Goal: Task Accomplishment & Management: Manage account settings

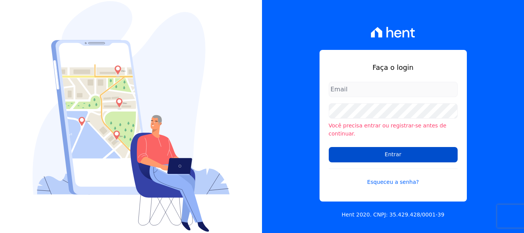
type input "renato.rodrigues@viasul.com"
click at [375, 147] on input "Entrar" at bounding box center [392, 154] width 129 height 15
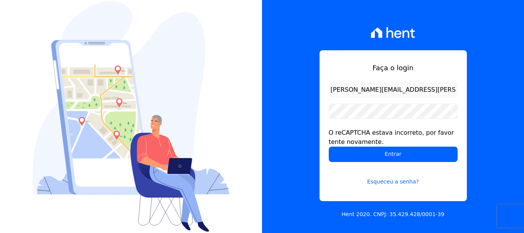
click at [382, 154] on input "Entrar" at bounding box center [392, 153] width 129 height 15
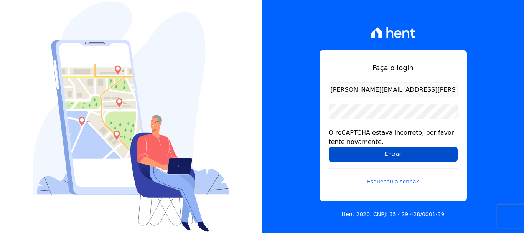
click at [379, 155] on input "Entrar" at bounding box center [392, 153] width 129 height 15
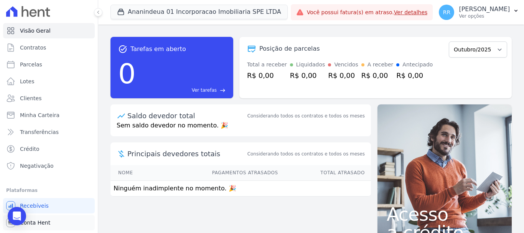
click at [38, 219] on span "Conta Hent" at bounding box center [35, 222] width 30 height 8
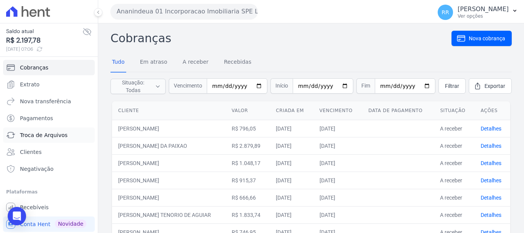
click at [46, 136] on span "Troca de Arquivos" at bounding box center [44, 135] width 48 height 8
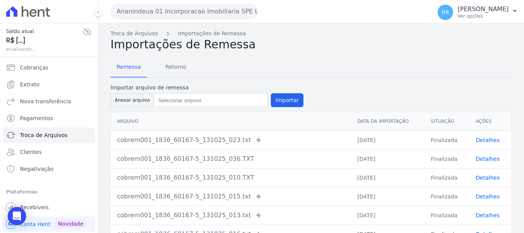
click at [188, 10] on button "Ananindeua 01 Incorporacao Imobiliaria SPE LTDA" at bounding box center [183, 11] width 147 height 15
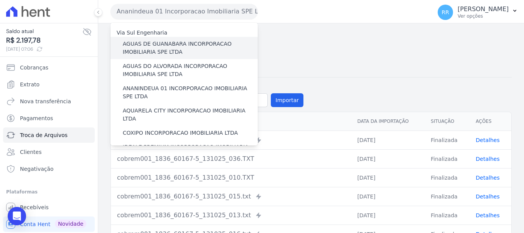
drag, startPoint x: 166, startPoint y: 46, endPoint x: 155, endPoint y: 49, distance: 10.6
click at [166, 46] on label "AGUAS DE GUANABARA INCORPORACAO IMOBILIARIA SPE LTDA" at bounding box center [190, 48] width 135 height 16
click at [0, 0] on input "AGUAS DE GUANABARA INCORPORACAO IMOBILIARIA SPE LTDA" at bounding box center [0, 0] width 0 height 0
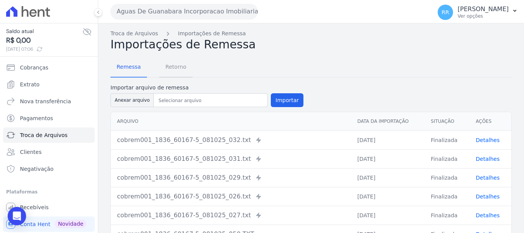
click at [173, 64] on span "Retorno" at bounding box center [176, 66] width 30 height 15
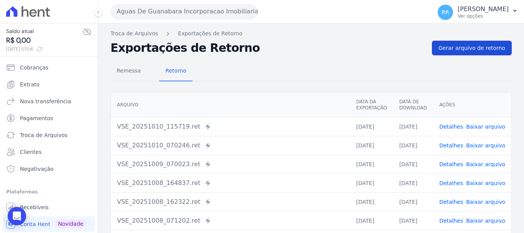
click at [468, 42] on link "Gerar arquivo de retorno" at bounding box center [472, 48] width 80 height 15
click at [461, 50] on span "Gerar arquivo de retorno" at bounding box center [471, 48] width 67 height 8
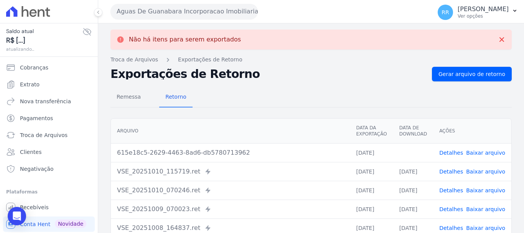
click at [241, 14] on button "Aguas De Guanabara Incorporacao Imobiliaria SPE LTDA" at bounding box center [183, 11] width 147 height 15
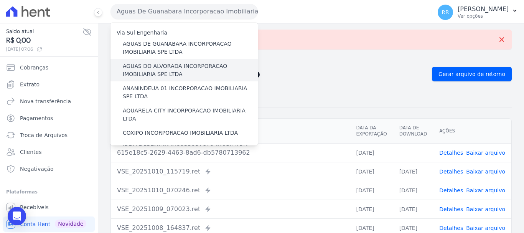
click at [206, 66] on label "AGUAS DO ALVORADA INCORPORACAO IMOBILIARIA SPE LTDA" at bounding box center [190, 70] width 135 height 16
click at [0, 0] on input "AGUAS DO ALVORADA INCORPORACAO IMOBILIARIA SPE LTDA" at bounding box center [0, 0] width 0 height 0
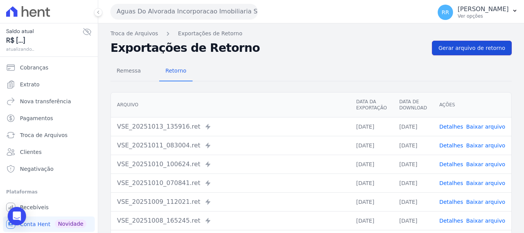
click at [461, 52] on link "Gerar arquivo de retorno" at bounding box center [472, 48] width 80 height 15
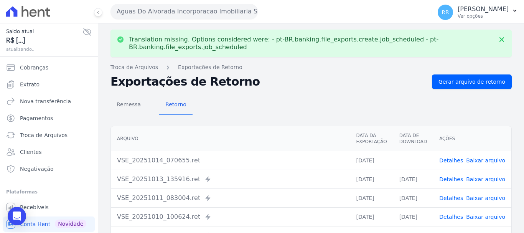
click at [490, 161] on link "Baixar arquivo" at bounding box center [485, 160] width 39 height 6
click at [233, 9] on button "Aguas Do Alvorada Incorporacao Imobiliaria SPE LTDA" at bounding box center [183, 11] width 147 height 15
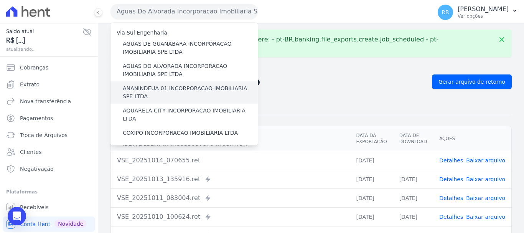
click at [188, 87] on label "ANANINDEUA 01 INCORPORACAO IMOBILIARIA SPE LTDA" at bounding box center [190, 92] width 135 height 16
click at [0, 0] on input "ANANINDEUA 01 INCORPORACAO IMOBILIARIA SPE LTDA" at bounding box center [0, 0] width 0 height 0
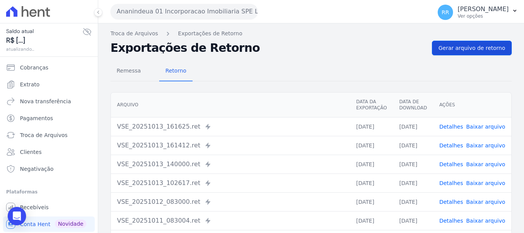
click at [475, 49] on span "Gerar arquivo de retorno" at bounding box center [471, 48] width 67 height 8
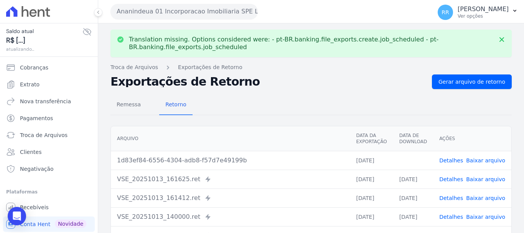
click at [481, 161] on link "Baixar arquivo" at bounding box center [485, 160] width 39 height 6
click at [202, 3] on div "Ananindeua 01 Incorporacao Imobiliaria SPE LTDA Via Sul Engenharia AGUAS DE GUA…" at bounding box center [269, 12] width 318 height 24
click at [199, 19] on div "Ananindeua 01 Incorporacao Imobiliaria SPE LTDA Via Sul Engenharia AGUAS DE GUA…" at bounding box center [269, 12] width 318 height 24
click at [200, 13] on button "Ananindeua 01 Incorporacao Imobiliaria SPE LTDA" at bounding box center [183, 11] width 147 height 15
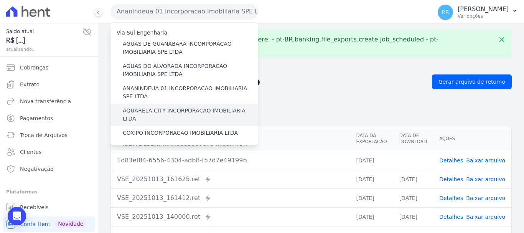
click at [184, 107] on label "AQUARELA CITY INCORPORACAO IMOBILIARIA LTDA" at bounding box center [190, 115] width 135 height 16
click at [0, 0] on input "AQUARELA CITY INCORPORACAO IMOBILIARIA LTDA" at bounding box center [0, 0] width 0 height 0
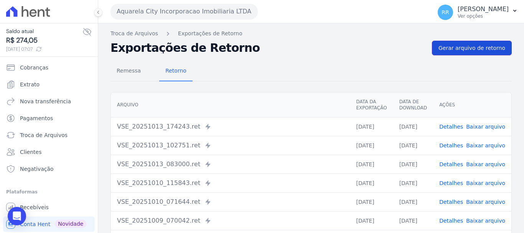
click at [457, 47] on span "Gerar arquivo de retorno" at bounding box center [471, 48] width 67 height 8
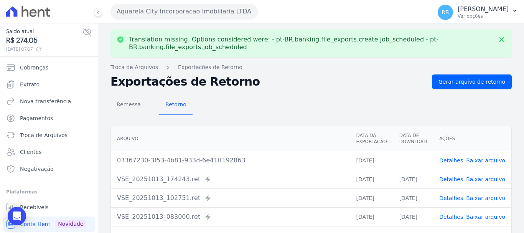
click at [478, 158] on link "Baixar arquivo" at bounding box center [485, 160] width 39 height 6
click at [199, 11] on button "Aquarela City Incorporacao Imobiliaria LTDA" at bounding box center [183, 11] width 147 height 15
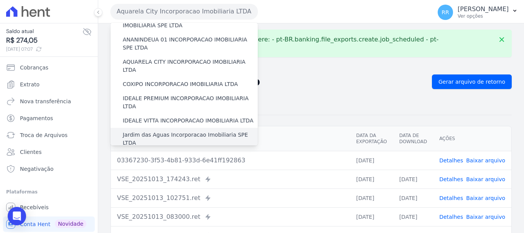
scroll to position [77, 0]
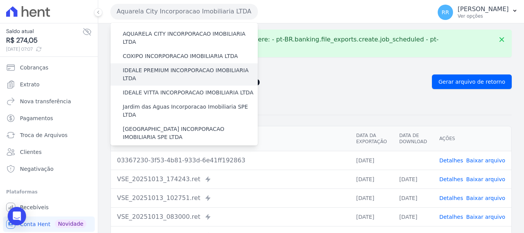
click at [166, 66] on label "IDEALE PREMIUM INCORPORACAO IMOBILIARIA LTDA" at bounding box center [190, 74] width 135 height 16
click at [0, 0] on input "IDEALE PREMIUM INCORPORACAO IMOBILIARIA LTDA" at bounding box center [0, 0] width 0 height 0
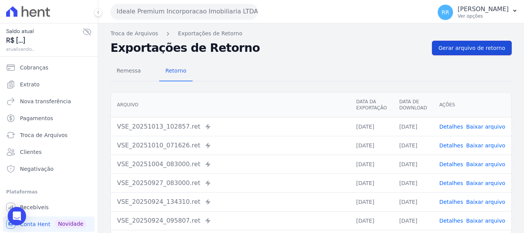
click at [468, 54] on link "Gerar arquivo de retorno" at bounding box center [472, 48] width 80 height 15
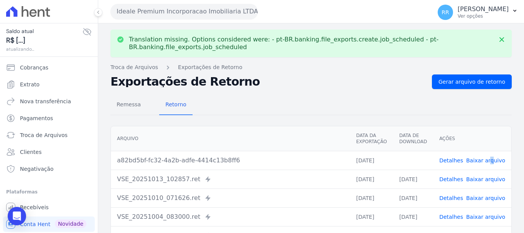
click at [487, 159] on td "Detalhes Baixar arquivo" at bounding box center [472, 160] width 78 height 19
click at [485, 160] on link "Baixar arquivo" at bounding box center [485, 160] width 39 height 6
click at [189, 0] on div "Ideale Premium Incorporacao Imobiliaria LTDA Via Sul Engenharia AGUAS DE GUANAB…" at bounding box center [269, 12] width 318 height 24
click at [190, 11] on button "Ideale Premium Incorporacao Imobiliaria LTDA" at bounding box center [183, 11] width 147 height 15
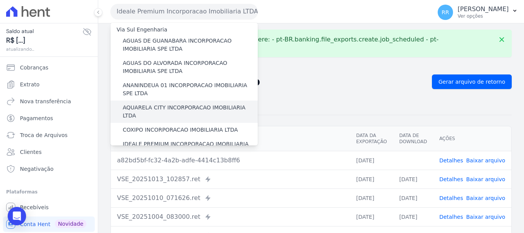
scroll to position [0, 0]
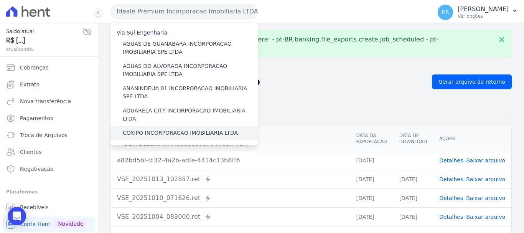
click at [159, 129] on label "COXIPO INCORPORACAO IMOBILIARIA LTDA" at bounding box center [180, 133] width 115 height 8
click at [0, 0] on input "COXIPO INCORPORACAO IMOBILIARIA LTDA" at bounding box center [0, 0] width 0 height 0
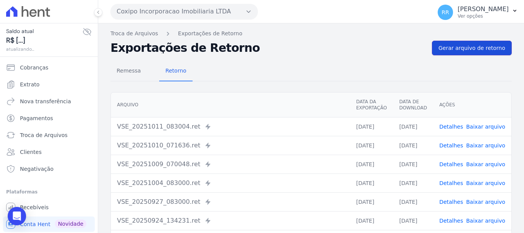
click at [440, 52] on link "Gerar arquivo de retorno" at bounding box center [472, 48] width 80 height 15
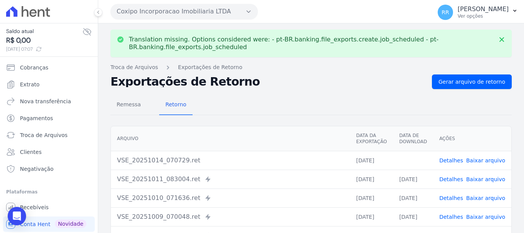
click at [477, 159] on link "Baixar arquivo" at bounding box center [485, 160] width 39 height 6
click at [167, 16] on button "Coxipo Incorporacao Imobiliaria LTDA" at bounding box center [183, 11] width 147 height 15
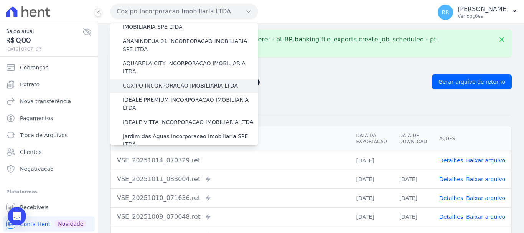
scroll to position [38, 0]
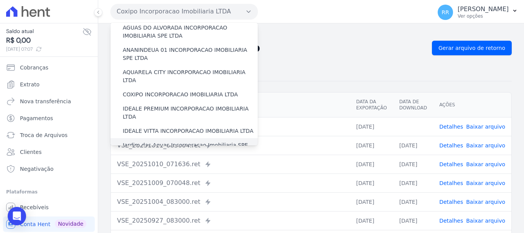
click at [158, 141] on label "Jardim das Aguas Incorporacao Imobiliaria SPE LTDA" at bounding box center [190, 149] width 135 height 16
click at [0, 0] on input "Jardim das Aguas Incorporacao Imobiliaria SPE LTDA" at bounding box center [0, 0] width 0 height 0
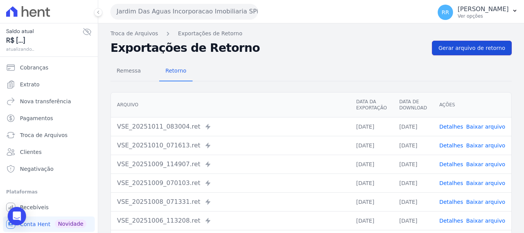
click at [466, 47] on span "Gerar arquivo de retorno" at bounding box center [471, 48] width 67 height 8
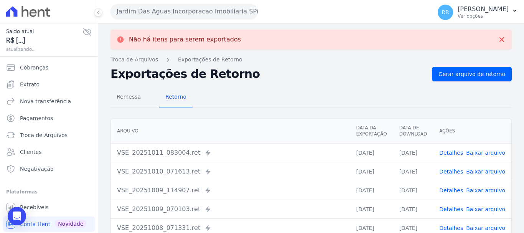
click at [181, 16] on button "Jardim Das Aguas Incorporacao Imobiliaria SPE LTDA" at bounding box center [183, 11] width 147 height 15
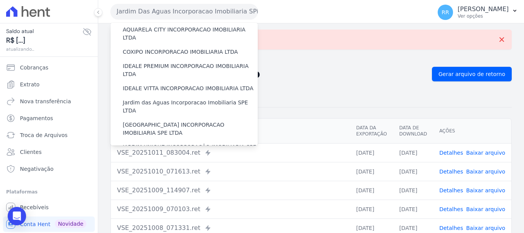
scroll to position [77, 0]
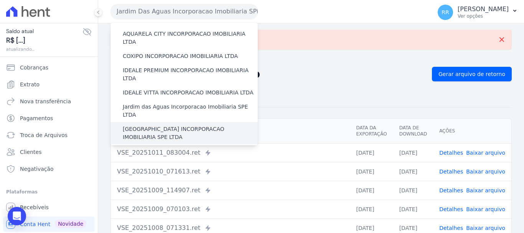
click at [172, 125] on label "[GEOGRAPHIC_DATA] INCORPORACAO IMOBILIARIA SPE LTDA" at bounding box center [190, 133] width 135 height 16
click at [0, 0] on input "[GEOGRAPHIC_DATA] INCORPORACAO IMOBILIARIA SPE LTDA" at bounding box center [0, 0] width 0 height 0
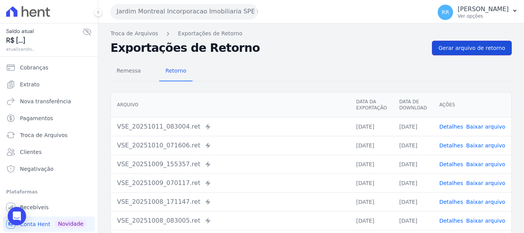
click at [483, 46] on span "Gerar arquivo de retorno" at bounding box center [471, 48] width 67 height 8
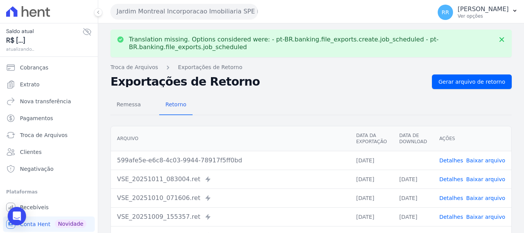
click at [478, 161] on link "Baixar arquivo" at bounding box center [485, 160] width 39 height 6
drag, startPoint x: 185, startPoint y: 15, endPoint x: 183, endPoint y: 20, distance: 5.9
click at [185, 15] on button "Jardim Montreal Incorporacao Imobiliaria SPE LTDA" at bounding box center [183, 11] width 147 height 15
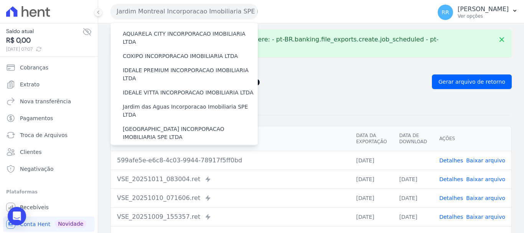
click at [172, 147] on label "JARDIM UNIQUE INCORPORAÇÃO IMOBILIARIA SPE LTDA" at bounding box center [190, 155] width 135 height 16
click at [0, 0] on input "JARDIM UNIQUE INCORPORAÇÃO IMOBILIARIA SPE LTDA" at bounding box center [0, 0] width 0 height 0
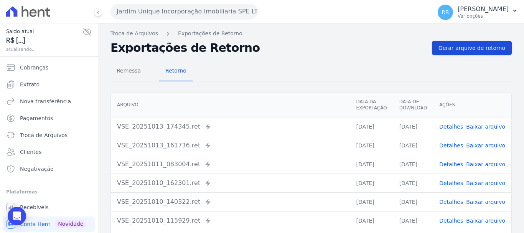
click at [464, 53] on link "Gerar arquivo de retorno" at bounding box center [472, 48] width 80 height 15
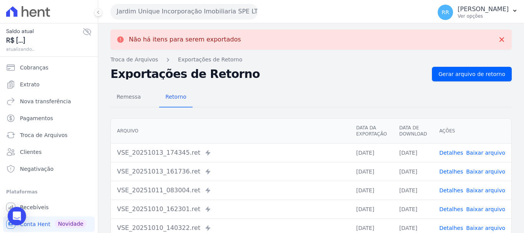
click at [225, 15] on button "Jardim Unique Incorporação Imobiliaria SPE LTDA" at bounding box center [183, 11] width 147 height 15
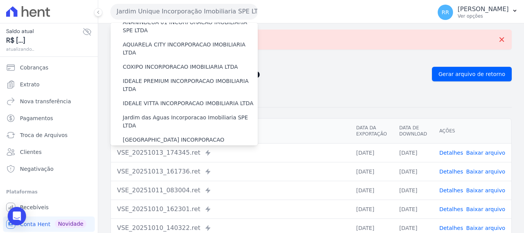
scroll to position [153, 0]
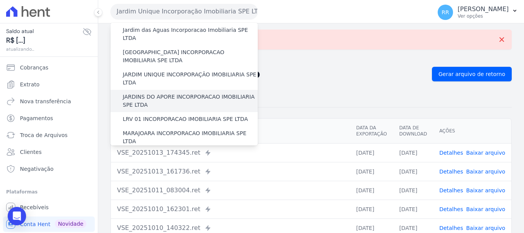
click at [174, 93] on label "JARDINS DO APORE INCORPORACAO IMOBILIARIA SPE LTDA" at bounding box center [190, 101] width 135 height 16
click at [0, 0] on input "JARDINS DO APORE INCORPORACAO IMOBILIARIA SPE LTDA" at bounding box center [0, 0] width 0 height 0
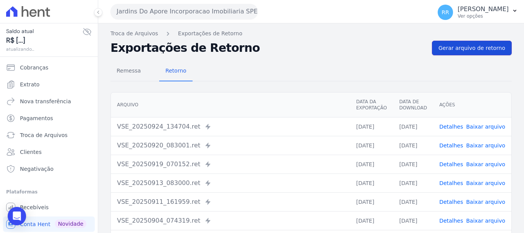
click at [456, 46] on span "Gerar arquivo de retorno" at bounding box center [471, 48] width 67 height 8
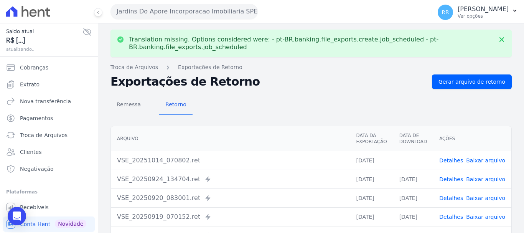
click at [208, 15] on button "Jardins Do Apore Incorporacao Imobiliaria SPE LTDA" at bounding box center [183, 11] width 147 height 15
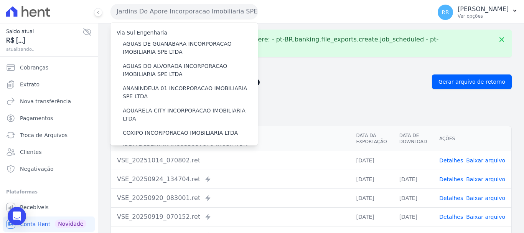
click at [480, 161] on link "Baixar arquivo" at bounding box center [485, 160] width 39 height 6
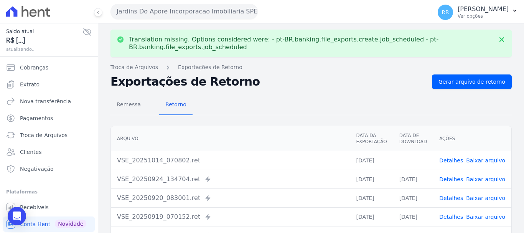
click at [181, 15] on button "Jardins Do Apore Incorporacao Imobiliaria SPE LTDA" at bounding box center [183, 11] width 147 height 15
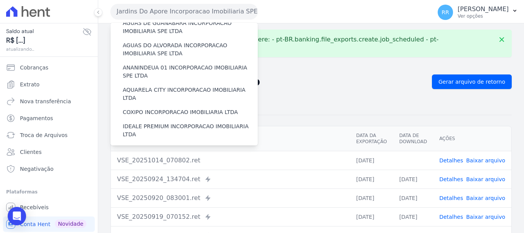
scroll to position [192, 0]
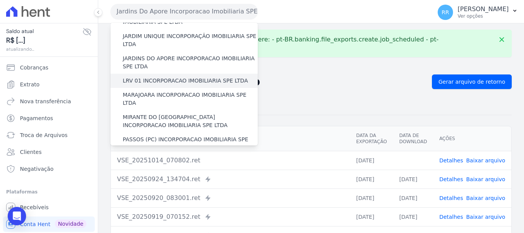
click at [166, 77] on label "LRV 01 INCORPORACAO IMOBILIARIA SPE LTDA" at bounding box center [185, 81] width 125 height 8
click at [0, 0] on input "LRV 01 INCORPORACAO IMOBILIARIA SPE LTDA" at bounding box center [0, 0] width 0 height 0
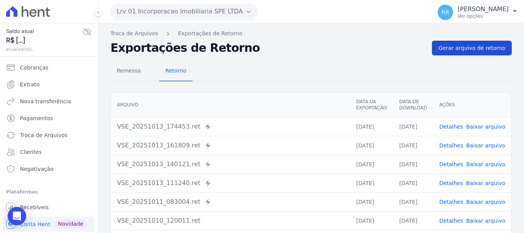
click at [461, 44] on span "Gerar arquivo de retorno" at bounding box center [471, 48] width 67 height 8
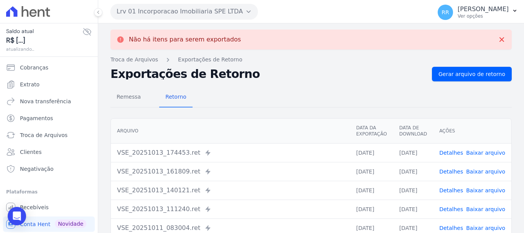
click at [173, 17] on button "Lrv 01 Incorporacao Imobiliaria SPE LTDA" at bounding box center [183, 11] width 147 height 15
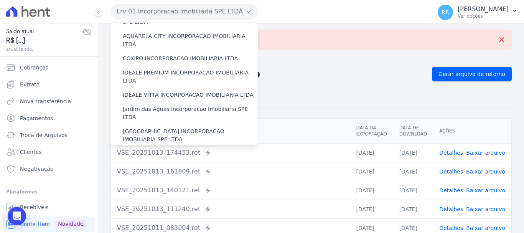
scroll to position [153, 0]
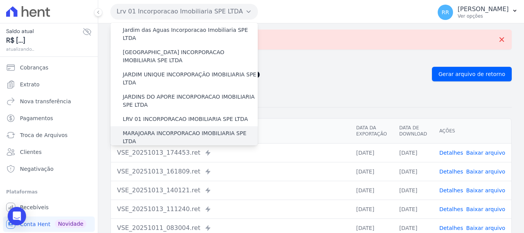
click at [166, 129] on label "MARAJOARA INCORPORACAO IMOBILIARIA SPE LTDA" at bounding box center [190, 137] width 135 height 16
click at [0, 0] on input "MARAJOARA INCORPORACAO IMOBILIARIA SPE LTDA" at bounding box center [0, 0] width 0 height 0
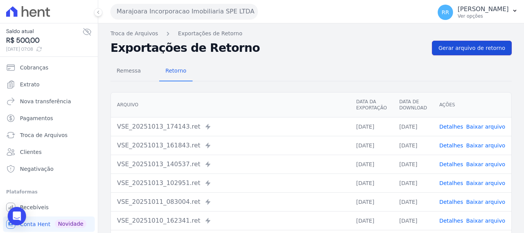
click at [476, 52] on link "Gerar arquivo de retorno" at bounding box center [472, 48] width 80 height 15
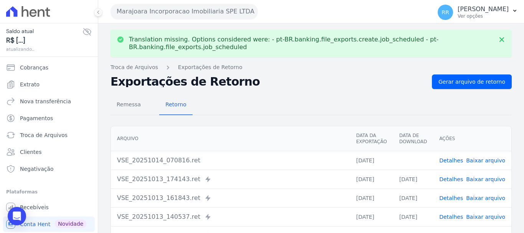
click at [477, 162] on link "Baixar arquivo" at bounding box center [485, 160] width 39 height 6
click at [158, 10] on button "Marajoara Incorporacao Imobiliaria SPE LTDA" at bounding box center [183, 11] width 147 height 15
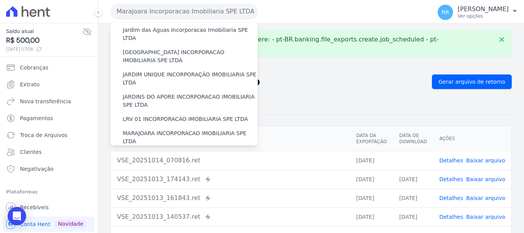
click at [142, 151] on label "MIRANTE DO [GEOGRAPHIC_DATA] INCORPORACAO IMOBILIARIA SPE LTDA" at bounding box center [190, 159] width 135 height 16
click at [0, 0] on input "MIRANTE DO [GEOGRAPHIC_DATA] INCORPORACAO IMOBILIARIA SPE LTDA" at bounding box center [0, 0] width 0 height 0
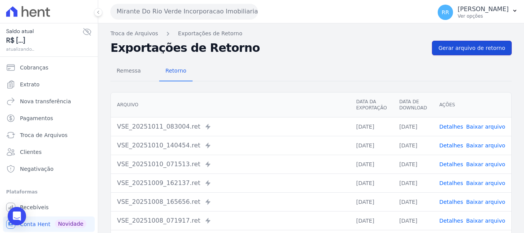
click at [465, 50] on span "Gerar arquivo de retorno" at bounding box center [471, 48] width 67 height 8
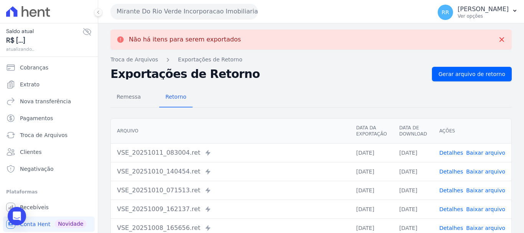
click at [146, 12] on button "Mirante Do Rio Verde Incorporacao Imobiliaria SPE LTDA" at bounding box center [183, 11] width 147 height 15
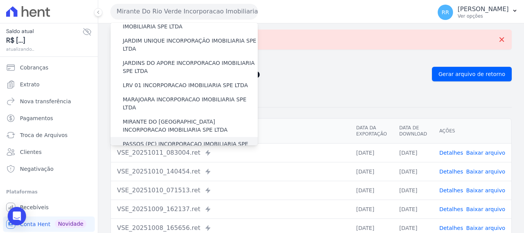
scroll to position [192, 0]
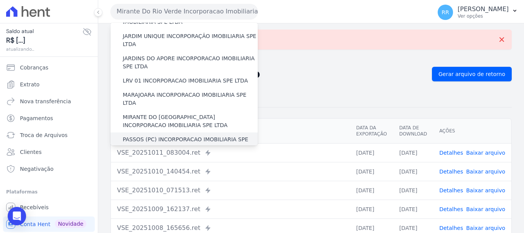
click at [164, 132] on div "PASSOS (PC) INCORPORACAO IMOBILIARIA SPE LTDA" at bounding box center [183, 143] width 147 height 22
click at [164, 135] on label "PASSOS (PC) INCORPORACAO IMOBILIARIA SPE LTDA" at bounding box center [190, 143] width 135 height 16
click at [0, 0] on input "PASSOS (PC) INCORPORACAO IMOBILIARIA SPE LTDA" at bounding box center [0, 0] width 0 height 0
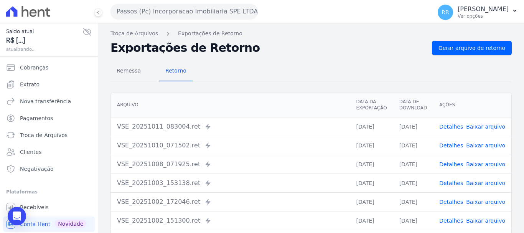
click at [458, 56] on div "Remessa Retorno Arquivo Data da Exportação Data de Download Ações VSE_20251011_…" at bounding box center [310, 193] width 401 height 277
click at [456, 50] on span "Gerar arquivo de retorno" at bounding box center [471, 48] width 67 height 8
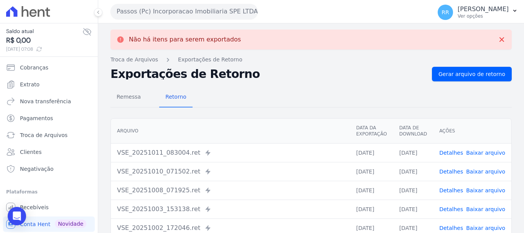
click at [202, 13] on button "Passos (Pc) Incorporacao Imobiliaria SPE LTDA" at bounding box center [183, 11] width 147 height 15
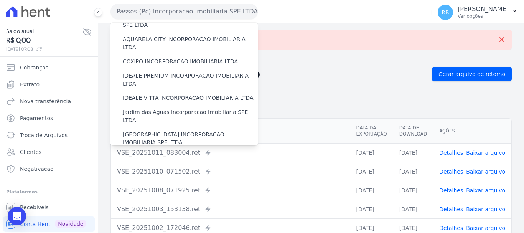
scroll to position [230, 0]
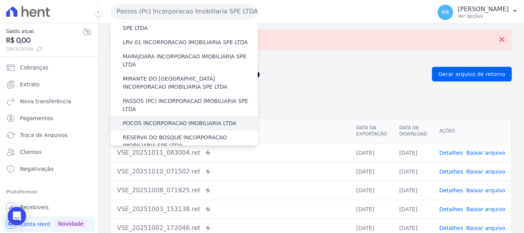
click at [162, 116] on div "POCOS INCORPORACAO IMOBILIARIA LTDA" at bounding box center [183, 123] width 147 height 14
click at [161, 119] on label "POCOS INCORPORACAO IMOBILIARIA LTDA" at bounding box center [179, 123] width 113 height 8
click at [0, 0] on input "POCOS INCORPORACAO IMOBILIARIA LTDA" at bounding box center [0, 0] width 0 height 0
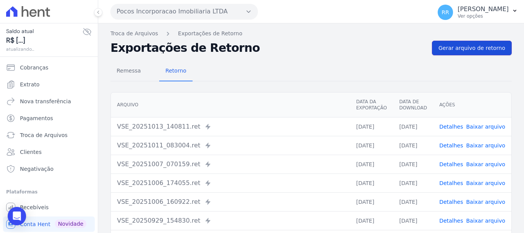
click at [441, 49] on span "Gerar arquivo de retorno" at bounding box center [471, 48] width 67 height 8
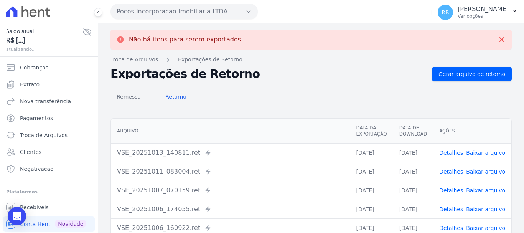
click at [199, 16] on button "Pocos Incorporacao Imobiliaria LTDA" at bounding box center [183, 11] width 147 height 15
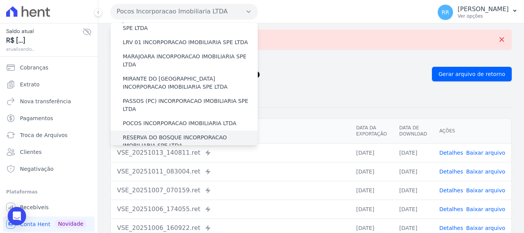
click at [164, 133] on label "RESERVA DO BOSQUE INCORPORACAO IMOBILIARIA SPE LTDA" at bounding box center [190, 141] width 135 height 16
click at [0, 0] on input "RESERVA DO BOSQUE INCORPORACAO IMOBILIARIA SPE LTDA" at bounding box center [0, 0] width 0 height 0
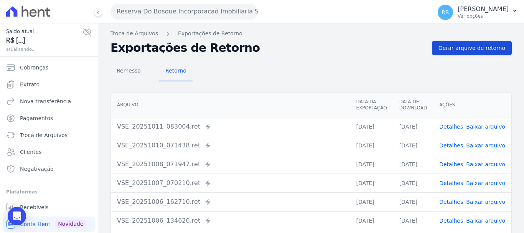
click at [479, 53] on link "Gerar arquivo de retorno" at bounding box center [472, 48] width 80 height 15
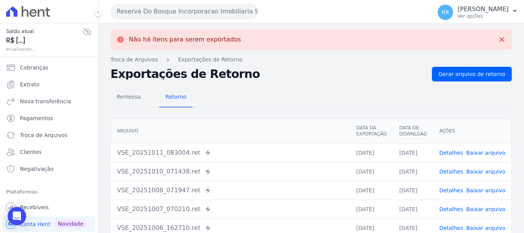
click at [142, 6] on button "Reserva Do Bosque Incorporacao Imobiliaria SPE LTDA" at bounding box center [183, 11] width 147 height 15
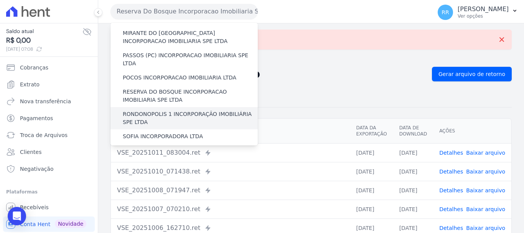
scroll to position [258, 0]
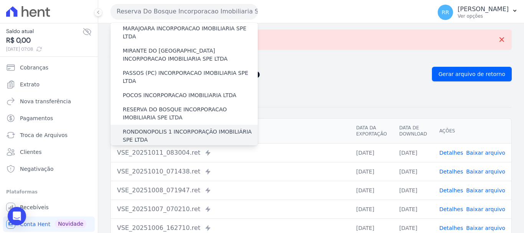
click at [170, 128] on label "RONDONOPOLIS 1 INCORPORAÇÃO IMOBILIÁRIA SPE LTDA" at bounding box center [190, 136] width 135 height 16
click at [0, 0] on input "RONDONOPOLIS 1 INCORPORAÇÃO IMOBILIÁRIA SPE LTDA" at bounding box center [0, 0] width 0 height 0
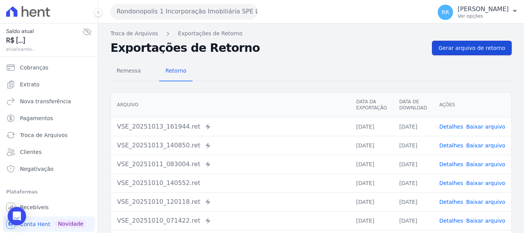
click at [446, 53] on link "Gerar arquivo de retorno" at bounding box center [472, 48] width 80 height 15
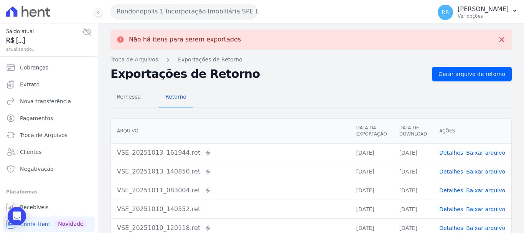
click at [150, 13] on button "Rondonopolis 1 Incorporação Imobiliária SPE LTDA" at bounding box center [183, 11] width 147 height 15
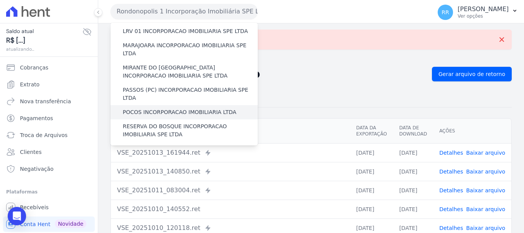
scroll to position [307, 0]
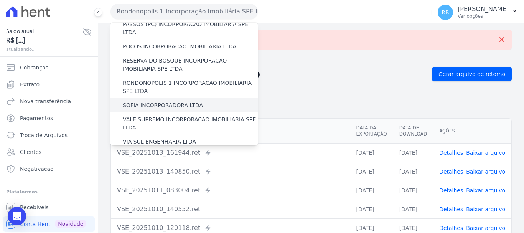
click at [156, 98] on div "SOFIA INCORPORADORA LTDA" at bounding box center [183, 105] width 147 height 14
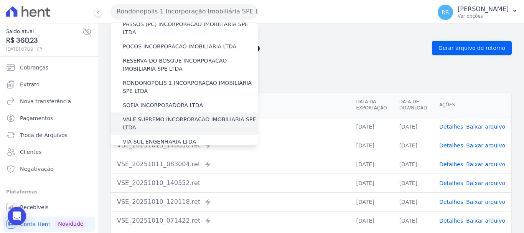
click at [175, 115] on label "VALE SUPREMO INCORPORACAO IMOBILIARIA SPE LTDA" at bounding box center [190, 123] width 135 height 16
click at [0, 0] on input "VALE SUPREMO INCORPORACAO IMOBILIARIA SPE LTDA" at bounding box center [0, 0] width 0 height 0
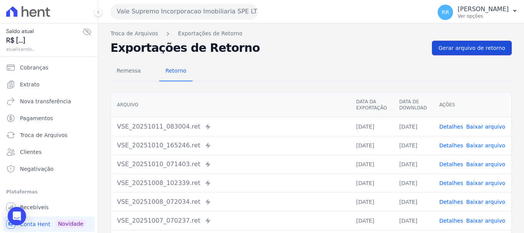
drag, startPoint x: 483, startPoint y: 41, endPoint x: 477, endPoint y: 46, distance: 7.9
click at [483, 40] on div "Troca de Arquivos Exportações de Retorno Exportações de Retorno Gerar arquivo d…" at bounding box center [310, 180] width 425 height 315
click at [472, 41] on link "Gerar arquivo de retorno" at bounding box center [472, 48] width 80 height 15
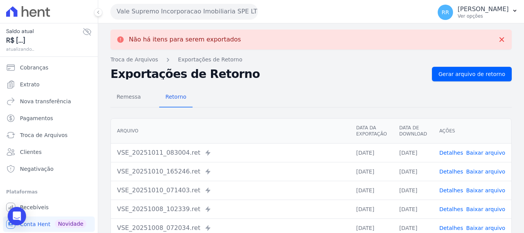
click at [185, 3] on div "Vale Supremo Incorporacao Imobiliaria SPE LTDA Via Sul Engenharia AGUAS DE GUAN…" at bounding box center [269, 12] width 318 height 24
click at [182, 9] on button "Vale Supremo Incorporacao Imobiliaria SPE LTDA" at bounding box center [183, 11] width 147 height 15
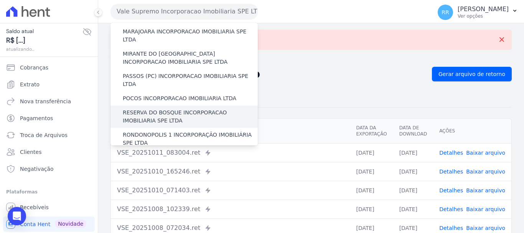
scroll to position [268, 0]
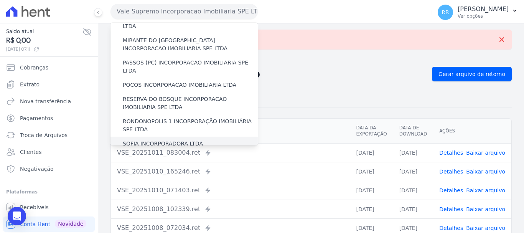
click at [166, 140] on label "SOFIA INCORPORADORA LTDA" at bounding box center [163, 144] width 80 height 8
click at [0, 0] on input "SOFIA INCORPORADORA LTDA" at bounding box center [0, 0] width 0 height 0
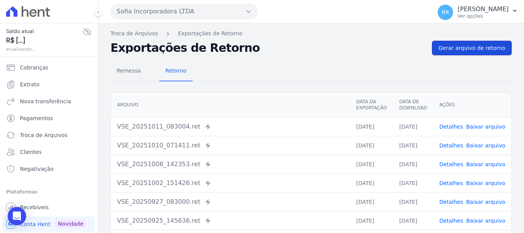
click at [479, 53] on link "Gerar arquivo de retorno" at bounding box center [472, 48] width 80 height 15
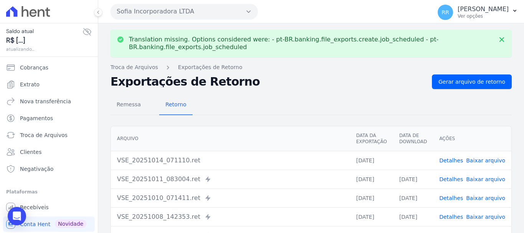
drag, startPoint x: 487, startPoint y: 155, endPoint x: 486, endPoint y: 159, distance: 3.9
click at [486, 156] on td "Detalhes Baixar arquivo" at bounding box center [472, 160] width 78 height 19
click at [486, 159] on link "Baixar arquivo" at bounding box center [485, 160] width 39 height 6
click at [234, 18] on button "Sofia Incorporadora LTDA" at bounding box center [183, 11] width 147 height 15
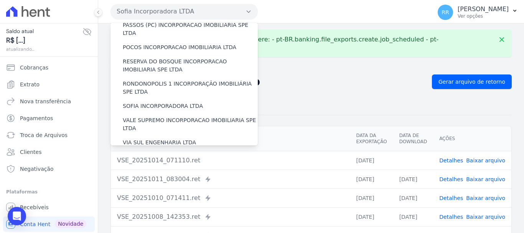
scroll to position [307, 0]
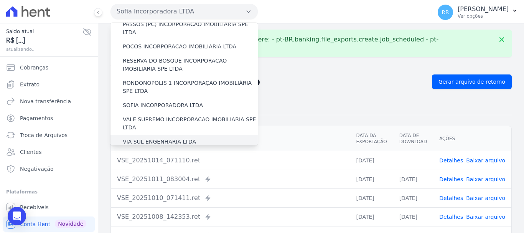
click at [159, 138] on label "VIA SUL ENGENHARIA LTDA" at bounding box center [159, 142] width 73 height 8
click at [0, 0] on input "VIA SUL ENGENHARIA LTDA" at bounding box center [0, 0] width 0 height 0
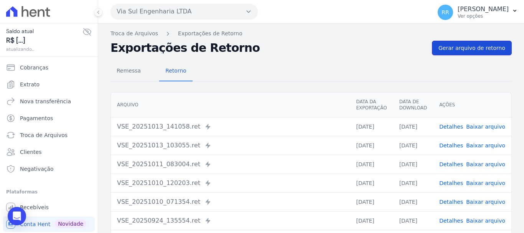
click at [466, 53] on link "Gerar arquivo de retorno" at bounding box center [472, 48] width 80 height 15
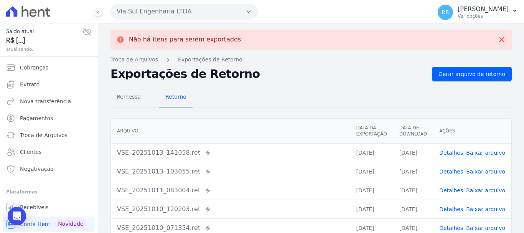
click at [199, 18] on button "Via Sul Engenharia LTDA" at bounding box center [183, 11] width 147 height 15
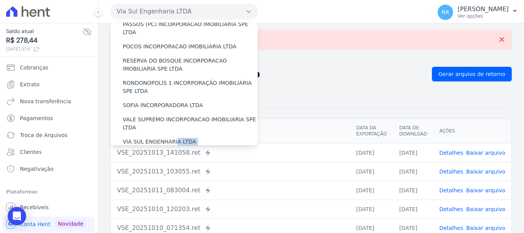
drag, startPoint x: 174, startPoint y: 98, endPoint x: 170, endPoint y: 112, distance: 14.2
click at [170, 152] on label "VILLA ATLANTICA INCORPORACAO IMOBILIARIA SPE LTDA" at bounding box center [190, 160] width 135 height 16
click at [0, 0] on input "VILLA ATLANTICA INCORPORACAO IMOBILIARIA SPE LTDA" at bounding box center [0, 0] width 0 height 0
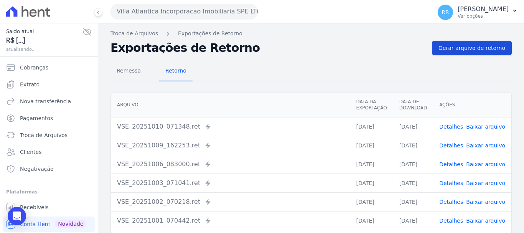
click at [491, 48] on span "Gerar arquivo de retorno" at bounding box center [471, 48] width 67 height 8
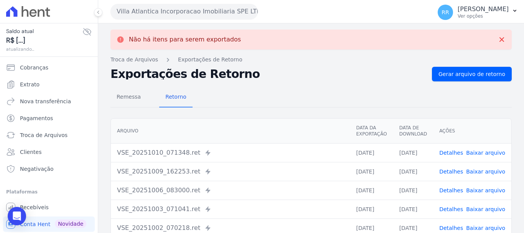
click at [202, 12] on button "Villa Atlantica Incorporacao Imobiliaria SPE LTDA" at bounding box center [183, 11] width 147 height 15
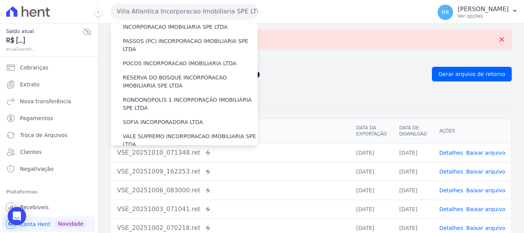
scroll to position [335, 0]
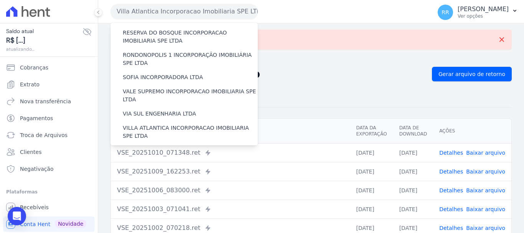
click at [174, 146] on label "[GEOGRAPHIC_DATA] INCORPORACAO IMOBILIARIA SPE LTDA" at bounding box center [190, 154] width 135 height 16
click at [0, 0] on input "[GEOGRAPHIC_DATA] INCORPORACAO IMOBILIARIA SPE LTDA" at bounding box center [0, 0] width 0 height 0
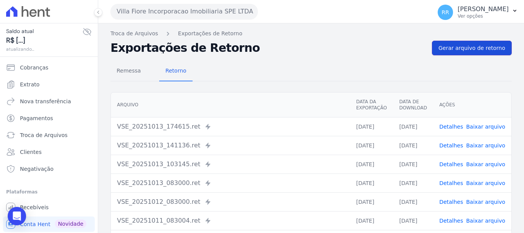
click at [461, 47] on span "Gerar arquivo de retorno" at bounding box center [471, 48] width 67 height 8
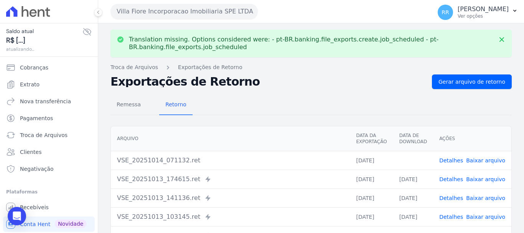
click at [491, 159] on link "Baixar arquivo" at bounding box center [485, 160] width 39 height 6
click at [223, 17] on button "Villa Fiore Incorporacao Imobiliaria SPE LTDA" at bounding box center [183, 11] width 147 height 15
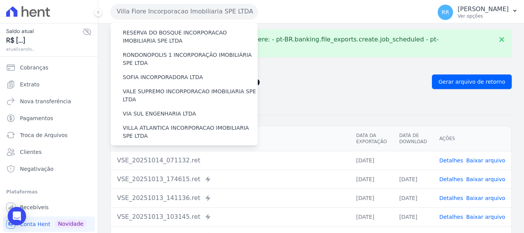
click at [174, 168] on label "VILLA TROPICAL INCORPORAÇÃO IMOBILIÁRIA SPE LTDA" at bounding box center [190, 176] width 135 height 16
click at [0, 0] on input "VILLA TROPICAL INCORPORAÇÃO IMOBILIÁRIA SPE LTDA" at bounding box center [0, 0] width 0 height 0
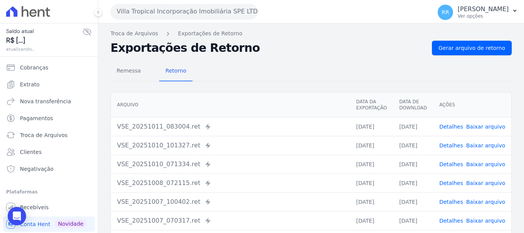
click at [485, 64] on div "Remessa Retorno" at bounding box center [310, 71] width 401 height 20
click at [481, 47] on span "Gerar arquivo de retorno" at bounding box center [471, 48] width 67 height 8
click at [30, 84] on span "Extrato" at bounding box center [30, 84] width 20 height 8
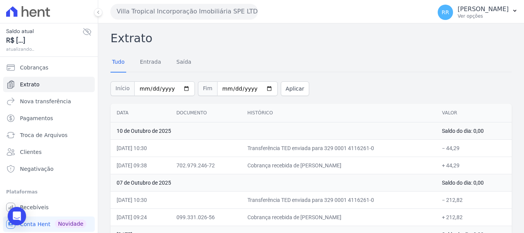
click at [190, 10] on button "Villa Tropical Incorporação Imobiliária SPE LTDA" at bounding box center [183, 11] width 147 height 15
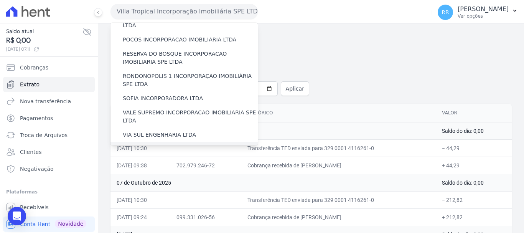
scroll to position [335, 0]
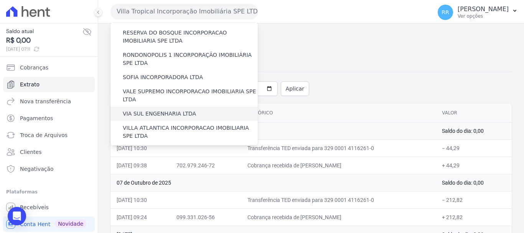
click at [165, 110] on label "VIA SUL ENGENHARIA LTDA" at bounding box center [159, 114] width 73 height 8
click at [0, 0] on input "VIA SUL ENGENHARIA LTDA" at bounding box center [0, 0] width 0 height 0
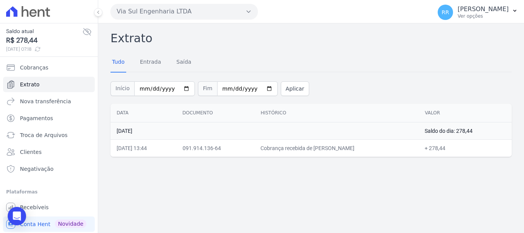
click at [186, 21] on div "Via Sul Engenharia LTDA Via Sul Engenharia AGUAS DE GUANABARA INCORPORACAO IMOB…" at bounding box center [269, 12] width 318 height 24
click at [166, 2] on div "Via Sul Engenharia LTDA Via Sul Engenharia AGUAS DE GUANABARA INCORPORACAO IMOB…" at bounding box center [269, 12] width 318 height 24
click at [164, 7] on button "Via Sul Engenharia LTDA" at bounding box center [183, 11] width 147 height 15
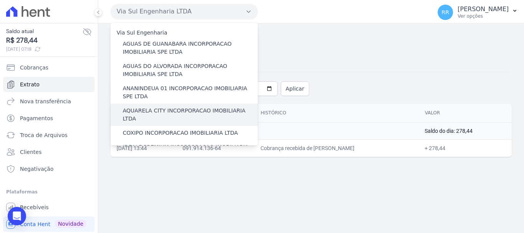
click at [147, 105] on div "AQUARELA CITY INCORPORACAO IMOBILIARIA LTDA" at bounding box center [183, 114] width 147 height 22
click at [147, 107] on label "AQUARELA CITY INCORPORACAO IMOBILIARIA LTDA" at bounding box center [190, 115] width 135 height 16
click at [0, 0] on input "AQUARELA CITY INCORPORACAO IMOBILIARIA LTDA" at bounding box center [0, 0] width 0 height 0
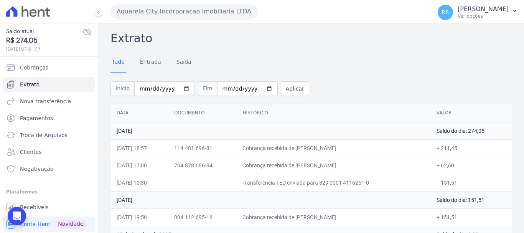
click at [181, 13] on button "Aquarela City Incorporacao Imobiliaria LTDA" at bounding box center [183, 11] width 147 height 15
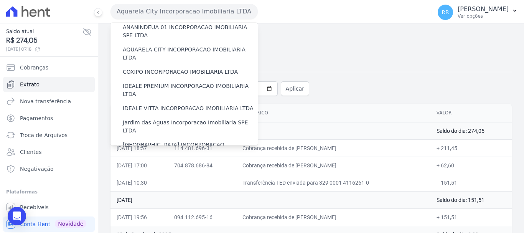
scroll to position [230, 0]
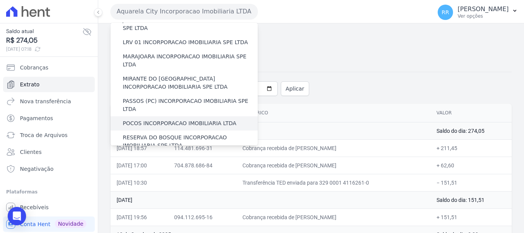
click at [159, 119] on label "POCOS INCORPORACAO IMOBILIARIA LTDA" at bounding box center [179, 123] width 113 height 8
click at [0, 0] on input "POCOS INCORPORACAO IMOBILIARIA LTDA" at bounding box center [0, 0] width 0 height 0
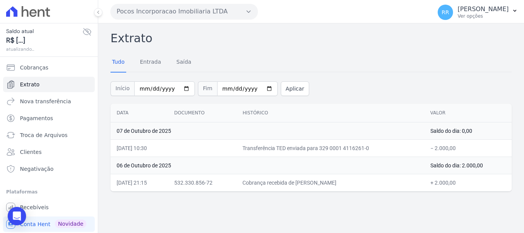
click at [199, 7] on button "Pocos Incorporacao Imobiliaria LTDA" at bounding box center [183, 11] width 147 height 15
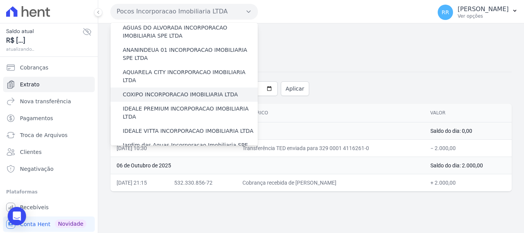
scroll to position [77, 0]
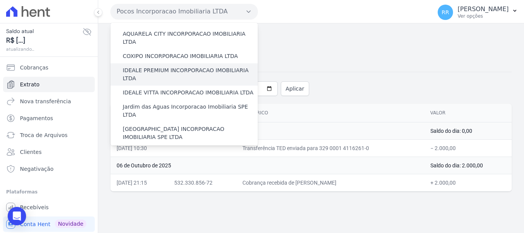
click at [160, 66] on label "IDEALE PREMIUM INCORPORACAO IMOBILIARIA LTDA" at bounding box center [190, 74] width 135 height 16
click at [0, 0] on input "IDEALE PREMIUM INCORPORACAO IMOBILIARIA LTDA" at bounding box center [0, 0] width 0 height 0
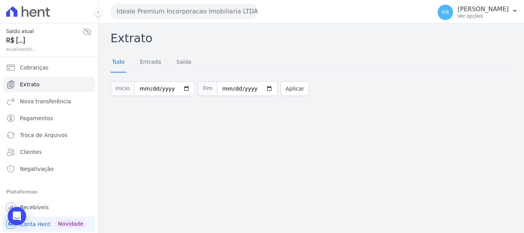
click at [156, 15] on button "Ideale Premium Incorporacao Imobiliaria LTDA" at bounding box center [183, 11] width 147 height 15
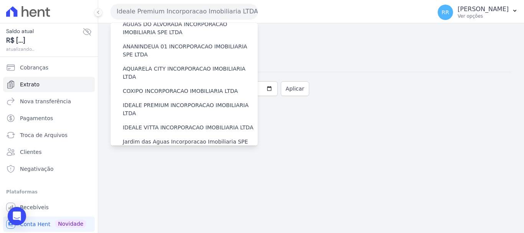
scroll to position [38, 0]
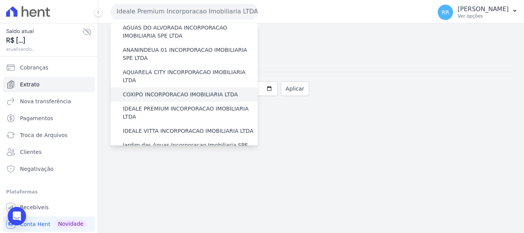
click at [146, 90] on label "COXIPO INCORPORACAO IMOBILIARIA LTDA" at bounding box center [180, 94] width 115 height 8
click at [0, 0] on input "COXIPO INCORPORACAO IMOBILIARIA LTDA" at bounding box center [0, 0] width 0 height 0
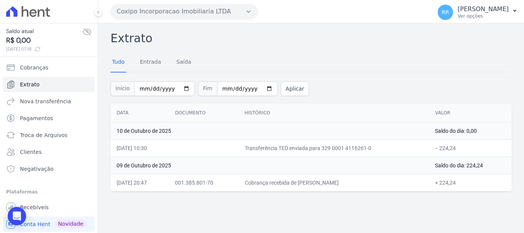
click at [190, 10] on button "Coxipo Incorporacao Imobiliaria LTDA" at bounding box center [183, 11] width 147 height 15
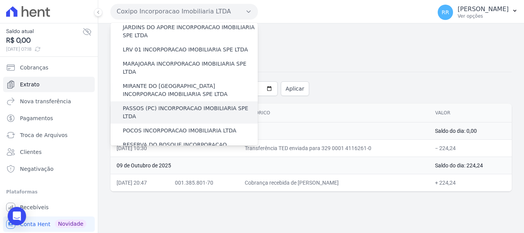
scroll to position [230, 0]
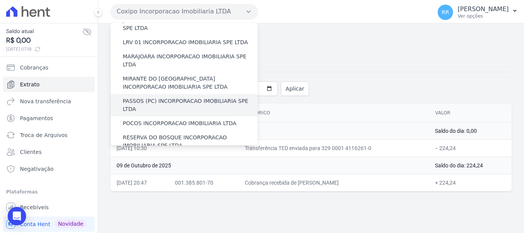
click at [149, 97] on label "PASSOS (PC) INCORPORACAO IMOBILIARIA SPE LTDA" at bounding box center [190, 105] width 135 height 16
click at [0, 0] on input "PASSOS (PC) INCORPORACAO IMOBILIARIA SPE LTDA" at bounding box center [0, 0] width 0 height 0
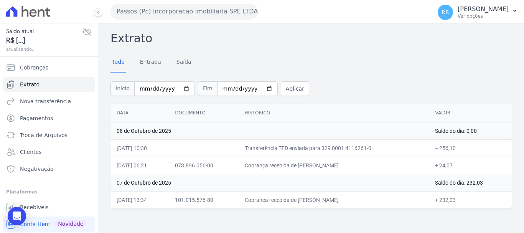
click at [222, 8] on button "Passos (Pc) Incorporacao Imobiliaria SPE LTDA" at bounding box center [183, 11] width 147 height 15
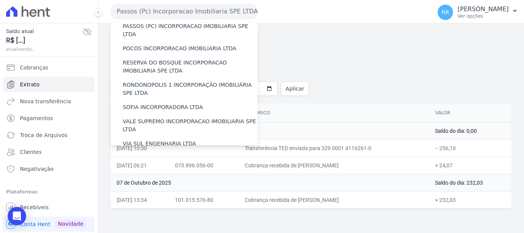
scroll to position [335, 0]
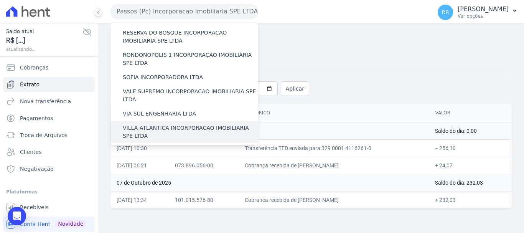
click at [146, 124] on label "VILLA ATLANTICA INCORPORACAO IMOBILIARIA SPE LTDA" at bounding box center [190, 132] width 135 height 16
click at [0, 0] on input "VILLA ATLANTICA INCORPORACAO IMOBILIARIA SPE LTDA" at bounding box center [0, 0] width 0 height 0
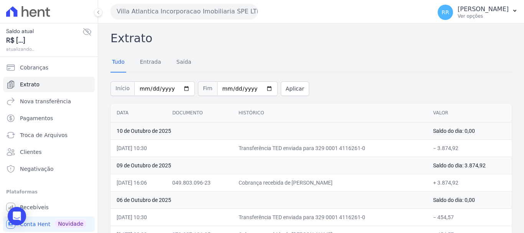
click at [169, 2] on div "Villa Atlantica Incorporacao Imobiliaria SPE LTDA Via Sul Engenharia AGUAS DE G…" at bounding box center [269, 12] width 318 height 24
click at [157, 21] on div "Villa Atlantica Incorporacao Imobiliaria SPE LTDA Via Sul Engenharia AGUAS DE G…" at bounding box center [269, 12] width 318 height 24
click at [157, 16] on button "Villa Atlantica Incorporacao Imobiliaria SPE LTDA" at bounding box center [183, 11] width 147 height 15
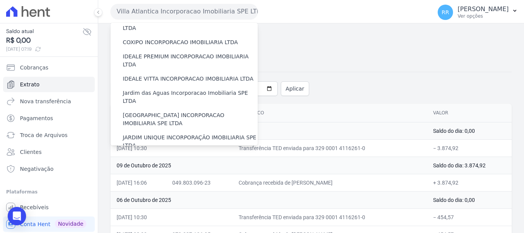
scroll to position [77, 0]
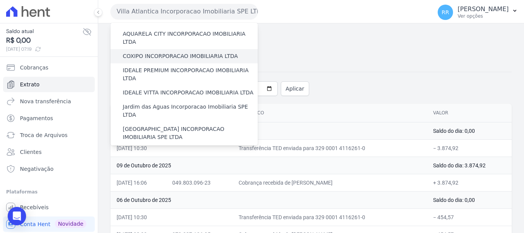
click at [148, 54] on div "COXIPO INCORPORACAO IMOBILIARIA LTDA" at bounding box center [183, 56] width 147 height 14
click at [145, 52] on label "COXIPO INCORPORACAO IMOBILIARIA LTDA" at bounding box center [180, 56] width 115 height 8
click at [0, 0] on input "COXIPO INCORPORACAO IMOBILIARIA LTDA" at bounding box center [0, 0] width 0 height 0
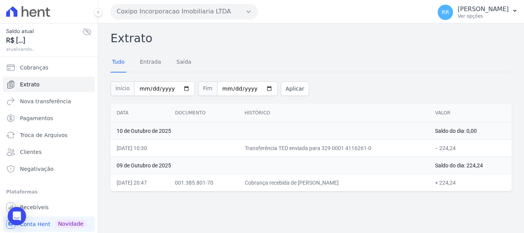
click at [161, 15] on button "Coxipo Incorporacao Imobiliaria LTDA" at bounding box center [183, 11] width 147 height 15
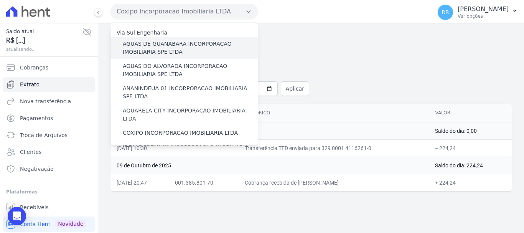
click at [154, 51] on label "AGUAS DE GUANABARA INCORPORACAO IMOBILIARIA SPE LTDA" at bounding box center [190, 48] width 135 height 16
click at [0, 0] on input "AGUAS DE GUANABARA INCORPORACAO IMOBILIARIA SPE LTDA" at bounding box center [0, 0] width 0 height 0
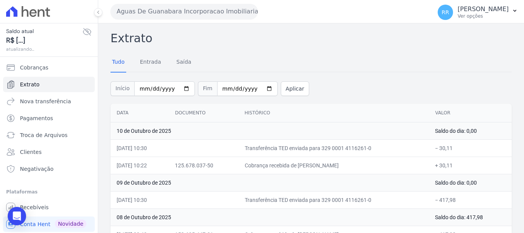
click at [181, 19] on div "Aguas De Guanabara Incorporacao Imobiliaria SPE LTDA Via Sul Engenharia AGUAS D…" at bounding box center [269, 12] width 318 height 24
click at [185, 14] on button "Aguas De Guanabara Incorporacao Imobiliaria SPE LTDA" at bounding box center [183, 11] width 147 height 15
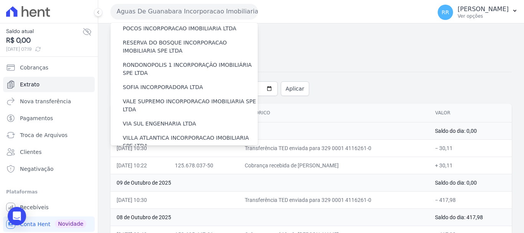
scroll to position [335, 0]
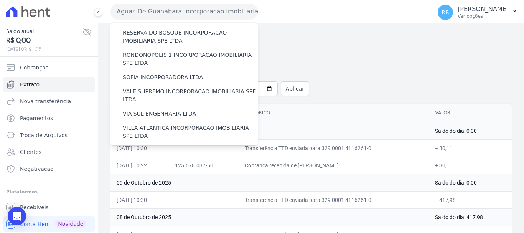
click at [158, 168] on label "VILLA TROPICAL INCORPORAÇÃO IMOBILIÁRIA SPE LTDA" at bounding box center [190, 176] width 135 height 16
click at [0, 0] on input "VILLA TROPICAL INCORPORAÇÃO IMOBILIÁRIA SPE LTDA" at bounding box center [0, 0] width 0 height 0
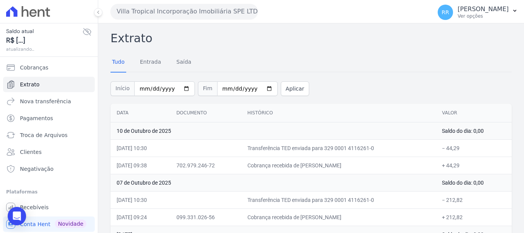
click at [189, 10] on button "Villa Tropical Incorporação Imobiliária SPE LTDA" at bounding box center [183, 11] width 147 height 15
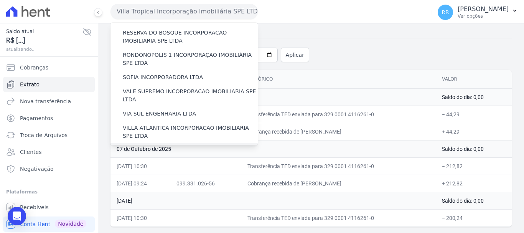
click at [176, 146] on label "[GEOGRAPHIC_DATA] INCORPORACAO IMOBILIARIA SPE LTDA" at bounding box center [190, 154] width 135 height 16
click at [0, 0] on input "[GEOGRAPHIC_DATA] INCORPORACAO IMOBILIARIA SPE LTDA" at bounding box center [0, 0] width 0 height 0
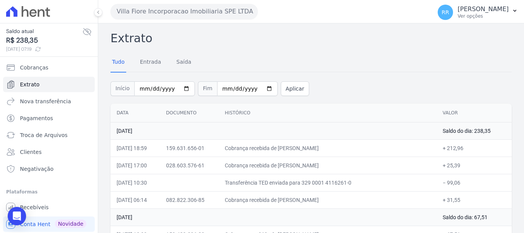
click at [217, 9] on button "Villa Fiore Incorporacao Imobiliaria SPE LTDA" at bounding box center [183, 11] width 147 height 15
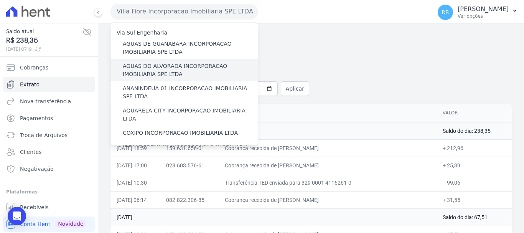
click at [139, 66] on label "AGUAS DO ALVORADA INCORPORACAO IMOBILIARIA SPE LTDA" at bounding box center [190, 70] width 135 height 16
click at [0, 0] on input "AGUAS DO ALVORADA INCORPORACAO IMOBILIARIA SPE LTDA" at bounding box center [0, 0] width 0 height 0
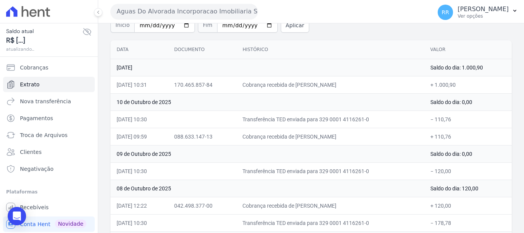
scroll to position [77, 0]
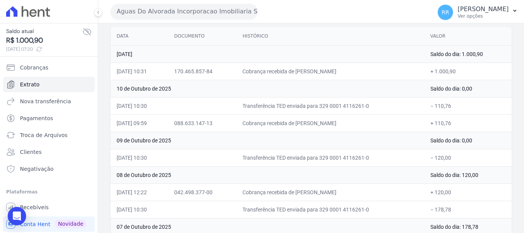
click at [158, 10] on button "Aguas Do Alvorada Incorporacao Imobiliaria SPE LTDA" at bounding box center [183, 11] width 147 height 15
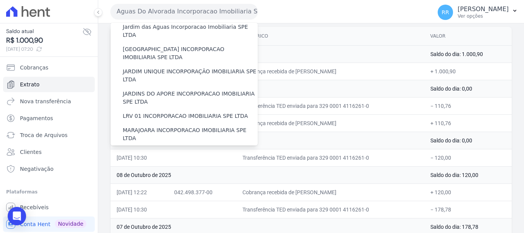
scroll to position [153, 0]
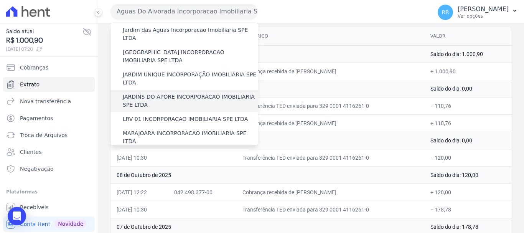
click at [171, 93] on label "JARDINS DO APORE INCORPORACAO IMOBILIARIA SPE LTDA" at bounding box center [190, 101] width 135 height 16
click at [0, 0] on input "JARDINS DO APORE INCORPORACAO IMOBILIARIA SPE LTDA" at bounding box center [0, 0] width 0 height 0
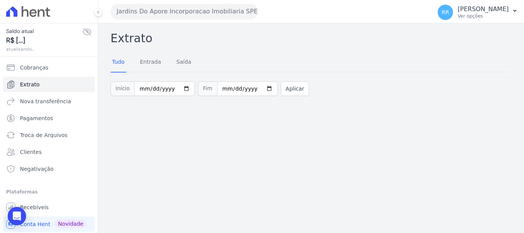
click at [181, 10] on button "Jardins Do Apore Incorporacao Imobiliaria SPE LTDA" at bounding box center [183, 11] width 147 height 15
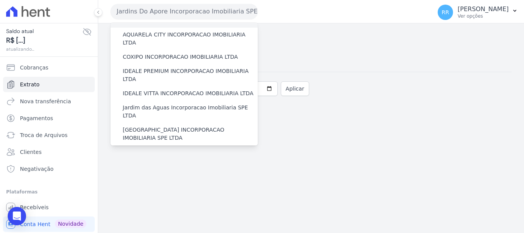
scroll to position [77, 0]
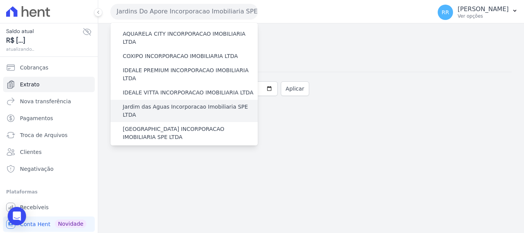
click at [172, 103] on label "Jardim das Aguas Incorporacao Imobiliaria SPE LTDA" at bounding box center [190, 111] width 135 height 16
click at [0, 0] on input "Jardim das Aguas Incorporacao Imobiliaria SPE LTDA" at bounding box center [0, 0] width 0 height 0
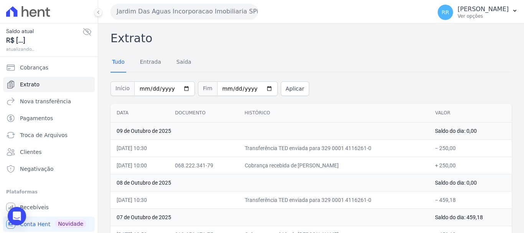
click at [181, 16] on button "Jardim Das Aguas Incorporacao Imobiliaria SPE LTDA" at bounding box center [183, 11] width 147 height 15
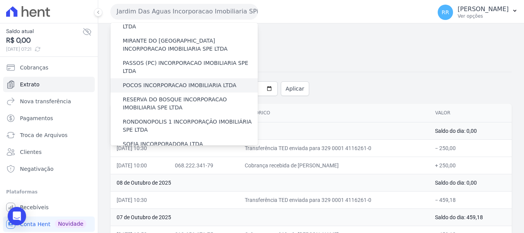
scroll to position [268, 0]
click at [161, 154] on label "VALE SUPREMO INCORPORACAO IMOBILIARIA SPE LTDA" at bounding box center [190, 162] width 135 height 16
click at [0, 0] on input "VALE SUPREMO INCORPORACAO IMOBILIARIA SPE LTDA" at bounding box center [0, 0] width 0 height 0
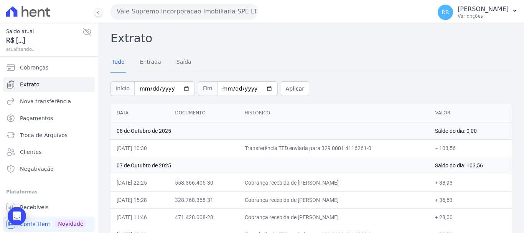
drag, startPoint x: 179, startPoint y: 5, endPoint x: 176, endPoint y: 11, distance: 6.3
click at [179, 5] on button "Vale Supremo Incorporacao Imobiliaria SPE LTDA" at bounding box center [183, 11] width 147 height 15
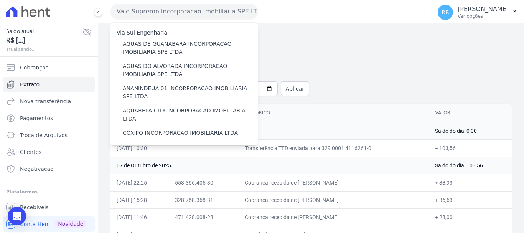
click at [176, 12] on button "Vale Supremo Incorporacao Imobiliaria SPE LTDA" at bounding box center [183, 11] width 147 height 15
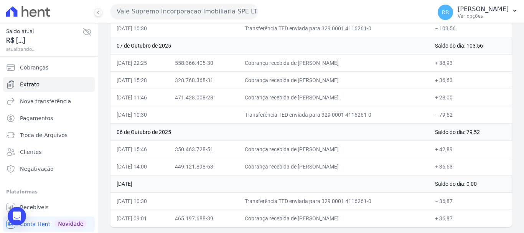
scroll to position [120, 0]
click at [167, 9] on button "Vale Supremo Incorporacao Imobiliaria SPE LTDA" at bounding box center [183, 11] width 147 height 15
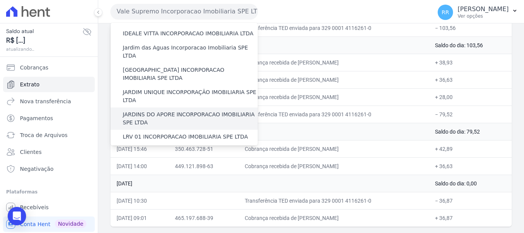
scroll to position [192, 0]
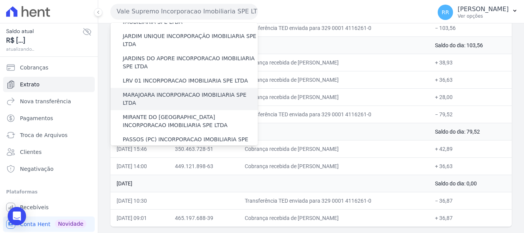
click at [158, 91] on label "MARAJOARA INCORPORACAO IMOBILIARIA SPE LTDA" at bounding box center [190, 99] width 135 height 16
click at [0, 0] on input "MARAJOARA INCORPORACAO IMOBILIARIA SPE LTDA" at bounding box center [0, 0] width 0 height 0
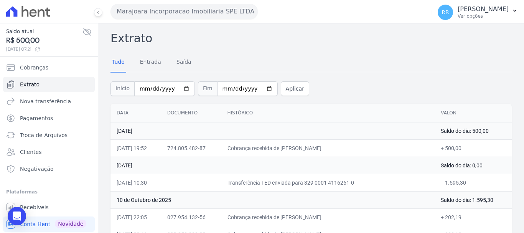
click at [153, 6] on button "Marajoara Incorporacao Imobiliaria SPE LTDA" at bounding box center [183, 11] width 147 height 15
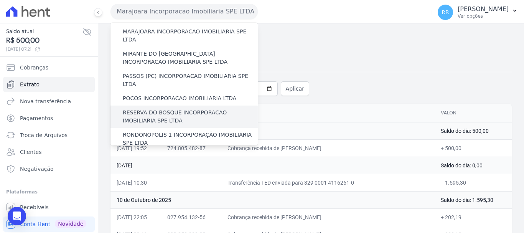
scroll to position [268, 0]
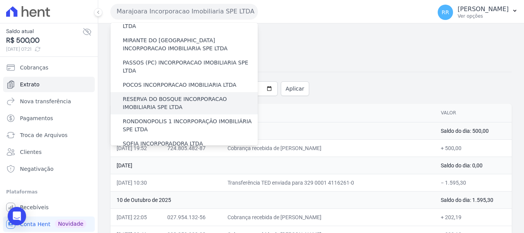
click at [168, 95] on label "RESERVA DO BOSQUE INCORPORACAO IMOBILIARIA SPE LTDA" at bounding box center [190, 103] width 135 height 16
click at [0, 0] on input "RESERVA DO BOSQUE INCORPORACAO IMOBILIARIA SPE LTDA" at bounding box center [0, 0] width 0 height 0
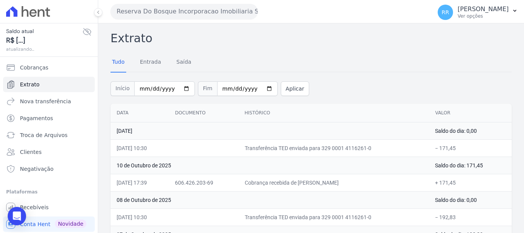
click at [214, 8] on button "Reserva Do Bosque Incorporacao Imobiliaria SPE LTDA" at bounding box center [183, 11] width 147 height 15
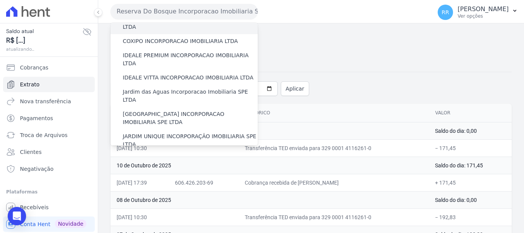
scroll to position [115, 0]
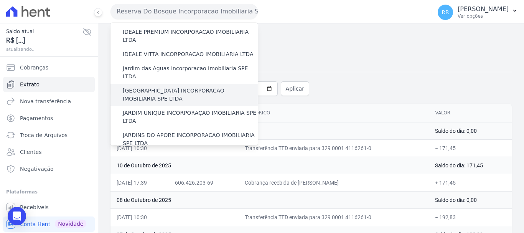
click at [158, 87] on label "[GEOGRAPHIC_DATA] INCORPORACAO IMOBILIARIA SPE LTDA" at bounding box center [190, 95] width 135 height 16
click at [0, 0] on input "[GEOGRAPHIC_DATA] INCORPORACAO IMOBILIARIA SPE LTDA" at bounding box center [0, 0] width 0 height 0
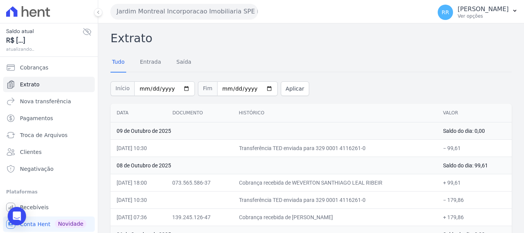
click at [153, 14] on button "Jardim Montreal Incorporacao Imobiliaria SPE LTDA" at bounding box center [183, 11] width 147 height 15
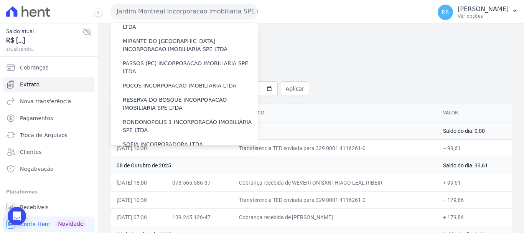
scroll to position [268, 0]
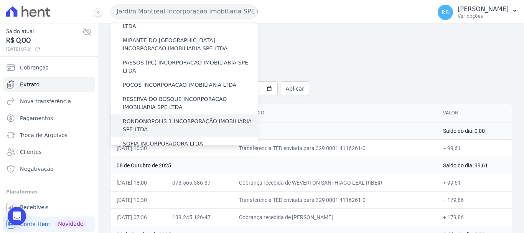
click at [160, 117] on label "RONDONOPOLIS 1 INCORPORAÇÃO IMOBILIÁRIA SPE LTDA" at bounding box center [190, 125] width 135 height 16
click at [0, 0] on input "RONDONOPOLIS 1 INCORPORAÇÃO IMOBILIÁRIA SPE LTDA" at bounding box center [0, 0] width 0 height 0
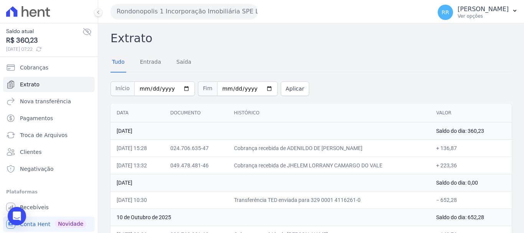
drag, startPoint x: 184, startPoint y: 10, endPoint x: 178, endPoint y: 36, distance: 26.3
click at [184, 10] on button "Rondonopolis 1 Incorporação Imobiliária SPE LTDA" at bounding box center [183, 11] width 147 height 15
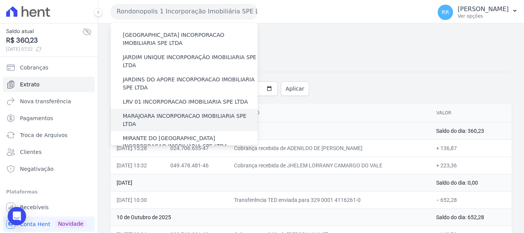
scroll to position [153, 0]
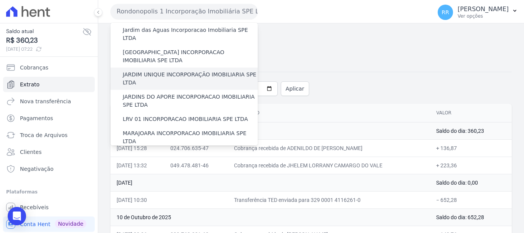
click at [167, 71] on label "JARDIM UNIQUE INCORPORAÇÃO IMOBILIARIA SPE LTDA" at bounding box center [190, 79] width 135 height 16
click at [0, 0] on input "JARDIM UNIQUE INCORPORAÇÃO IMOBILIARIA SPE LTDA" at bounding box center [0, 0] width 0 height 0
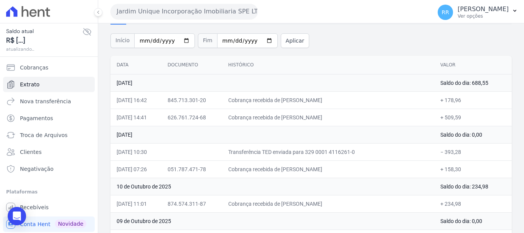
scroll to position [77, 0]
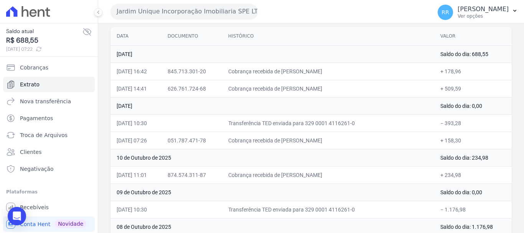
click at [225, 18] on button "Jardim Unique Incorporação Imobiliaria SPE LTDA" at bounding box center [183, 11] width 147 height 15
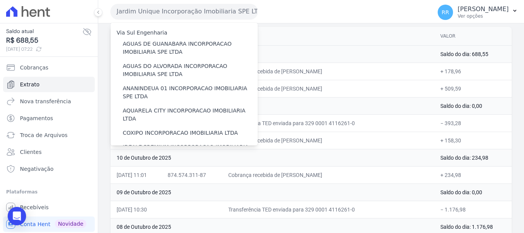
click at [223, 15] on button "Jardim Unique Incorporação Imobiliaria SPE LTDA" at bounding box center [183, 11] width 147 height 15
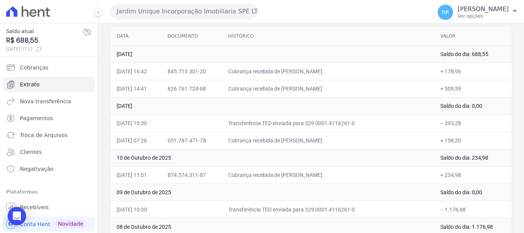
click at [223, 15] on button "Jardim Unique Incorporação Imobiliaria SPE LTDA" at bounding box center [183, 11] width 147 height 15
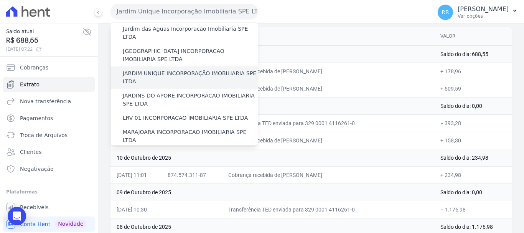
scroll to position [192, 0]
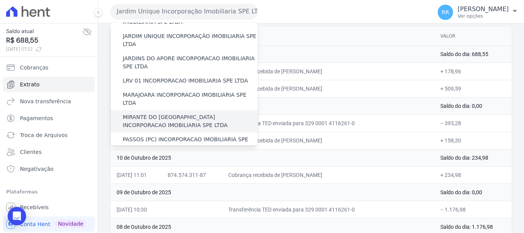
click at [172, 113] on label "MIRANTE DO [GEOGRAPHIC_DATA] INCORPORACAO IMOBILIARIA SPE LTDA" at bounding box center [190, 121] width 135 height 16
click at [0, 0] on input "MIRANTE DO [GEOGRAPHIC_DATA] INCORPORACAO IMOBILIARIA SPE LTDA" at bounding box center [0, 0] width 0 height 0
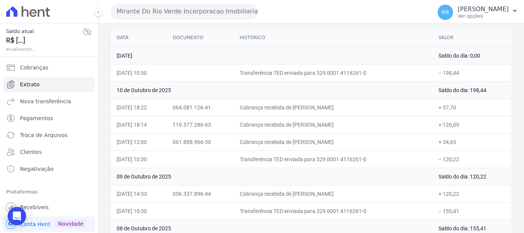
scroll to position [77, 0]
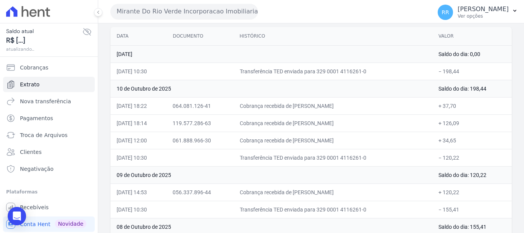
click at [188, 15] on button "Mirante Do Rio Verde Incorporacao Imobiliaria SPE LTDA" at bounding box center [183, 11] width 147 height 15
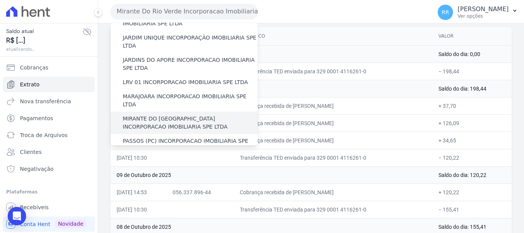
scroll to position [192, 0]
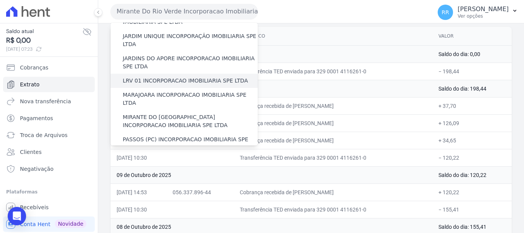
click at [159, 77] on label "LRV 01 INCORPORACAO IMOBILIARIA SPE LTDA" at bounding box center [185, 81] width 125 height 8
click at [0, 0] on input "LRV 01 INCORPORACAO IMOBILIARIA SPE LTDA" at bounding box center [0, 0] width 0 height 0
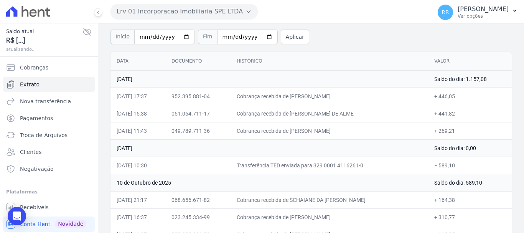
scroll to position [38, 0]
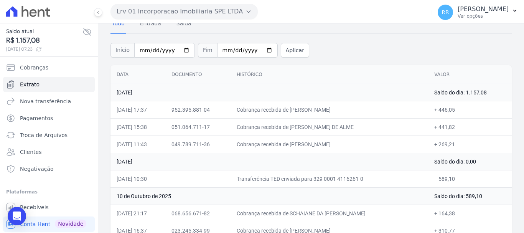
click at [181, 9] on button "Lrv 01 Incorporacao Imobiliaria SPE LTDA" at bounding box center [183, 11] width 147 height 15
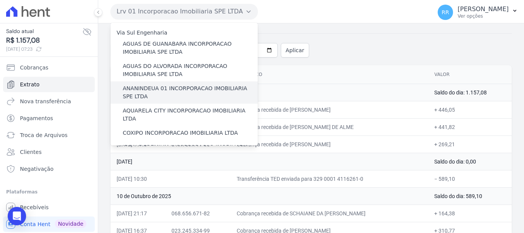
click at [159, 96] on label "ANANINDEUA 01 INCORPORACAO IMOBILIARIA SPE LTDA" at bounding box center [190, 92] width 135 height 16
click at [0, 0] on input "ANANINDEUA 01 INCORPORACAO IMOBILIARIA SPE LTDA" at bounding box center [0, 0] width 0 height 0
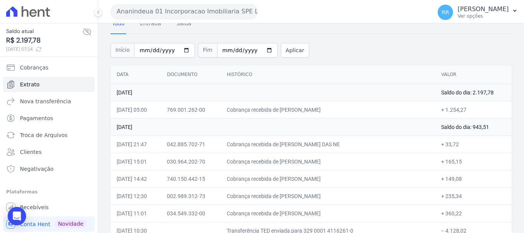
click at [215, 11] on button "Ananindeua 01 Incorporacao Imobiliaria SPE LTDA" at bounding box center [183, 11] width 147 height 15
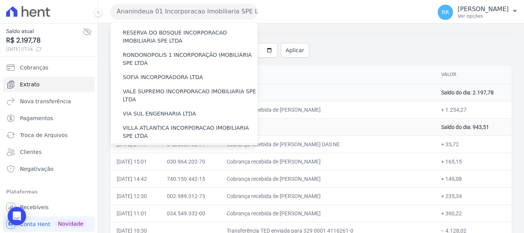
scroll to position [296, 0]
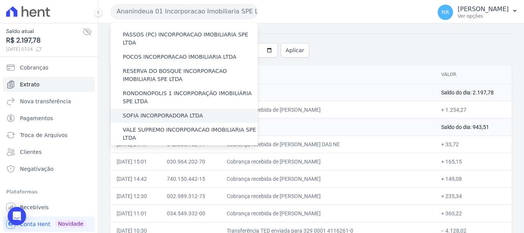
click at [158, 112] on label "SOFIA INCORPORADORA LTDA" at bounding box center [163, 116] width 80 height 8
click at [0, 0] on input "SOFIA INCORPORADORA LTDA" at bounding box center [0, 0] width 0 height 0
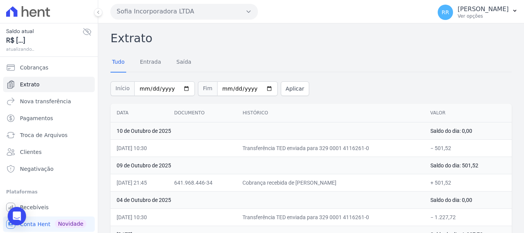
drag, startPoint x: 186, startPoint y: 3, endPoint x: 178, endPoint y: 12, distance: 11.4
click at [180, 9] on div "Sofia Incorporadora LTDA Via Sul Engenharia AGUAS DE GUANABARA INCORPORACAO IMO…" at bounding box center [269, 12] width 318 height 24
click at [169, 12] on button "Sofia Incorporadora LTDA" at bounding box center [183, 11] width 147 height 15
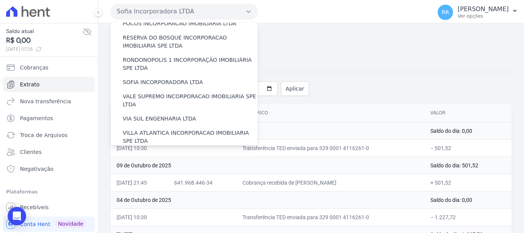
scroll to position [335, 0]
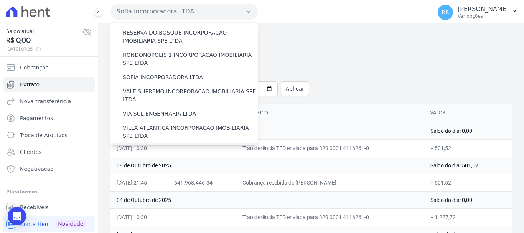
click at [167, 146] on label "[GEOGRAPHIC_DATA] INCORPORACAO IMOBILIARIA SPE LTDA" at bounding box center [190, 154] width 135 height 16
click at [0, 0] on input "[GEOGRAPHIC_DATA] INCORPORACAO IMOBILIARIA SPE LTDA" at bounding box center [0, 0] width 0 height 0
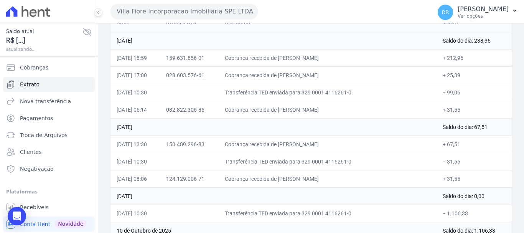
scroll to position [77, 0]
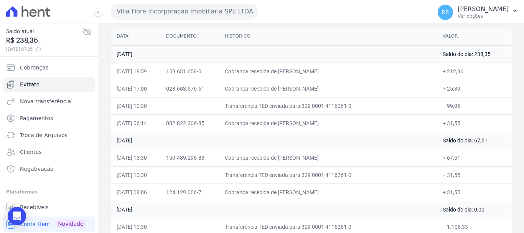
click at [214, 14] on button "Villa Fiore Incorporacao Imobiliaria SPE LTDA" at bounding box center [183, 11] width 147 height 15
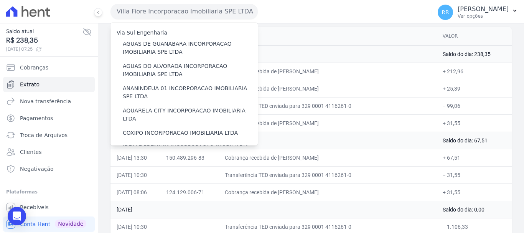
click at [211, 13] on button "Villa Fiore Incorporacao Imobiliaria SPE LTDA" at bounding box center [183, 11] width 147 height 15
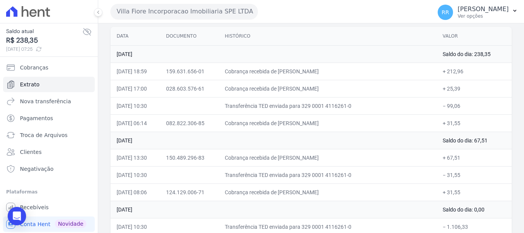
click at [211, 13] on button "Villa Fiore Incorporacao Imobiliaria SPE LTDA" at bounding box center [183, 11] width 147 height 15
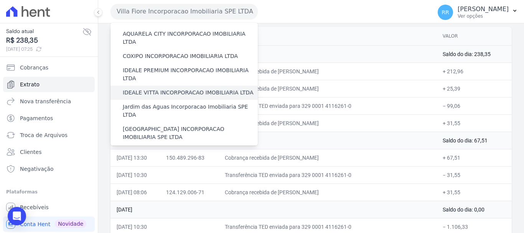
scroll to position [115, 0]
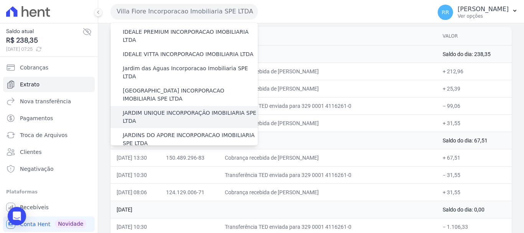
click at [166, 109] on label "JARDIM UNIQUE INCORPORAÇÃO IMOBILIARIA SPE LTDA" at bounding box center [190, 117] width 135 height 16
click at [0, 0] on input "JARDIM UNIQUE INCORPORAÇÃO IMOBILIARIA SPE LTDA" at bounding box center [0, 0] width 0 height 0
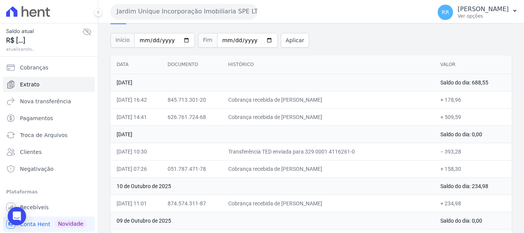
scroll to position [77, 0]
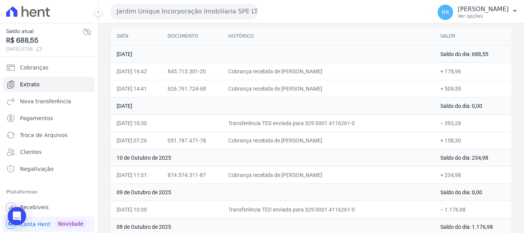
click at [304, 162] on td "10 de Outubro de 2025" at bounding box center [271, 157] width 323 height 17
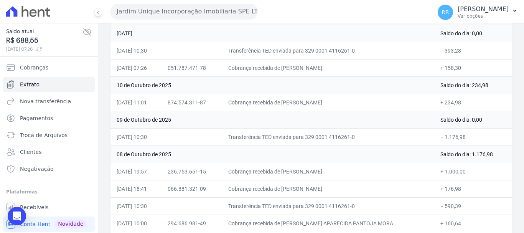
scroll to position [153, 0]
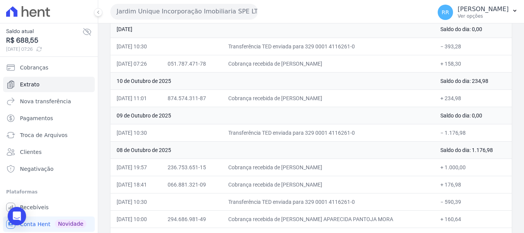
click at [202, 8] on button "Jardim Unique Incorporação Imobiliaria SPE LTDA" at bounding box center [183, 11] width 147 height 15
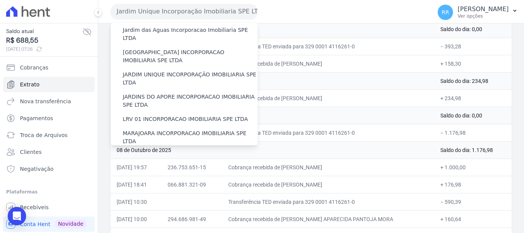
click at [159, 151] on label "MIRANTE DO [GEOGRAPHIC_DATA] INCORPORACAO IMOBILIARIA SPE LTDA" at bounding box center [190, 159] width 135 height 16
click at [0, 0] on input "MIRANTE DO [GEOGRAPHIC_DATA] INCORPORACAO IMOBILIARIA SPE LTDA" at bounding box center [0, 0] width 0 height 0
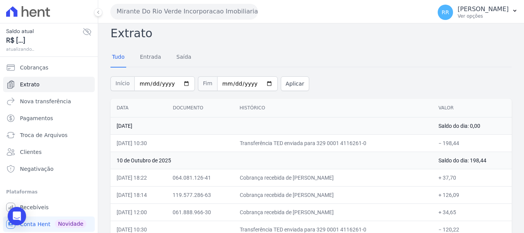
scroll to position [0, 0]
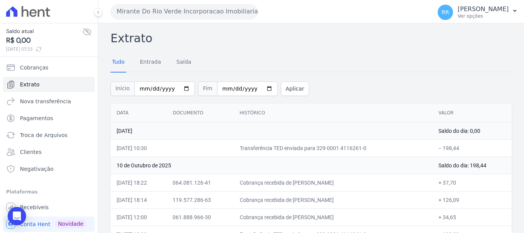
click at [176, 11] on button "Mirante Do Rio Verde Incorporacao Imobiliaria SPE LTDA" at bounding box center [183, 11] width 147 height 15
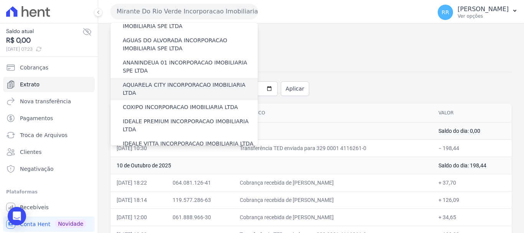
scroll to position [38, 0]
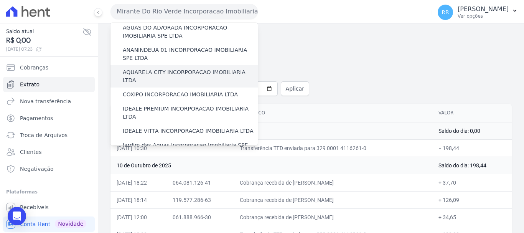
click at [173, 76] on div "AQUARELA CITY INCORPORACAO IMOBILIARIA LTDA" at bounding box center [183, 76] width 147 height 22
click at [175, 72] on label "AQUARELA CITY INCORPORACAO IMOBILIARIA LTDA" at bounding box center [190, 76] width 135 height 16
click at [0, 0] on input "AQUARELA CITY INCORPORACAO IMOBILIARIA LTDA" at bounding box center [0, 0] width 0 height 0
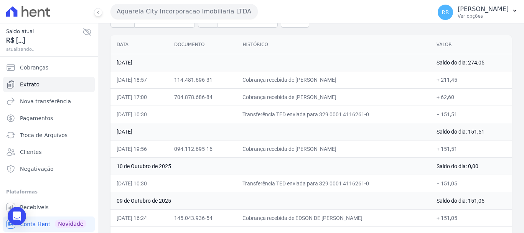
scroll to position [77, 0]
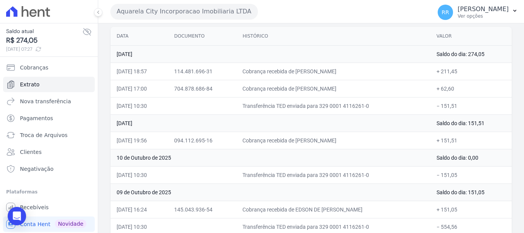
click at [179, 15] on button "Aquarela City Incorporacao Imobiliaria LTDA" at bounding box center [183, 11] width 147 height 15
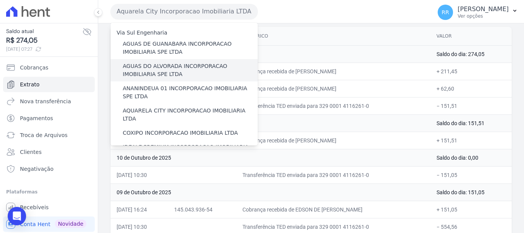
click at [161, 65] on label "AGUAS DO ALVORADA INCORPORACAO IMOBILIARIA SPE LTDA" at bounding box center [190, 70] width 135 height 16
click at [0, 0] on input "AGUAS DO ALVORADA INCORPORACAO IMOBILIARIA SPE LTDA" at bounding box center [0, 0] width 0 height 0
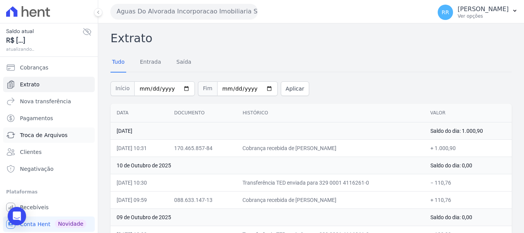
click at [44, 135] on span "Troca de Arquivos" at bounding box center [44, 135] width 48 height 8
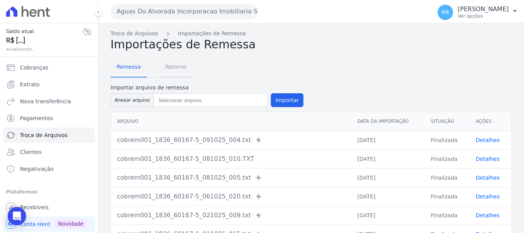
click at [171, 65] on span "Retorno" at bounding box center [176, 66] width 30 height 15
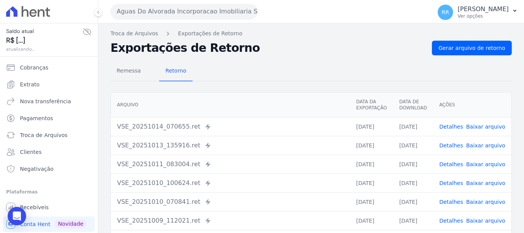
click at [456, 125] on link "Detalhes" at bounding box center [451, 126] width 24 height 6
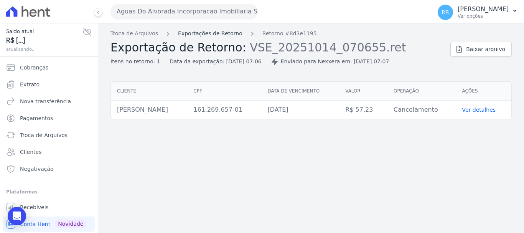
click at [197, 34] on link "Exportações de Retorno" at bounding box center [210, 34] width 64 height 8
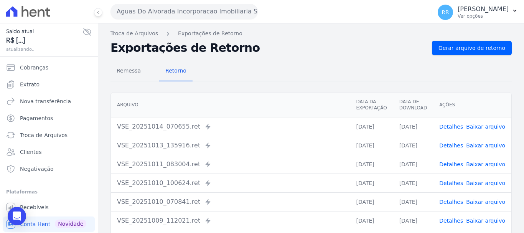
click at [451, 142] on link "Detalhes" at bounding box center [451, 145] width 24 height 6
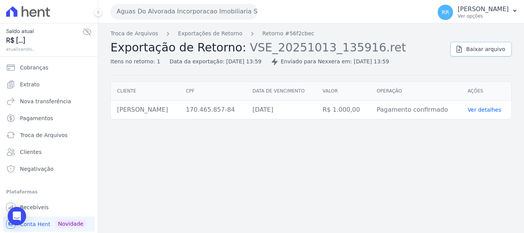
click at [470, 43] on link "Baixar arquivo" at bounding box center [480, 49] width 61 height 15
click at [217, 36] on link "Exportações de Retorno" at bounding box center [210, 34] width 64 height 8
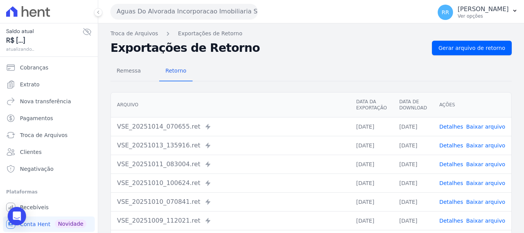
click at [449, 157] on td "Detalhes Baixar arquivo" at bounding box center [472, 163] width 78 height 19
click at [450, 164] on link "Detalhes" at bounding box center [451, 164] width 24 height 6
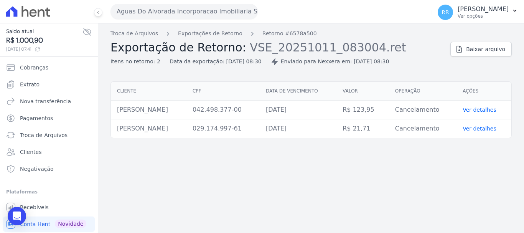
click at [173, 15] on button "Aguas Do Alvorada Incorporacao Imobiliaria SPE LTDA" at bounding box center [183, 11] width 147 height 15
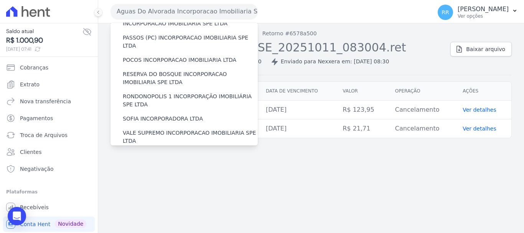
scroll to position [307, 0]
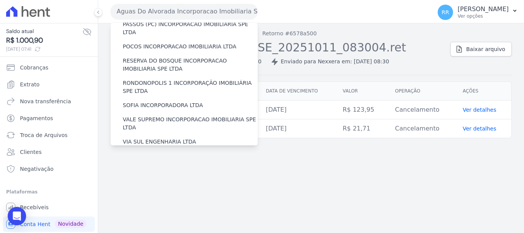
click at [160, 174] on label "[GEOGRAPHIC_DATA] INCORPORACAO IMOBILIARIA SPE LTDA" at bounding box center [190, 182] width 135 height 16
click at [0, 0] on input "[GEOGRAPHIC_DATA] INCORPORACAO IMOBILIARIA SPE LTDA" at bounding box center [0, 0] width 0 height 0
click at [191, 174] on label "[GEOGRAPHIC_DATA] INCORPORACAO IMOBILIARIA SPE LTDA" at bounding box center [190, 182] width 135 height 16
click at [0, 0] on input "[GEOGRAPHIC_DATA] INCORPORACAO IMOBILIARIA SPE LTDA" at bounding box center [0, 0] width 0 height 0
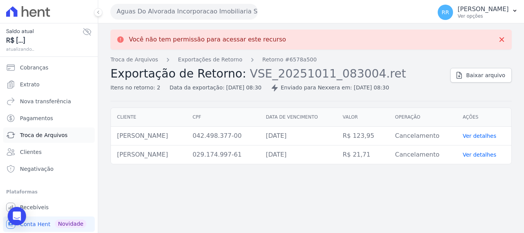
click at [59, 140] on link "Troca de Arquivos" at bounding box center [49, 134] width 92 height 15
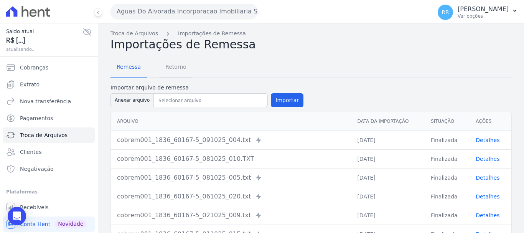
click at [171, 75] on link "Retorno" at bounding box center [175, 67] width 33 height 20
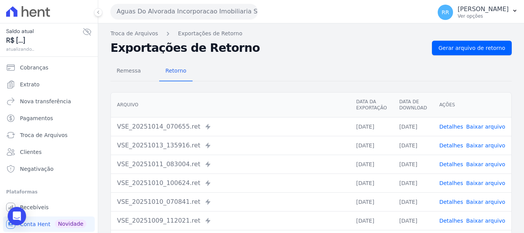
click at [171, 73] on span "Retorno" at bounding box center [176, 70] width 30 height 15
drag, startPoint x: 452, startPoint y: 124, endPoint x: 444, endPoint y: 125, distance: 7.8
click at [452, 124] on link "Detalhes" at bounding box center [451, 126] width 24 height 6
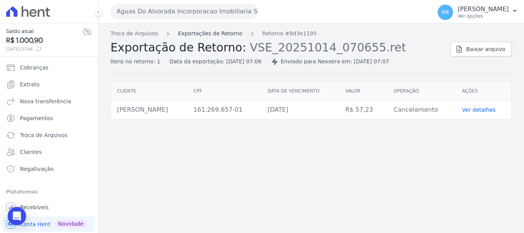
drag, startPoint x: 187, startPoint y: 28, endPoint x: 189, endPoint y: 35, distance: 7.4
click at [187, 28] on div "Troca de Arquivos Exportações de Retorno Retorno #8d3e1195 Exportação de Retorn…" at bounding box center [310, 127] width 425 height 209
click at [189, 35] on link "Exportações de Retorno" at bounding box center [210, 34] width 64 height 8
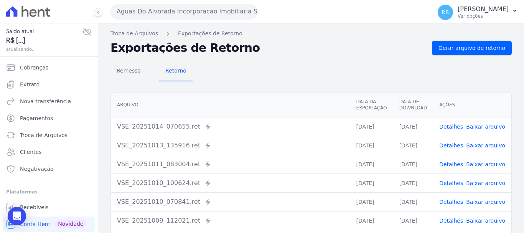
click at [192, 5] on button "Aguas Do Alvorada Incorporacao Imobiliaria SPE LTDA" at bounding box center [183, 11] width 147 height 15
click at [196, 13] on button "Aguas Do Alvorada Incorporacao Imobiliaria SPE LTDA" at bounding box center [183, 11] width 147 height 15
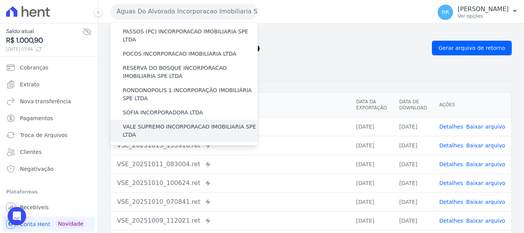
scroll to position [307, 0]
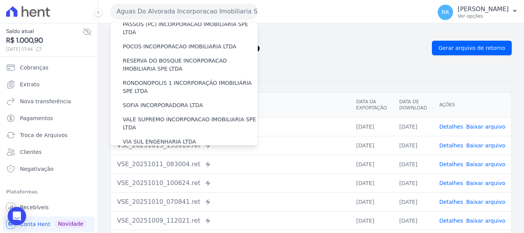
click at [163, 174] on label "[GEOGRAPHIC_DATA] INCORPORACAO IMOBILIARIA SPE LTDA" at bounding box center [190, 182] width 135 height 16
click at [0, 0] on input "[GEOGRAPHIC_DATA] INCORPORACAO IMOBILIARIA SPE LTDA" at bounding box center [0, 0] width 0 height 0
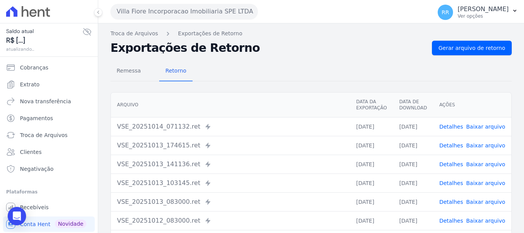
click at [452, 126] on link "Detalhes" at bounding box center [451, 126] width 24 height 6
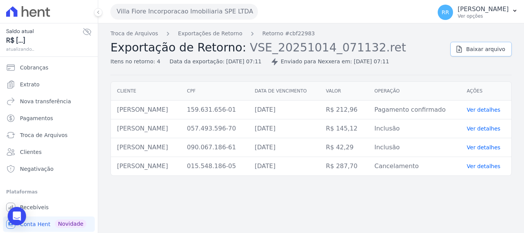
click at [505, 44] on link "Baixar arquivo" at bounding box center [480, 49] width 61 height 15
click at [227, 34] on link "Exportações de Retorno" at bounding box center [210, 34] width 64 height 8
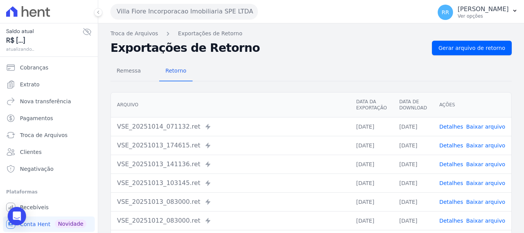
click at [453, 147] on link "Detalhes" at bounding box center [451, 145] width 24 height 6
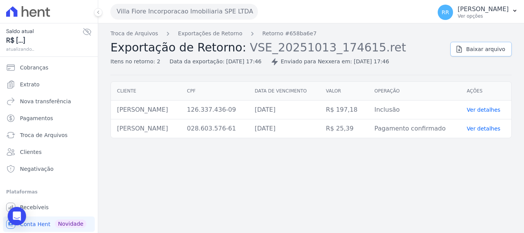
click at [471, 54] on link "Baixar arquivo" at bounding box center [480, 49] width 61 height 15
click at [219, 35] on link "Exportações de Retorno" at bounding box center [210, 34] width 64 height 8
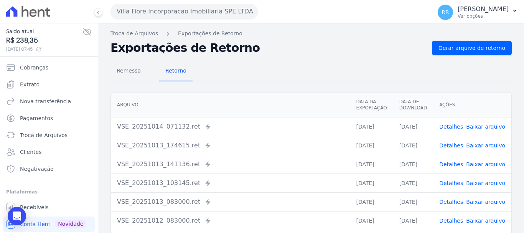
click at [450, 164] on link "Detalhes" at bounding box center [451, 164] width 24 height 6
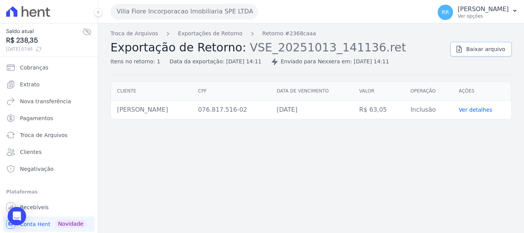
click at [471, 51] on span "Baixar arquivo" at bounding box center [485, 49] width 39 height 8
click at [195, 30] on link "Exportações de Retorno" at bounding box center [210, 34] width 64 height 8
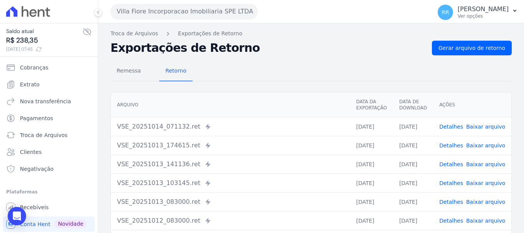
click at [452, 184] on link "Detalhes" at bounding box center [451, 183] width 24 height 6
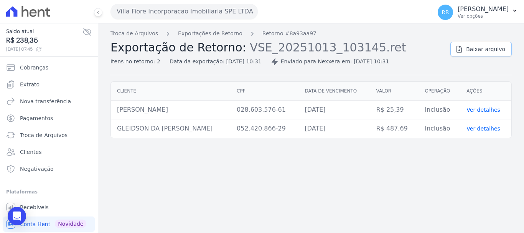
click at [486, 53] on span "Baixar arquivo" at bounding box center [485, 49] width 39 height 8
click at [207, 39] on div "Troca de Arquivos Exportações de Retorno Retorno #8a93aa97 Exportação de Retorn…" at bounding box center [276, 48] width 333 height 36
click at [215, 33] on link "Exportações de Retorno" at bounding box center [210, 34] width 64 height 8
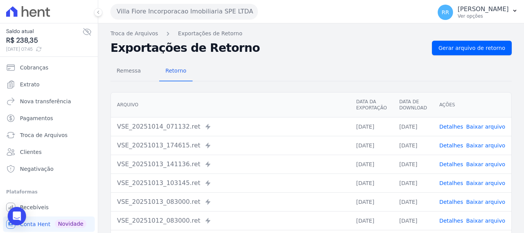
click at [167, 17] on button "Villa Fiore Incorporacao Imobiliaria SPE LTDA" at bounding box center [183, 11] width 147 height 15
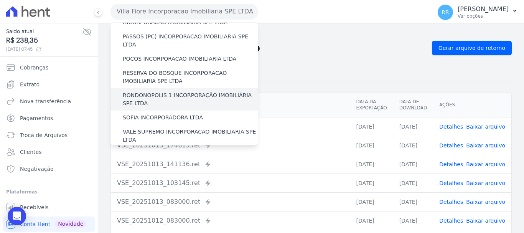
scroll to position [307, 0]
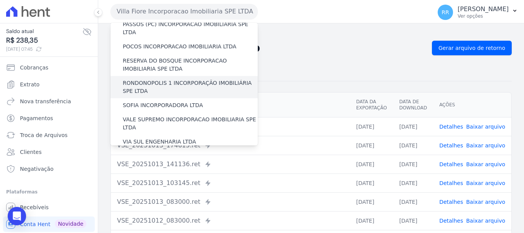
click at [163, 79] on label "RONDONOPOLIS 1 INCORPORAÇÃO IMOBILIÁRIA SPE LTDA" at bounding box center [190, 87] width 135 height 16
click at [0, 0] on input "RONDONOPOLIS 1 INCORPORAÇÃO IMOBILIÁRIA SPE LTDA" at bounding box center [0, 0] width 0 height 0
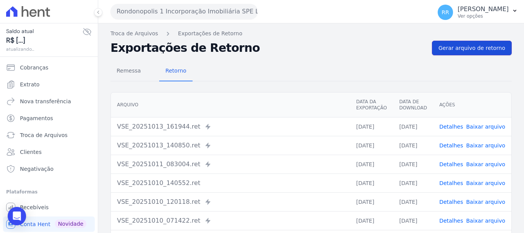
click at [461, 48] on span "Gerar arquivo de retorno" at bounding box center [471, 48] width 67 height 8
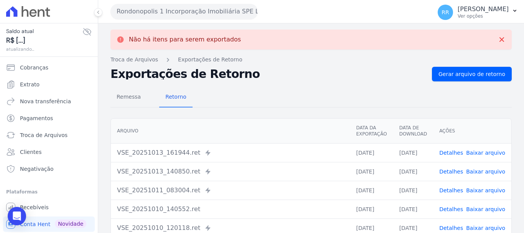
click at [454, 153] on link "Detalhes" at bounding box center [451, 152] width 24 height 6
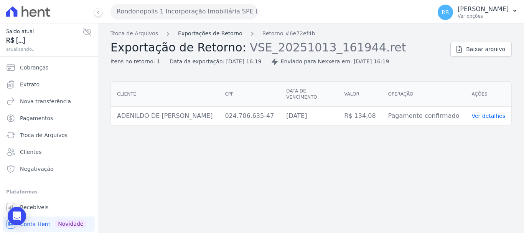
click at [213, 31] on link "Exportações de Retorno" at bounding box center [210, 34] width 64 height 8
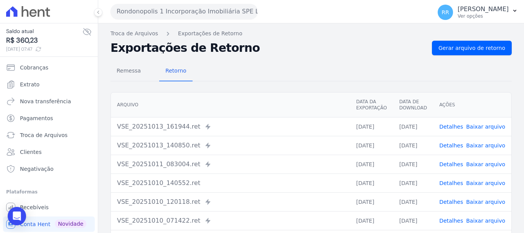
click at [453, 144] on link "Detalhes" at bounding box center [451, 145] width 24 height 6
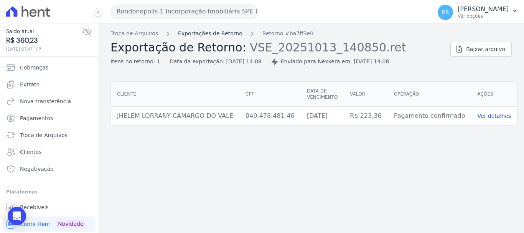
click at [194, 34] on link "Exportações de Retorno" at bounding box center [210, 34] width 64 height 8
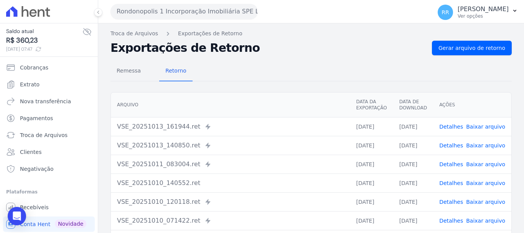
click at [451, 164] on link "Detalhes" at bounding box center [451, 164] width 24 height 6
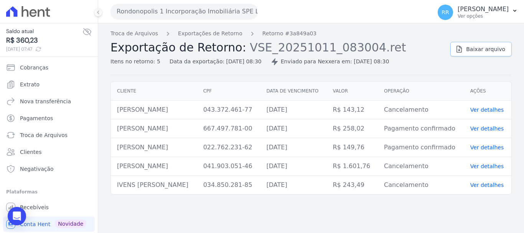
click at [485, 51] on span "Baixar arquivo" at bounding box center [485, 49] width 39 height 8
drag, startPoint x: 293, startPoint y: 23, endPoint x: 255, endPoint y: 10, distance: 40.1
click at [294, 23] on div "Troca de Arquivos Exportações de Retorno Retorno #3a849a03 Exportação de Retorn…" at bounding box center [310, 127] width 425 height 209
click at [224, 11] on button "Rondonopolis 1 Incorporação Imobiliária SPE LTDA" at bounding box center [183, 11] width 147 height 15
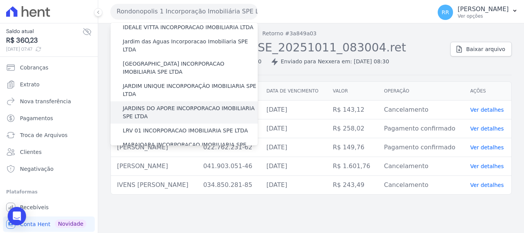
scroll to position [153, 0]
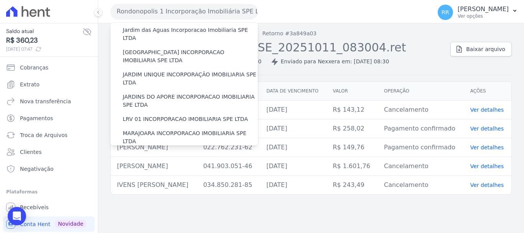
click at [397, 49] on h2 "Exportação de Retorno: VSE_20251011_083004.ret" at bounding box center [276, 48] width 333 height 14
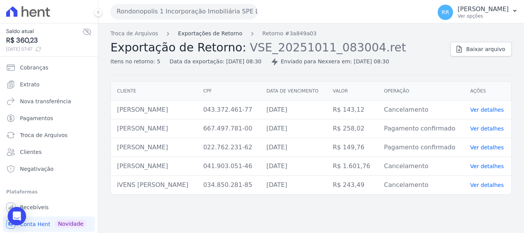
click at [204, 35] on link "Exportações de Retorno" at bounding box center [210, 34] width 64 height 8
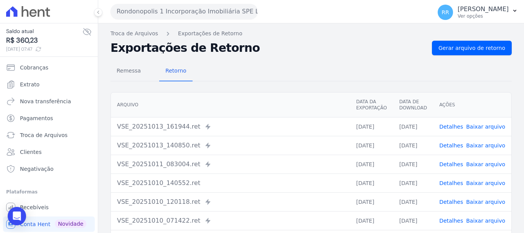
click at [450, 142] on link "Detalhes" at bounding box center [451, 145] width 24 height 6
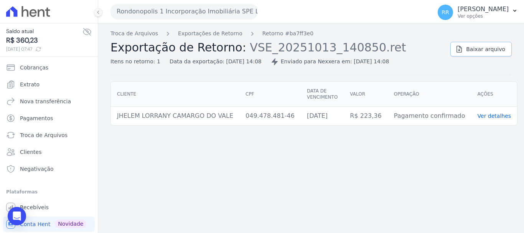
click at [479, 49] on span "Baixar arquivo" at bounding box center [485, 49] width 39 height 8
click at [213, 33] on link "Exportações de Retorno" at bounding box center [210, 34] width 64 height 8
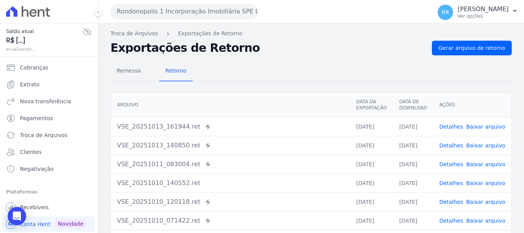
click at [457, 121] on td "Detalhes Baixar arquivo" at bounding box center [472, 126] width 78 height 19
click at [455, 125] on link "Detalhes" at bounding box center [451, 126] width 24 height 6
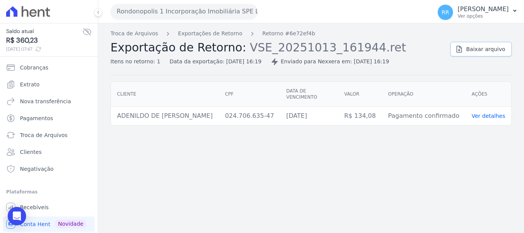
click at [478, 54] on link "Baixar arquivo" at bounding box center [480, 49] width 61 height 15
click at [205, 13] on button "Rondonopolis 1 Incorporação Imobiliária SPE LTDA" at bounding box center [183, 11] width 147 height 15
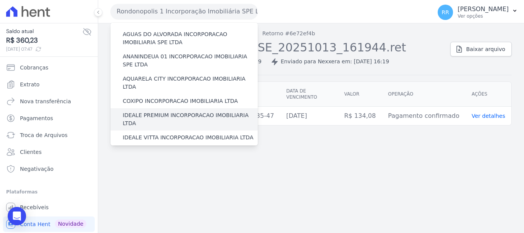
scroll to position [77, 0]
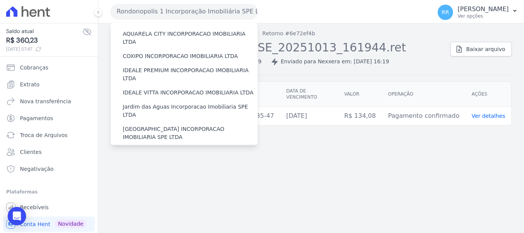
click at [176, 147] on label "JARDIM UNIQUE INCORPORAÇÃO IMOBILIARIA SPE LTDA" at bounding box center [190, 155] width 135 height 16
click at [0, 0] on input "JARDIM UNIQUE INCORPORAÇÃO IMOBILIARIA SPE LTDA" at bounding box center [0, 0] width 0 height 0
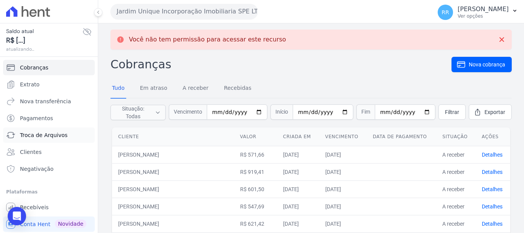
click at [52, 135] on span "Troca de Arquivos" at bounding box center [44, 135] width 48 height 8
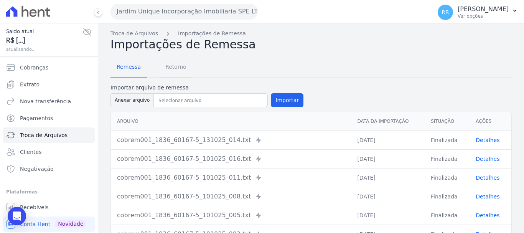
click at [161, 69] on span "Retorno" at bounding box center [176, 66] width 30 height 15
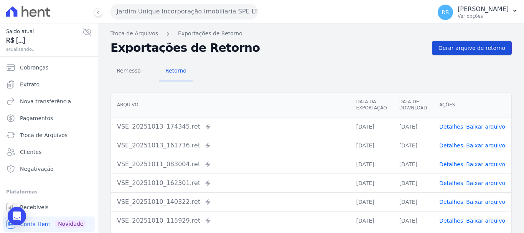
click at [474, 52] on link "Gerar arquivo de retorno" at bounding box center [472, 48] width 80 height 15
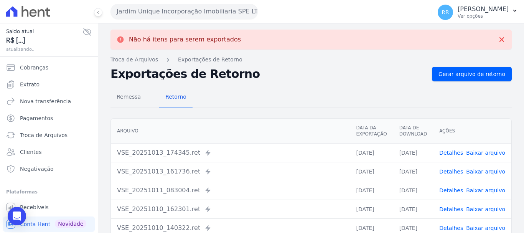
click at [455, 153] on link "Detalhes" at bounding box center [451, 152] width 24 height 6
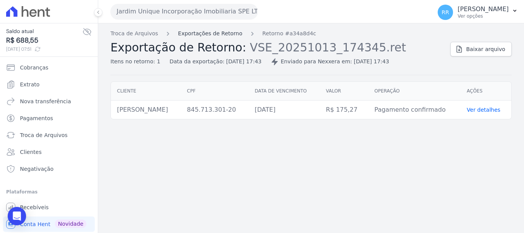
click at [186, 30] on link "Exportações de Retorno" at bounding box center [210, 34] width 64 height 8
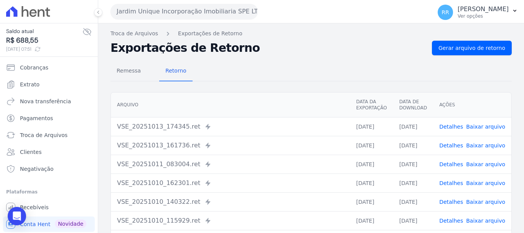
click at [453, 145] on link "Detalhes" at bounding box center [451, 145] width 24 height 6
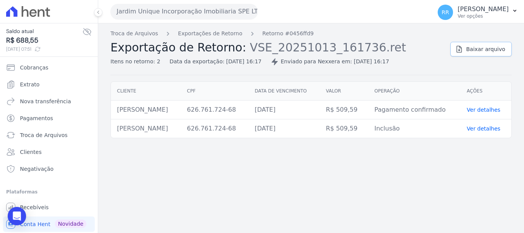
click at [482, 53] on span "Baixar arquivo" at bounding box center [485, 49] width 39 height 8
click at [212, 37] on link "Exportações de Retorno" at bounding box center [210, 34] width 64 height 8
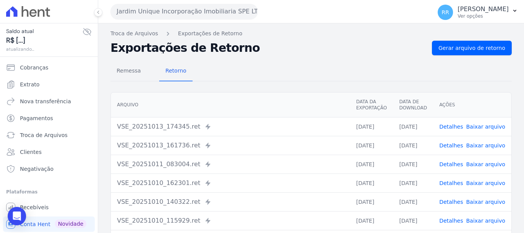
click at [451, 163] on link "Detalhes" at bounding box center [451, 164] width 24 height 6
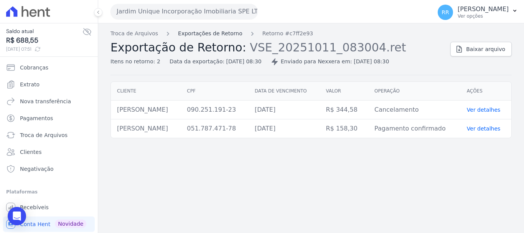
click at [220, 31] on link "Exportações de Retorno" at bounding box center [210, 34] width 64 height 8
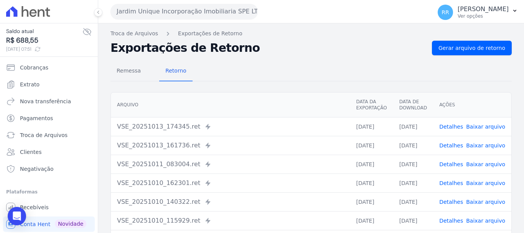
click at [455, 123] on link "Detalhes" at bounding box center [451, 126] width 24 height 6
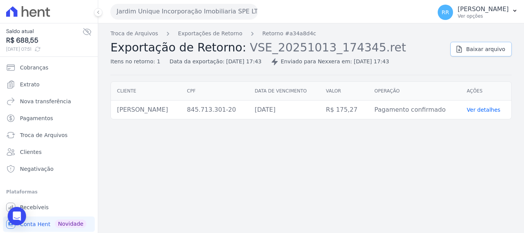
click at [474, 53] on link "Baixar arquivo" at bounding box center [480, 49] width 61 height 15
click at [200, 25] on div "Troca de Arquivos Exportações de Retorno Retorno #a34a8d4c Exportação de Retorn…" at bounding box center [310, 127] width 425 height 209
click at [200, 30] on link "Exportações de Retorno" at bounding box center [210, 34] width 64 height 8
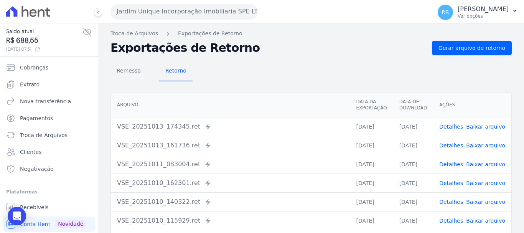
click at [449, 144] on link "Detalhes" at bounding box center [451, 145] width 24 height 6
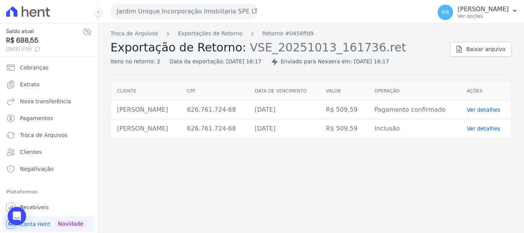
click at [205, 39] on div "Troca de Arquivos Exportações de Retorno Retorno #0456ffd9 Exportação de Retorn…" at bounding box center [276, 48] width 333 height 36
click at [207, 31] on link "Exportações de Retorno" at bounding box center [210, 34] width 64 height 8
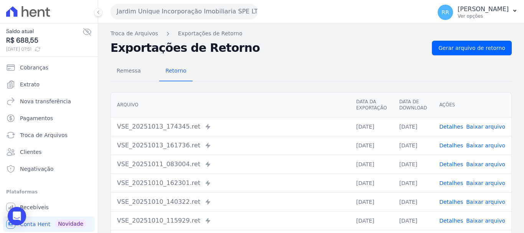
click at [451, 184] on link "Detalhes" at bounding box center [451, 183] width 24 height 6
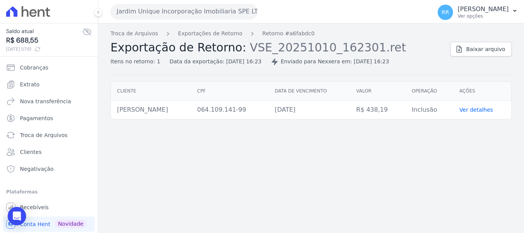
click at [451, 184] on div "Troca de Arquivos Exportações de Retorno Retorno #a6fabdc0 Exportação de Retorn…" at bounding box center [310, 127] width 425 height 209
click at [194, 30] on link "Exportações de Retorno" at bounding box center [210, 34] width 64 height 8
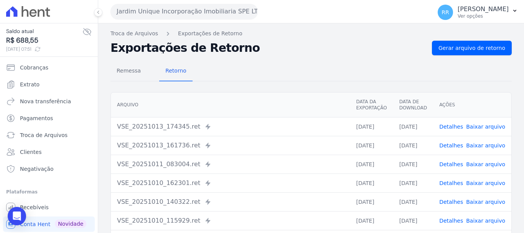
click at [450, 167] on link "Detalhes" at bounding box center [451, 164] width 24 height 6
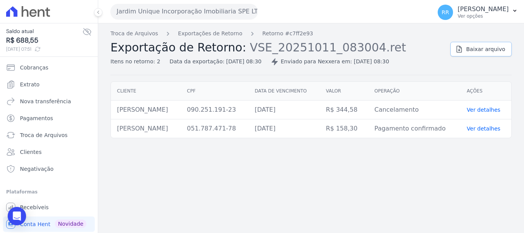
click at [479, 54] on link "Baixar arquivo" at bounding box center [480, 49] width 61 height 15
click at [197, 30] on link "Exportações de Retorno" at bounding box center [210, 34] width 64 height 8
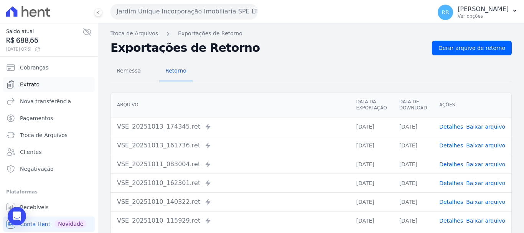
click at [28, 83] on span "Extrato" at bounding box center [30, 84] width 20 height 8
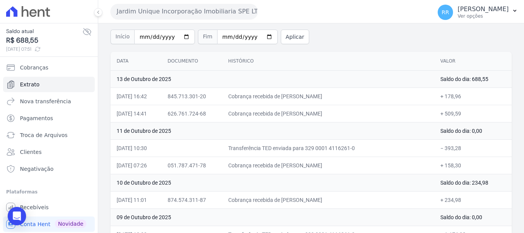
scroll to position [38, 0]
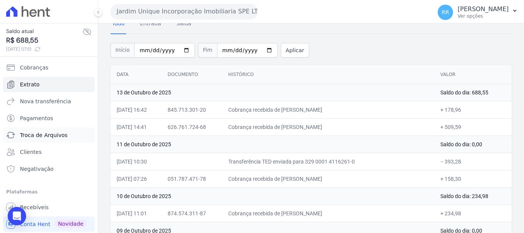
click at [42, 132] on span "Troca de Arquivos" at bounding box center [44, 135] width 48 height 8
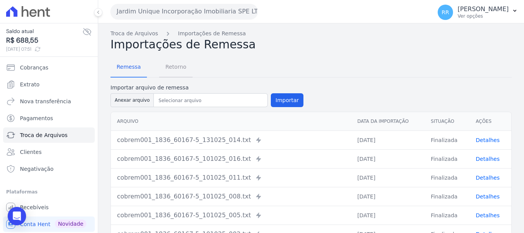
click at [169, 67] on span "Retorno" at bounding box center [176, 66] width 30 height 15
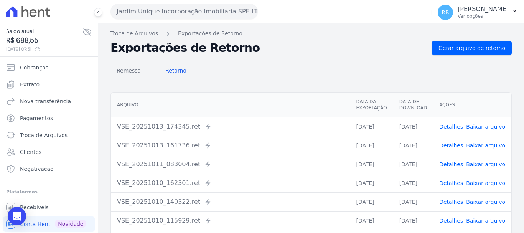
click at [454, 164] on link "Detalhes" at bounding box center [451, 164] width 24 height 6
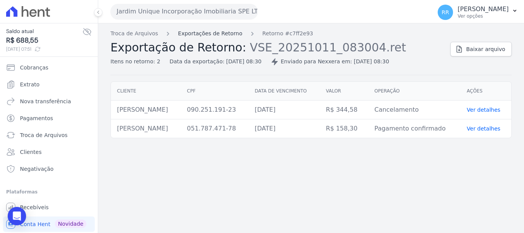
click at [226, 36] on link "Exportações de Retorno" at bounding box center [210, 34] width 64 height 8
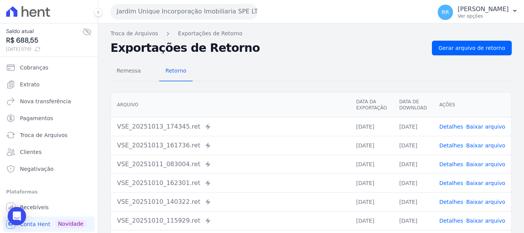
click at [449, 150] on td "Detalhes Baixar arquivo" at bounding box center [472, 145] width 78 height 19
click at [450, 147] on link "Detalhes" at bounding box center [451, 145] width 24 height 6
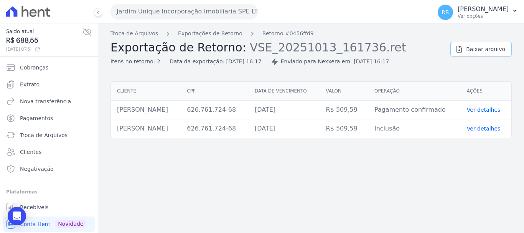
click at [484, 54] on link "Baixar arquivo" at bounding box center [480, 49] width 61 height 15
click at [198, 38] on div "Troca de Arquivos Exportações de Retorno Retorno #0456ffd9 Exportação de Retorn…" at bounding box center [276, 48] width 333 height 36
click at [203, 34] on link "Exportações de Retorno" at bounding box center [210, 34] width 64 height 8
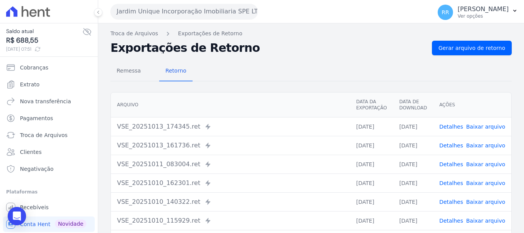
click at [456, 130] on link "Detalhes" at bounding box center [451, 126] width 24 height 6
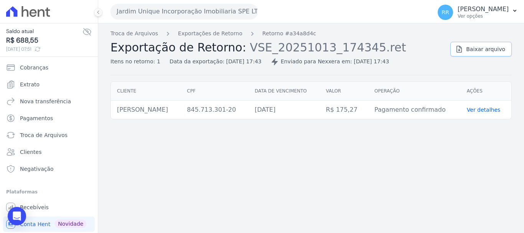
click at [476, 51] on span "Baixar arquivo" at bounding box center [485, 49] width 39 height 8
click at [163, 15] on button "Jardim Unique Incorporação Imobiliaria SPE LTDA" at bounding box center [183, 11] width 147 height 15
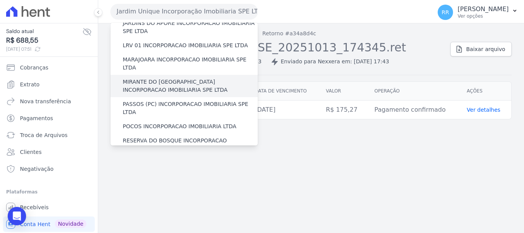
scroll to position [230, 0]
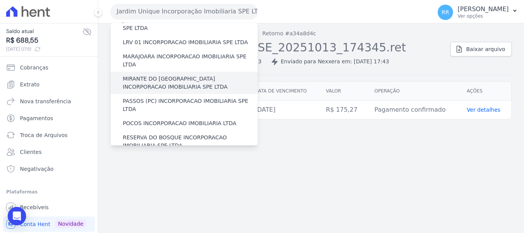
click at [172, 75] on label "MIRANTE DO [GEOGRAPHIC_DATA] INCORPORACAO IMOBILIARIA SPE LTDA" at bounding box center [190, 83] width 135 height 16
click at [0, 0] on input "MIRANTE DO [GEOGRAPHIC_DATA] INCORPORACAO IMOBILIARIA SPE LTDA" at bounding box center [0, 0] width 0 height 0
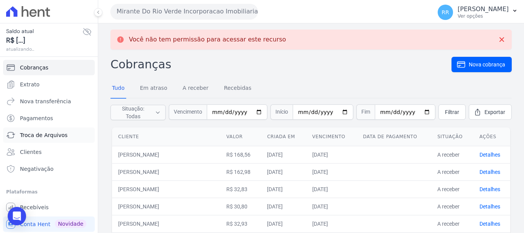
click at [41, 135] on span "Troca de Arquivos" at bounding box center [44, 135] width 48 height 8
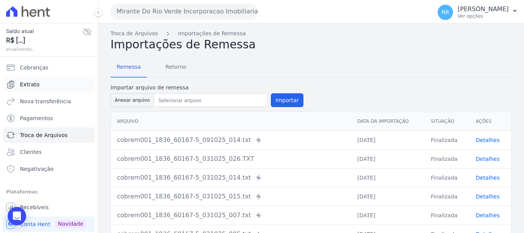
click at [16, 85] on link "Extrato" at bounding box center [49, 84] width 92 height 15
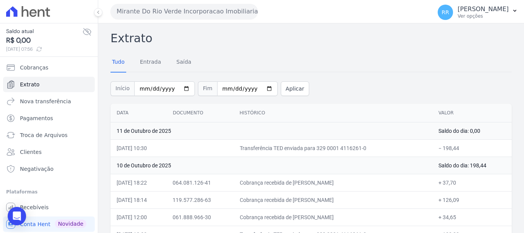
click at [182, 19] on button "Mirante Do Rio Verde Incorporacao Imobiliaria SPE LTDA" at bounding box center [183, 11] width 147 height 15
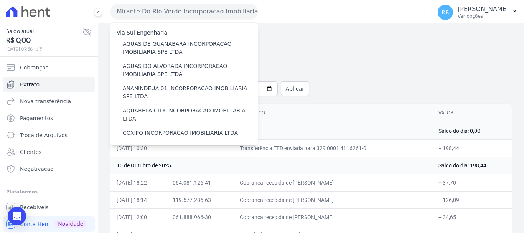
click at [183, 15] on button "Mirante Do Rio Verde Incorporacao Imobiliaria SPE LTDA" at bounding box center [183, 11] width 147 height 15
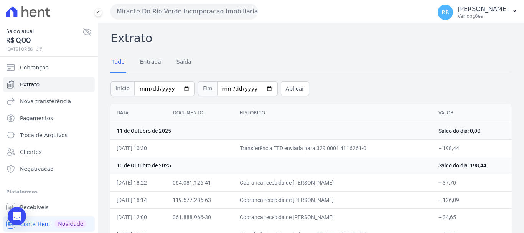
click at [187, 11] on button "Mirante Do Rio Verde Incorporacao Imobiliaria SPE LTDA" at bounding box center [183, 11] width 147 height 15
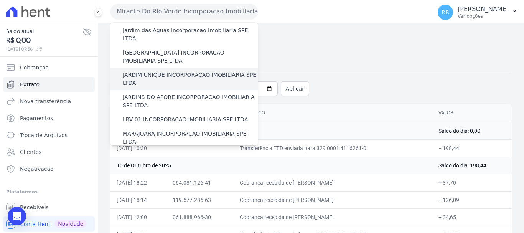
scroll to position [153, 0]
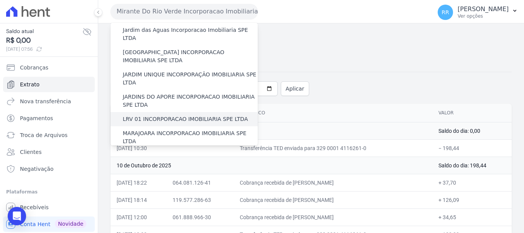
click at [156, 115] on label "LRV 01 INCORPORACAO IMOBILIARIA SPE LTDA" at bounding box center [185, 119] width 125 height 8
click at [0, 0] on input "LRV 01 INCORPORACAO IMOBILIARIA SPE LTDA" at bounding box center [0, 0] width 0 height 0
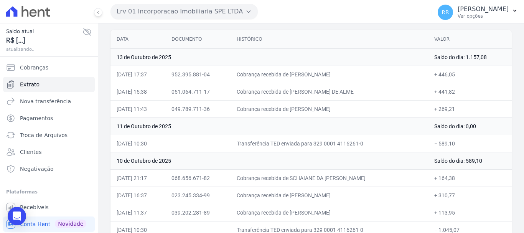
scroll to position [77, 0]
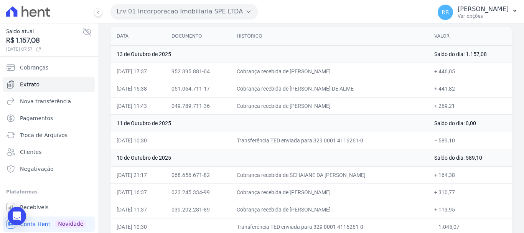
click at [156, 17] on button "Lrv 01 Incorporacao Imobiliaria SPE LTDA" at bounding box center [183, 11] width 147 height 15
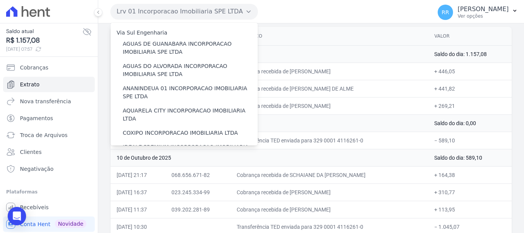
click at [368, 42] on th "Histórico" at bounding box center [328, 36] width 197 height 19
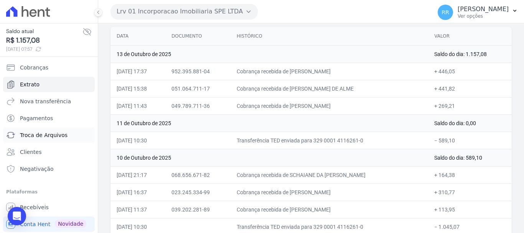
click at [31, 133] on span "Troca de Arquivos" at bounding box center [44, 135] width 48 height 8
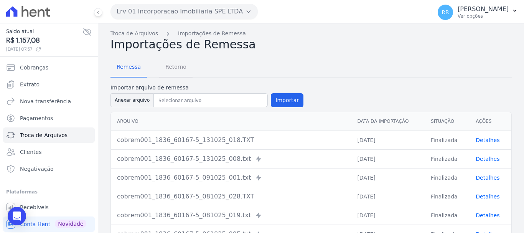
click at [165, 64] on span "Retorno" at bounding box center [176, 66] width 30 height 15
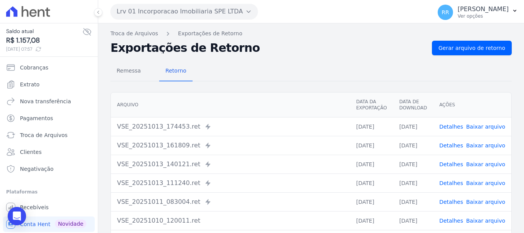
click at [453, 204] on link "Detalhes" at bounding box center [451, 202] width 24 height 6
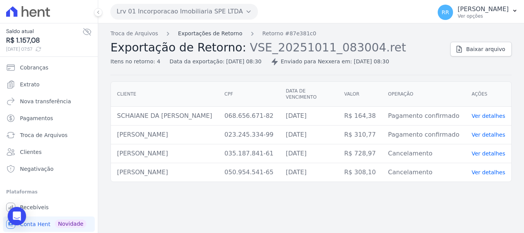
click at [226, 33] on link "Exportações de Retorno" at bounding box center [210, 34] width 64 height 8
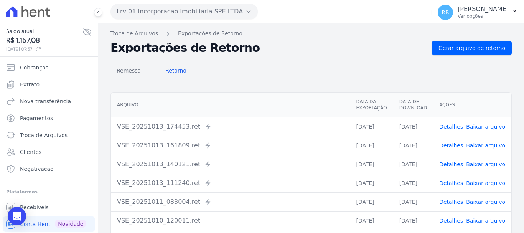
click at [448, 186] on span "Detalhes" at bounding box center [451, 183] width 24 height 8
click at [448, 183] on link "Detalhes" at bounding box center [451, 183] width 24 height 6
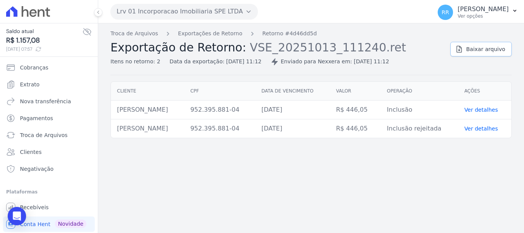
click at [476, 50] on span "Baixar arquivo" at bounding box center [485, 49] width 39 height 8
click at [224, 35] on link "Exportações de Retorno" at bounding box center [210, 34] width 64 height 8
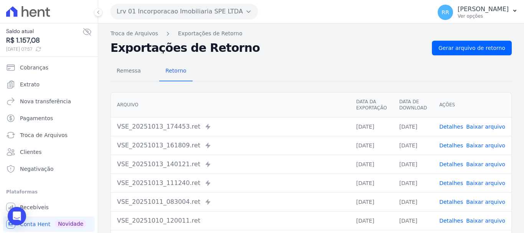
click at [448, 161] on link "Detalhes" at bounding box center [451, 164] width 24 height 6
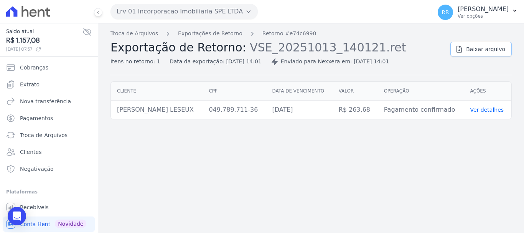
click at [480, 49] on span "Baixar arquivo" at bounding box center [485, 49] width 39 height 8
click at [216, 27] on div "Troca de Arquivos Exportações de Retorno Retorno #e74c6990 Exportação de Retorn…" at bounding box center [310, 127] width 425 height 209
click at [215, 38] on div "Troca de Arquivos Exportações de Retorno Retorno #e74c6990 Exportação de Retorn…" at bounding box center [276, 48] width 333 height 36
click at [214, 30] on link "Exportações de Retorno" at bounding box center [210, 34] width 64 height 8
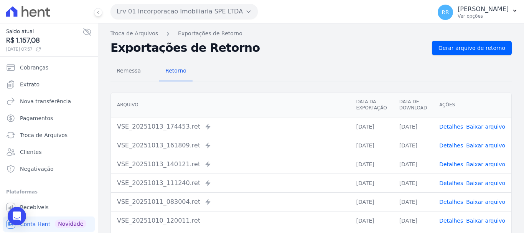
click at [453, 167] on link "Detalhes" at bounding box center [451, 164] width 24 height 6
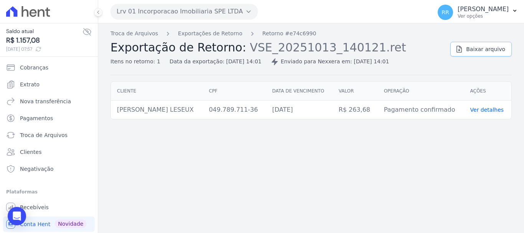
click at [461, 54] on link "Baixar arquivo" at bounding box center [480, 49] width 61 height 15
click at [189, 31] on link "Exportações de Retorno" at bounding box center [210, 34] width 64 height 8
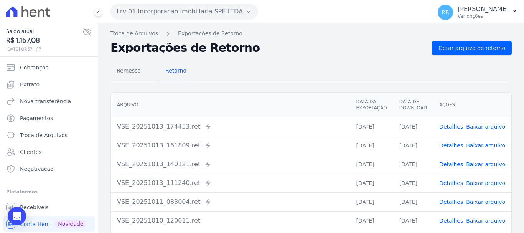
click at [246, 149] on div "VSE_20251013_161809.ret Enviado para Nexxera em: 13/10/2025, 16:18" at bounding box center [230, 145] width 226 height 9
click at [448, 146] on link "Detalhes" at bounding box center [451, 145] width 24 height 6
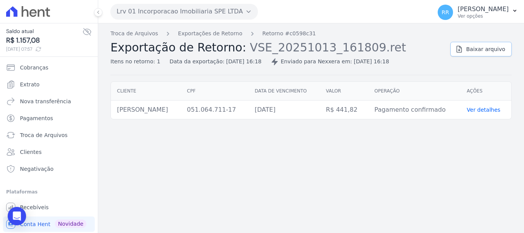
click at [467, 56] on link "Baixar arquivo" at bounding box center [480, 49] width 61 height 15
drag, startPoint x: 202, startPoint y: 29, endPoint x: 208, endPoint y: 36, distance: 8.7
click at [202, 29] on div "Troca de Arquivos Exportações de Retorno Retorno #c0598c31 Exportação de Retorn…" at bounding box center [310, 127] width 425 height 209
click at [222, 33] on link "Exportações de Retorno" at bounding box center [210, 34] width 64 height 8
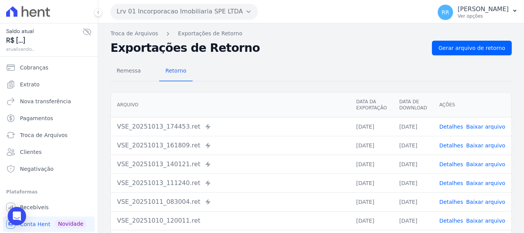
click at [453, 126] on link "Detalhes" at bounding box center [451, 126] width 24 height 6
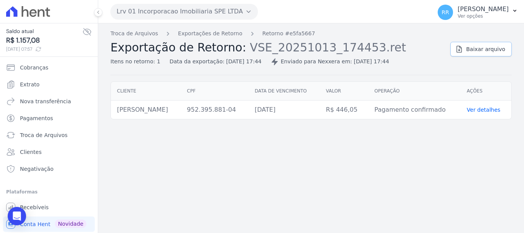
click at [487, 52] on span "Baixar arquivo" at bounding box center [485, 49] width 39 height 8
click at [143, 19] on button "Lrv 01 Incorporacao Imobiliaria SPE LTDA" at bounding box center [183, 11] width 147 height 15
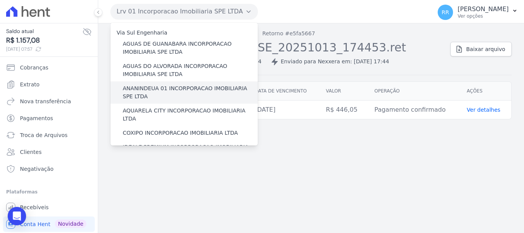
click at [139, 89] on label "ANANINDEUA 01 INCORPORACAO IMOBILIARIA SPE LTDA" at bounding box center [190, 92] width 135 height 16
click at [0, 0] on input "ANANINDEUA 01 INCORPORACAO IMOBILIARIA SPE LTDA" at bounding box center [0, 0] width 0 height 0
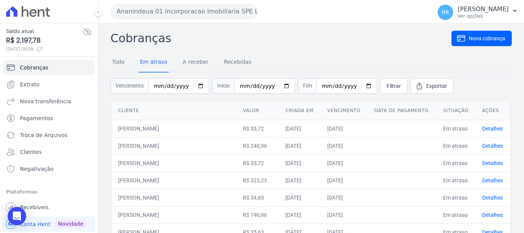
click at [146, 11] on button "Ananindeua 01 Incorporacao Imobiliaria SPE LTDA" at bounding box center [183, 11] width 147 height 15
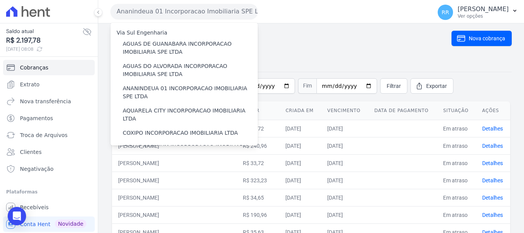
click at [341, 58] on nav "Tudo Em atraso A receber Recebidas" at bounding box center [310, 62] width 401 height 19
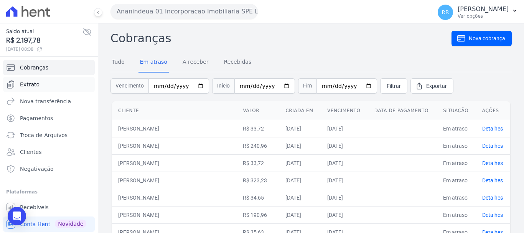
click at [32, 84] on span "Extrato" at bounding box center [30, 84] width 20 height 8
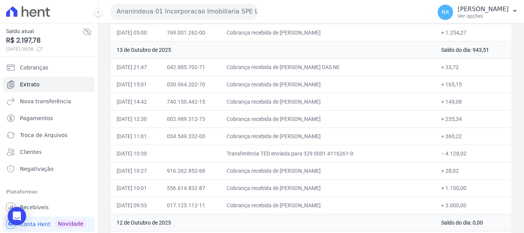
scroll to position [115, 0]
click at [50, 131] on span "Troca de Arquivos" at bounding box center [44, 135] width 48 height 8
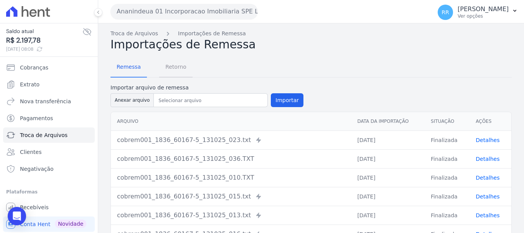
click at [174, 68] on span "Retorno" at bounding box center [176, 66] width 30 height 15
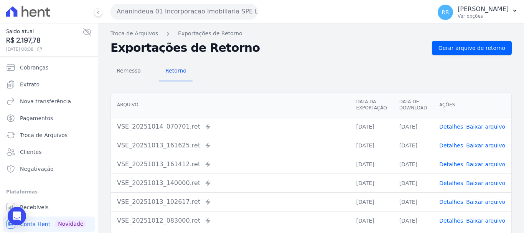
click at [443, 128] on link "Detalhes" at bounding box center [451, 126] width 24 height 6
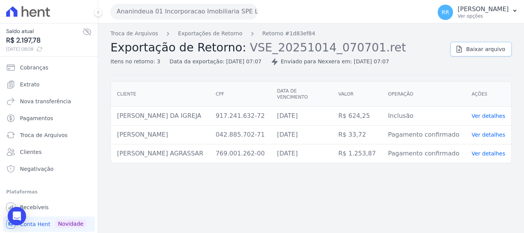
click at [459, 52] on link "Baixar arquivo" at bounding box center [480, 49] width 61 height 15
click at [193, 29] on div "Troca de Arquivos Exportações de Retorno Retorno #1d83ef84 Exportação de Retorn…" at bounding box center [310, 127] width 425 height 209
click at [220, 35] on link "Exportações de Retorno" at bounding box center [210, 34] width 64 height 8
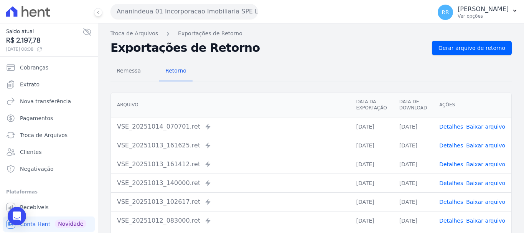
click at [449, 149] on td "Detalhes Baixar arquivo" at bounding box center [472, 145] width 78 height 19
click at [449, 146] on link "Detalhes" at bounding box center [451, 145] width 24 height 6
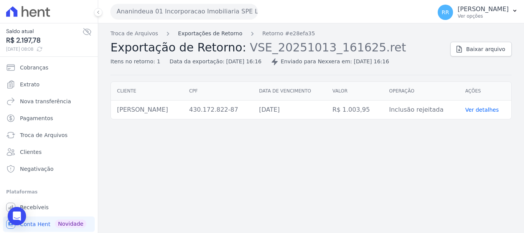
click at [228, 36] on link "Exportações de Retorno" at bounding box center [210, 34] width 64 height 8
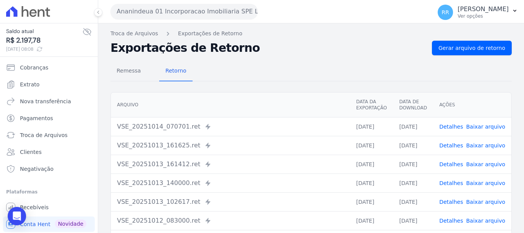
click at [442, 181] on td "Detalhes Baixar arquivo" at bounding box center [472, 182] width 78 height 19
click at [446, 182] on link "Detalhes" at bounding box center [451, 183] width 24 height 6
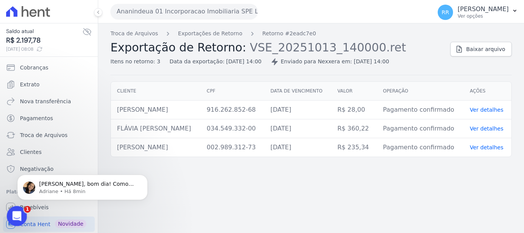
click at [24, 213] on div "Abertura do Messenger da Intercom" at bounding box center [15, 214] width 25 height 25
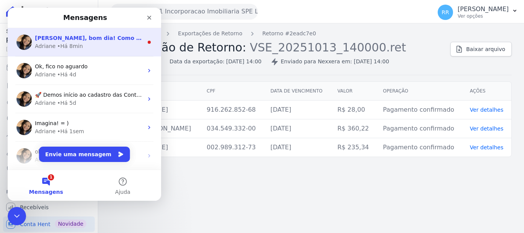
click at [108, 49] on div "Adriane • Há 8min" at bounding box center [89, 46] width 108 height 8
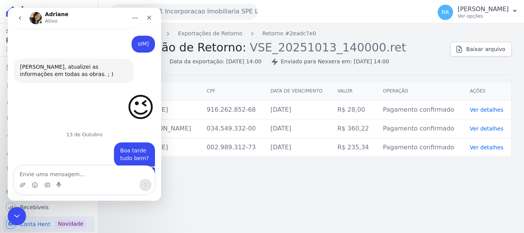
scroll to position [507, 0]
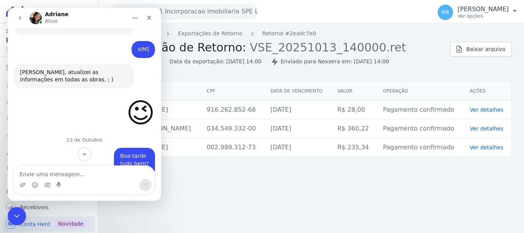
click at [309, 225] on div "Troca de Arquivos Exportações de Retorno Retorno #2eadc7e0 Exportação de Retorn…" at bounding box center [310, 127] width 425 height 209
click at [145, 16] on div "Fechar" at bounding box center [149, 18] width 14 height 14
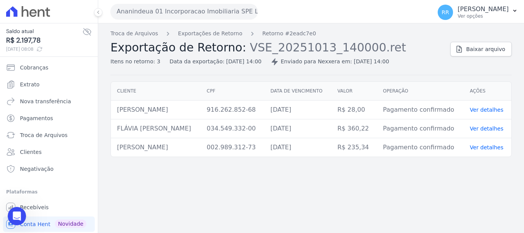
scroll to position [642, 0]
click at [213, 30] on link "Exportações de Retorno" at bounding box center [210, 34] width 64 height 8
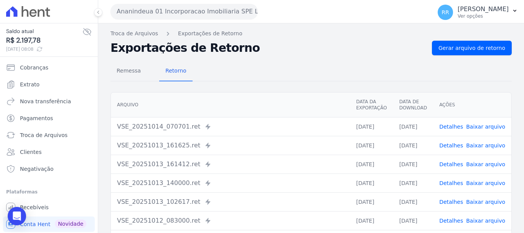
click at [455, 184] on link "Detalhes" at bounding box center [451, 183] width 24 height 6
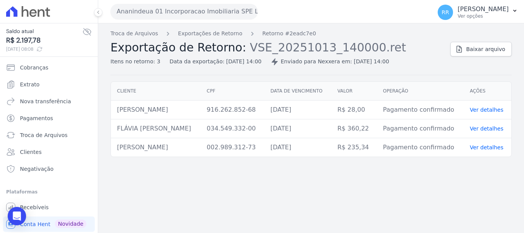
click at [476, 59] on div "Troca de Arquivos Exportações de Retorno Retorno #2eadc7e0 Exportação de Retorn…" at bounding box center [310, 53] width 401 height 46
click at [479, 52] on span "Baixar arquivo" at bounding box center [485, 49] width 39 height 8
click at [208, 34] on link "Exportações de Retorno" at bounding box center [210, 34] width 64 height 8
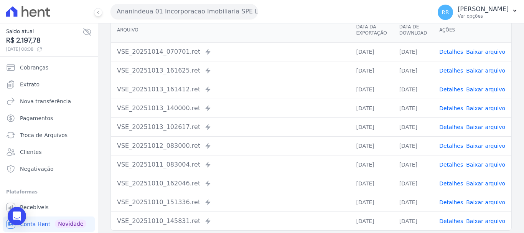
scroll to position [77, 0]
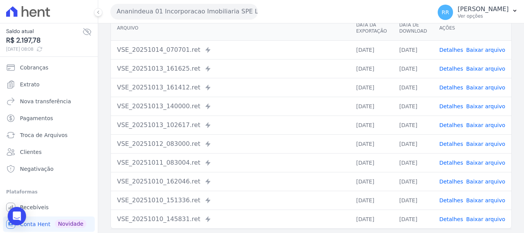
drag, startPoint x: 454, startPoint y: 169, endPoint x: 455, endPoint y: 165, distance: 4.4
click at [454, 169] on td "Detalhes Baixar arquivo" at bounding box center [472, 162] width 78 height 19
click at [455, 164] on link "Detalhes" at bounding box center [451, 162] width 24 height 6
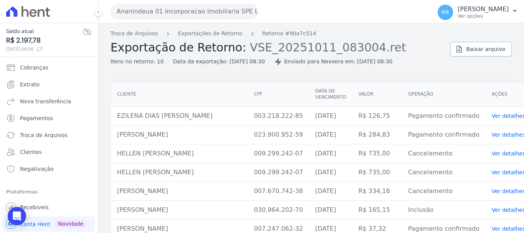
click at [478, 46] on span "Baixar arquivo" at bounding box center [485, 49] width 39 height 8
click at [20, 91] on link "Extrato" at bounding box center [49, 84] width 92 height 15
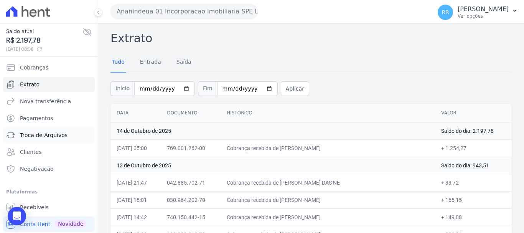
click at [40, 134] on span "Troca de Arquivos" at bounding box center [44, 135] width 48 height 8
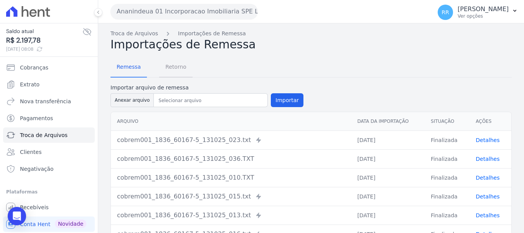
click at [178, 63] on span "Retorno" at bounding box center [176, 66] width 30 height 15
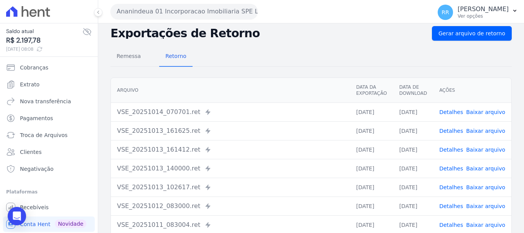
scroll to position [38, 0]
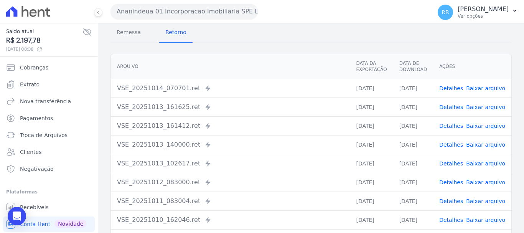
click at [445, 201] on link "Detalhes" at bounding box center [451, 201] width 24 height 6
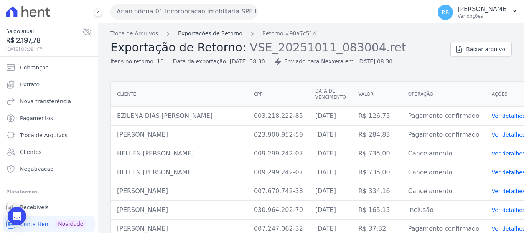
click at [211, 32] on link "Exportações de Retorno" at bounding box center [210, 34] width 64 height 8
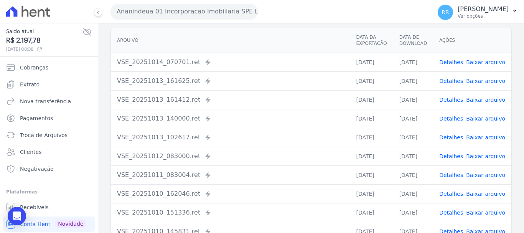
scroll to position [106, 0]
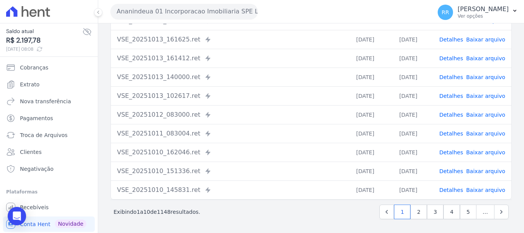
click at [452, 116] on link "Detalhes" at bounding box center [451, 115] width 24 height 6
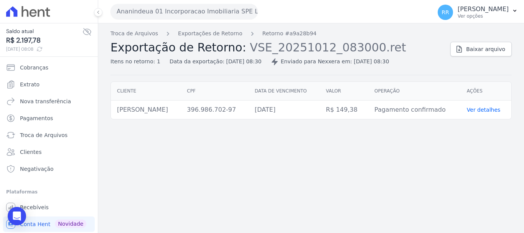
click at [201, 38] on div "Troca de Arquivos Exportações de Retorno Retorno #a9a28b94 Exportação de Retorn…" at bounding box center [276, 48] width 333 height 36
click at [202, 31] on link "Exportações de Retorno" at bounding box center [210, 34] width 64 height 8
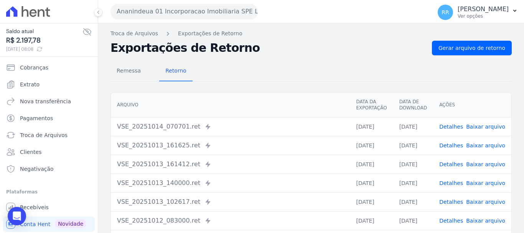
click at [448, 181] on link "Detalhes" at bounding box center [451, 183] width 24 height 6
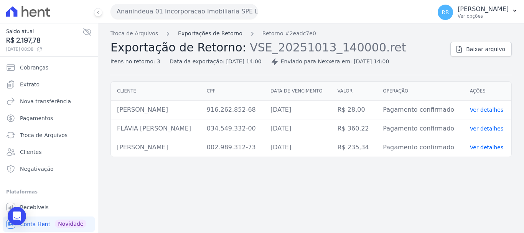
click at [217, 34] on link "Exportações de Retorno" at bounding box center [210, 34] width 64 height 8
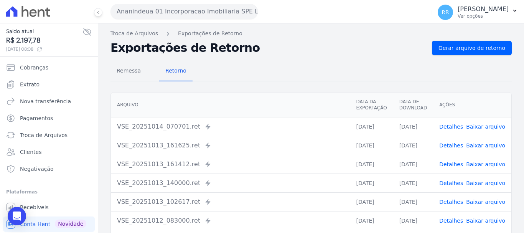
click at [446, 164] on link "Detalhes" at bounding box center [451, 164] width 24 height 6
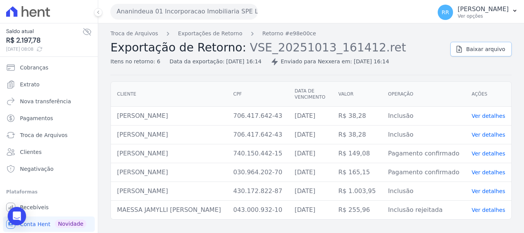
click at [489, 55] on link "Baixar arquivo" at bounding box center [480, 49] width 61 height 15
click at [291, 77] on div "Troca de Arquivos Exportações de Retorno Retorno #e98e00ce Exportação de Retorn…" at bounding box center [310, 127] width 425 height 209
click at [190, 31] on link "Exportações de Retorno" at bounding box center [210, 34] width 64 height 8
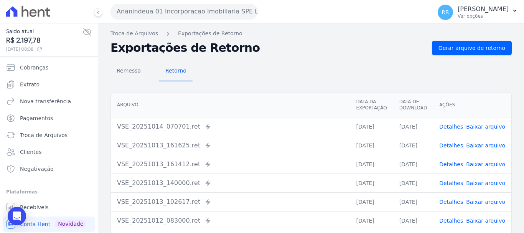
click at [455, 164] on link "Detalhes" at bounding box center [451, 164] width 24 height 6
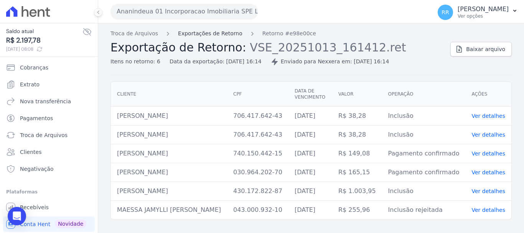
click at [198, 31] on link "Exportações de Retorno" at bounding box center [210, 34] width 64 height 8
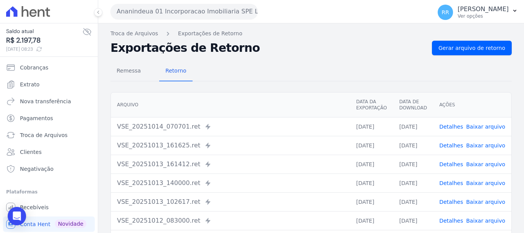
click at [449, 146] on link "Detalhes" at bounding box center [451, 145] width 24 height 6
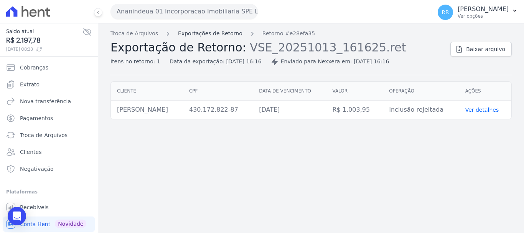
click at [215, 35] on link "Exportações de Retorno" at bounding box center [210, 34] width 64 height 8
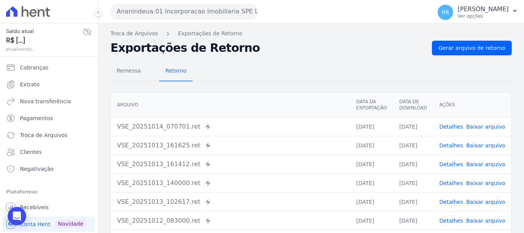
click at [447, 128] on link "Detalhes" at bounding box center [451, 126] width 24 height 6
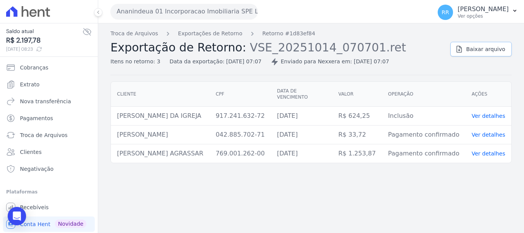
click at [482, 54] on link "Baixar arquivo" at bounding box center [480, 49] width 61 height 15
click at [204, 36] on link "Exportações de Retorno" at bounding box center [210, 34] width 64 height 8
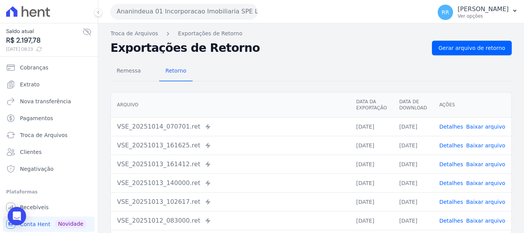
scroll to position [38, 0]
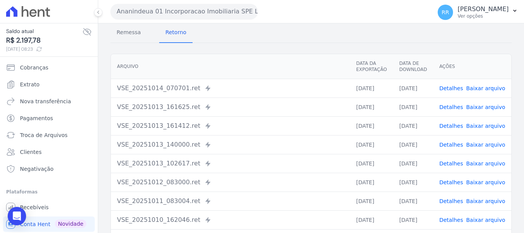
click at [452, 179] on link "Detalhes" at bounding box center [451, 182] width 24 height 6
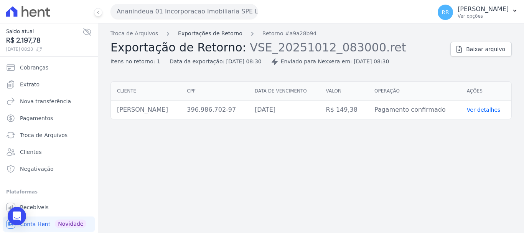
click at [204, 33] on link "Exportações de Retorno" at bounding box center [210, 34] width 64 height 8
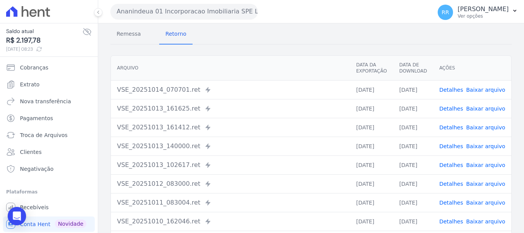
scroll to position [77, 0]
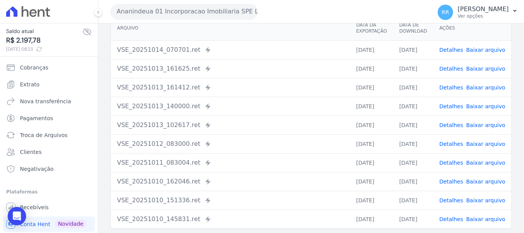
click at [452, 163] on link "Detalhes" at bounding box center [451, 162] width 24 height 6
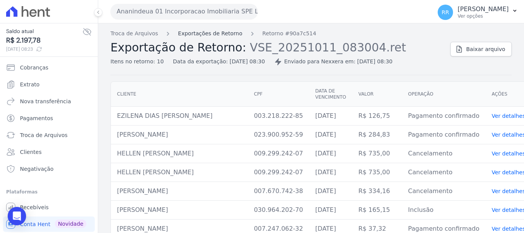
click at [196, 31] on link "Exportações de Retorno" at bounding box center [210, 34] width 64 height 8
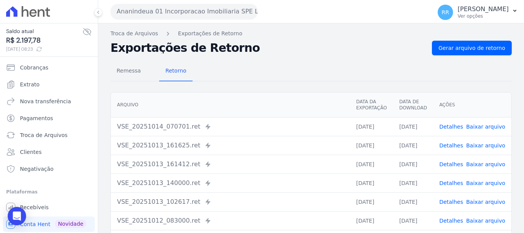
click at [451, 181] on link "Detalhes" at bounding box center [451, 183] width 24 height 6
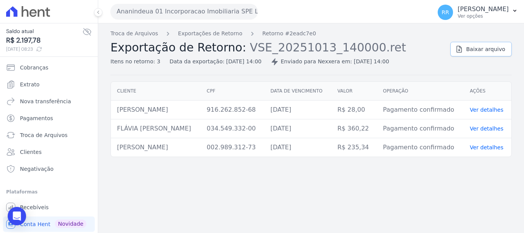
click at [476, 53] on span "Baixar arquivo" at bounding box center [485, 49] width 39 height 8
click at [205, 36] on link "Exportações de Retorno" at bounding box center [210, 34] width 64 height 8
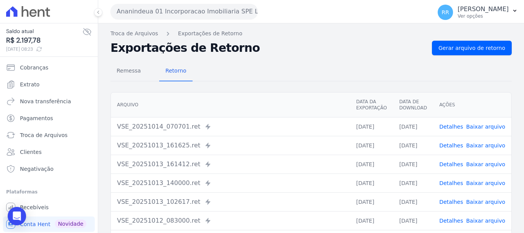
click at [448, 144] on link "Detalhes" at bounding box center [451, 145] width 24 height 6
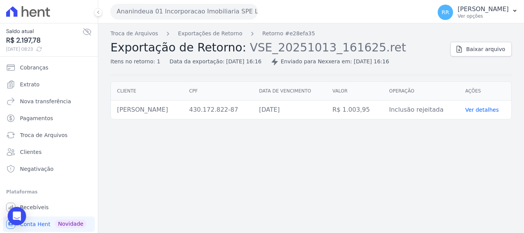
click at [204, 38] on div "Troca de Arquivos Exportações de Retorno Retorno #e28efa35 Exportação de Retorn…" at bounding box center [276, 48] width 333 height 36
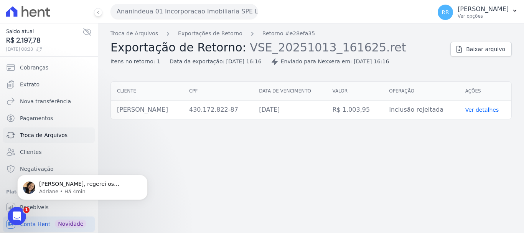
click at [44, 135] on span "Troca de Arquivos" at bounding box center [44, 135] width 48 height 8
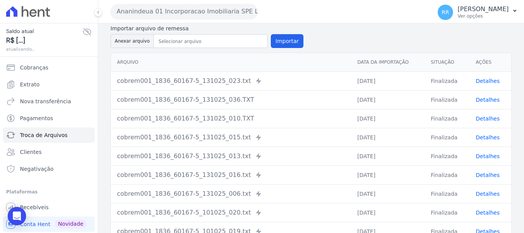
scroll to position [115, 0]
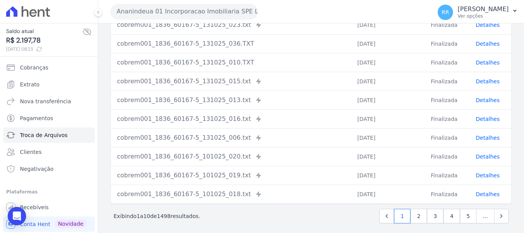
click at [437, 158] on td "Finalizada" at bounding box center [446, 156] width 45 height 19
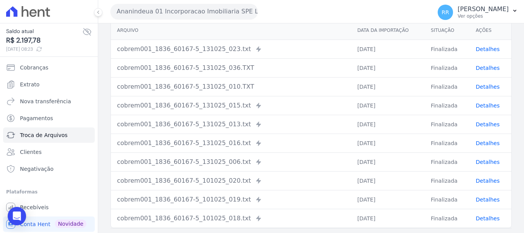
scroll to position [38, 0]
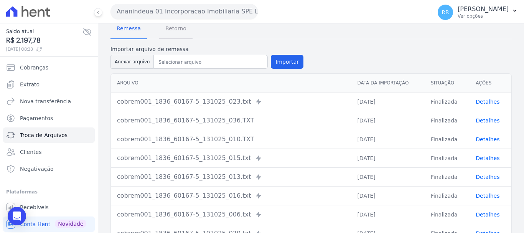
click at [179, 26] on span "Retorno" at bounding box center [176, 28] width 30 height 15
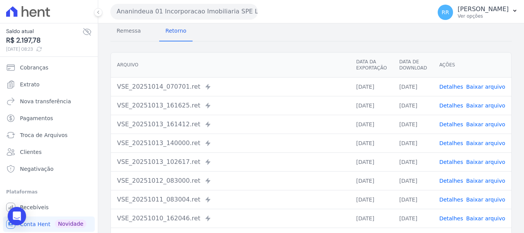
scroll to position [106, 0]
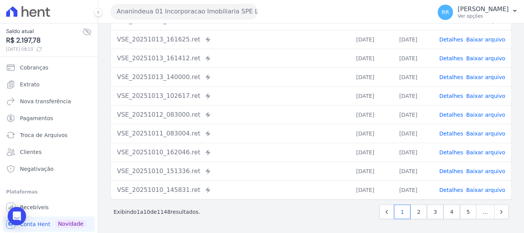
click at [452, 148] on td "Detalhes Baixar arquivo" at bounding box center [472, 152] width 78 height 19
click at [451, 149] on link "Detalhes" at bounding box center [451, 152] width 24 height 6
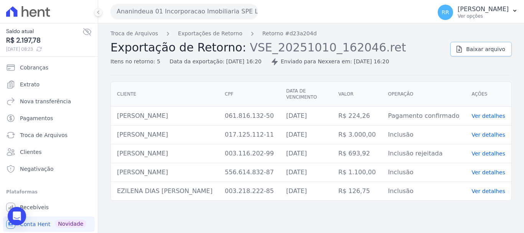
click at [477, 51] on span "Baixar arquivo" at bounding box center [485, 49] width 39 height 8
click at [223, 38] on div "Troca de Arquivos Exportações de Retorno Retorno #d23a204d Exportação de Retorn…" at bounding box center [276, 48] width 333 height 36
click at [224, 34] on link "Exportações de Retorno" at bounding box center [210, 34] width 64 height 8
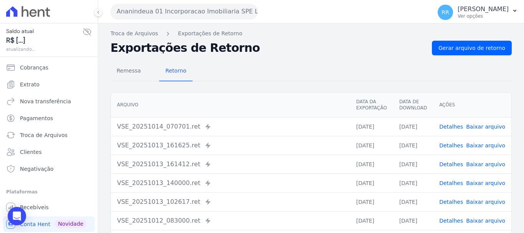
scroll to position [77, 0]
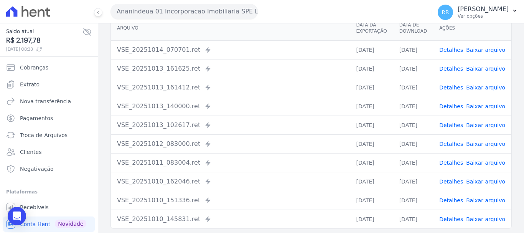
click at [458, 200] on link "Detalhes" at bounding box center [451, 200] width 24 height 6
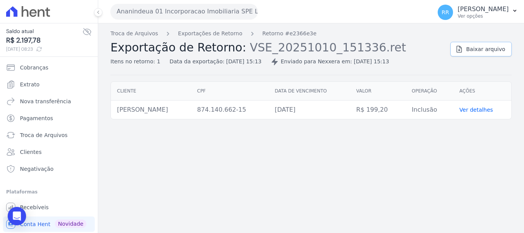
click at [476, 49] on span "Baixar arquivo" at bounding box center [485, 49] width 39 height 8
click at [228, 32] on link "Exportações de Retorno" at bounding box center [210, 34] width 64 height 8
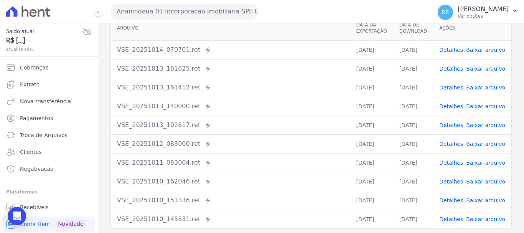
scroll to position [106, 0]
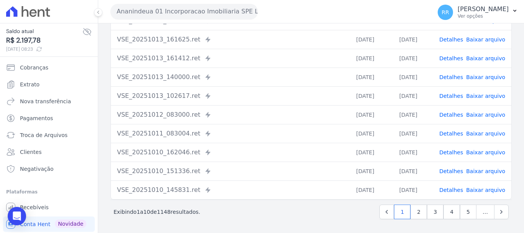
click at [458, 193] on link "Detalhes" at bounding box center [451, 190] width 24 height 6
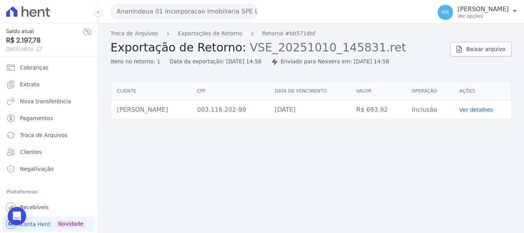
click at [476, 47] on span "Baixar arquivo" at bounding box center [485, 49] width 39 height 8
click at [192, 18] on button "Ananindeua 01 Incorporacao Imobiliaria SPE LTDA" at bounding box center [183, 11] width 147 height 15
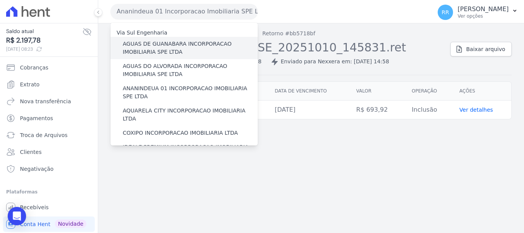
click at [183, 51] on label "AGUAS DE GUANABARA INCORPORACAO IMOBILIARIA SPE LTDA" at bounding box center [190, 48] width 135 height 16
click at [0, 0] on input "AGUAS DE GUANABARA INCORPORACAO IMOBILIARIA SPE LTDA" at bounding box center [0, 0] width 0 height 0
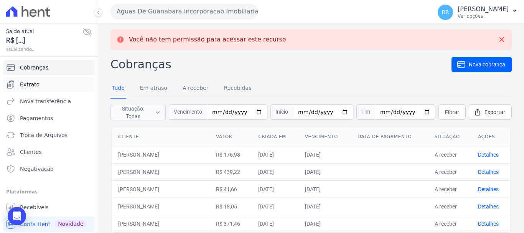
click at [24, 84] on span "Extrato" at bounding box center [30, 84] width 20 height 8
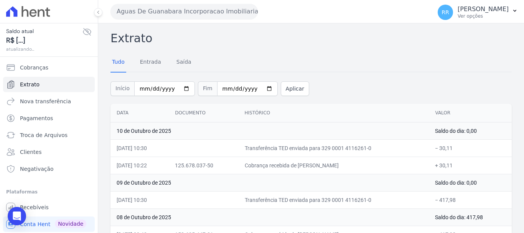
click at [144, 12] on button "Aguas De Guanabara Incorporacao Imobiliaria SPE LTDA" at bounding box center [183, 11] width 147 height 15
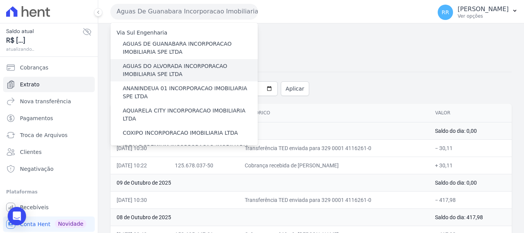
click at [137, 66] on label "AGUAS DO ALVORADA INCORPORACAO IMOBILIARIA SPE LTDA" at bounding box center [190, 70] width 135 height 16
click at [0, 0] on input "AGUAS DO ALVORADA INCORPORACAO IMOBILIARIA SPE LTDA" at bounding box center [0, 0] width 0 height 0
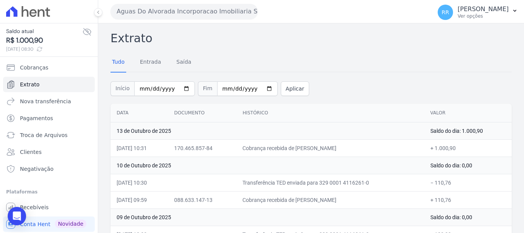
click at [199, 12] on button "Aguas Do Alvorada Incorporacao Imobiliaria SPE LTDA" at bounding box center [183, 11] width 147 height 15
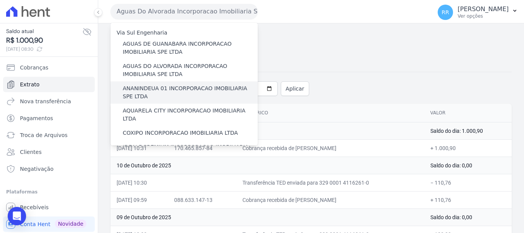
click at [168, 86] on label "ANANINDEUA 01 INCORPORACAO IMOBILIARIA SPE LTDA" at bounding box center [190, 92] width 135 height 16
click at [0, 0] on input "ANANINDEUA 01 INCORPORACAO IMOBILIARIA SPE LTDA" at bounding box center [0, 0] width 0 height 0
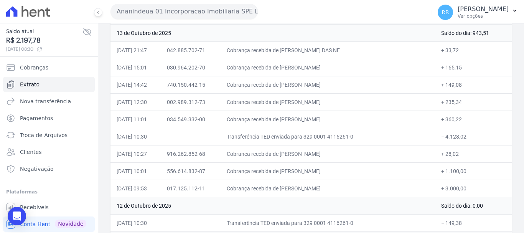
scroll to position [115, 0]
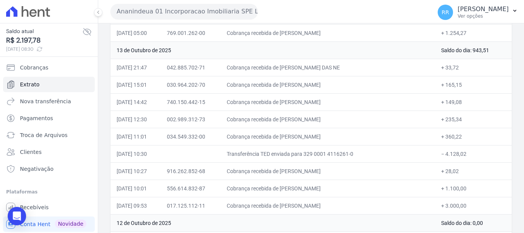
click at [198, 11] on button "Ananindeua 01 Incorporacao Imobiliaria SPE LTDA" at bounding box center [183, 11] width 147 height 15
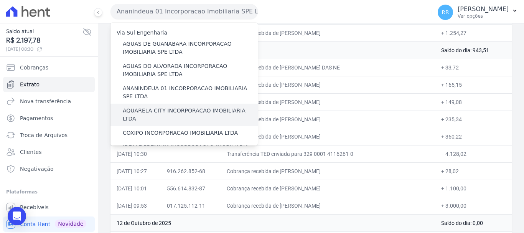
click at [179, 107] on label "AQUARELA CITY INCORPORACAO IMOBILIARIA LTDA" at bounding box center [190, 115] width 135 height 16
click at [0, 0] on input "AQUARELA CITY INCORPORACAO IMOBILIARIA LTDA" at bounding box center [0, 0] width 0 height 0
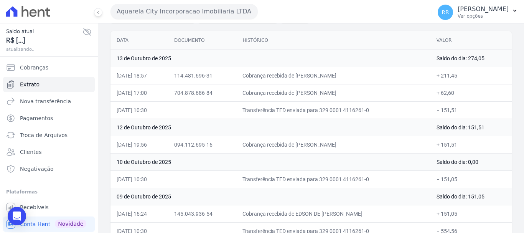
scroll to position [77, 0]
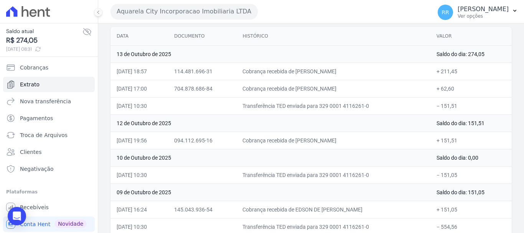
click at [185, 8] on button "Aquarela City Incorporacao Imobiliaria LTDA" at bounding box center [183, 11] width 147 height 15
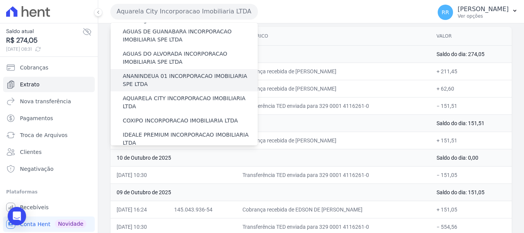
scroll to position [0, 0]
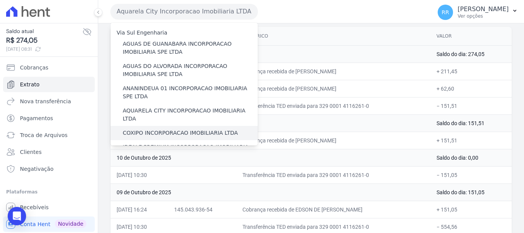
click at [166, 129] on label "COXIPO INCORPORACAO IMOBILIARIA LTDA" at bounding box center [180, 133] width 115 height 8
click at [0, 0] on input "COXIPO INCORPORACAO IMOBILIARIA LTDA" at bounding box center [0, 0] width 0 height 0
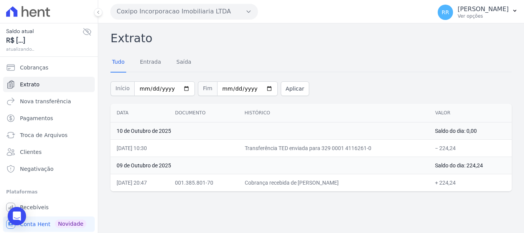
click at [183, 6] on button "Coxipo Incorporacao Imobiliaria LTDA" at bounding box center [183, 11] width 147 height 15
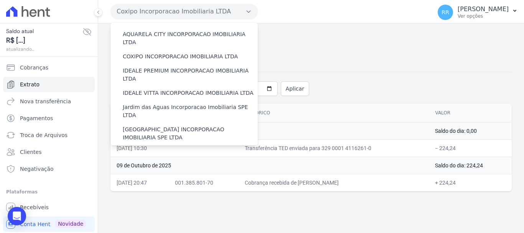
scroll to position [77, 0]
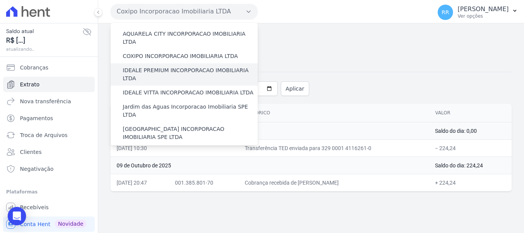
click at [176, 66] on label "IDEALE PREMIUM INCORPORACAO IMOBILIARIA LTDA" at bounding box center [190, 74] width 135 height 16
click at [0, 0] on input "IDEALE PREMIUM INCORPORACAO IMOBILIARIA LTDA" at bounding box center [0, 0] width 0 height 0
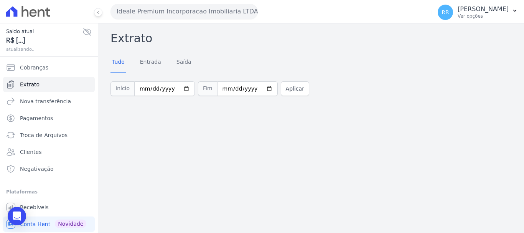
click at [178, 16] on button "Ideale Premium Incorporacao Imobiliaria LTDA" at bounding box center [183, 11] width 147 height 15
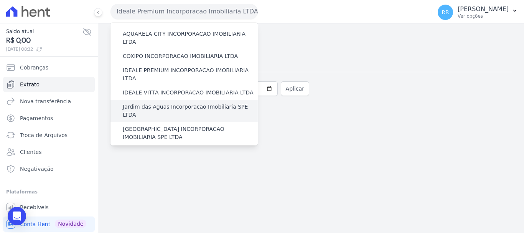
click at [176, 103] on label "Jardim das Aguas Incorporacao Imobiliaria SPE LTDA" at bounding box center [190, 111] width 135 height 16
click at [0, 0] on input "Jardim das Aguas Incorporacao Imobiliaria SPE LTDA" at bounding box center [0, 0] width 0 height 0
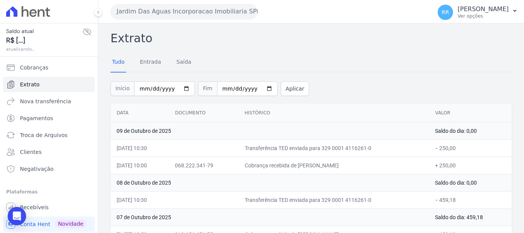
click at [188, 15] on button "Jardim Das Aguas Incorporacao Imobiliaria SPE LTDA" at bounding box center [183, 11] width 147 height 15
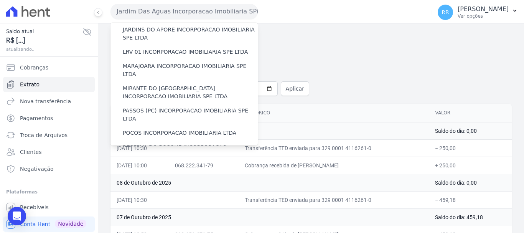
scroll to position [268, 0]
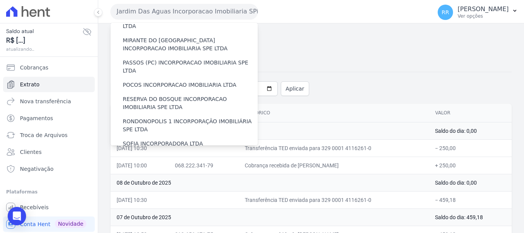
click at [165, 154] on label "VALE SUPREMO INCORPORACAO IMOBILIARIA SPE LTDA" at bounding box center [190, 162] width 135 height 16
click at [0, 0] on input "VALE SUPREMO INCORPORACAO IMOBILIARIA SPE LTDA" at bounding box center [0, 0] width 0 height 0
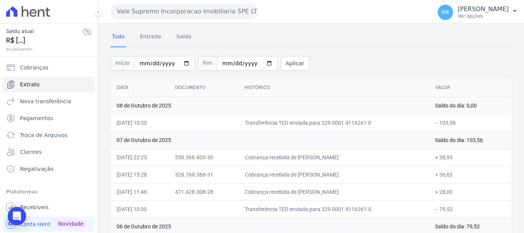
scroll to position [38, 0]
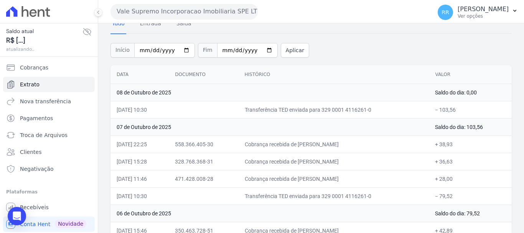
click at [192, 7] on button "Vale Supremo Incorporacao Imobiliaria SPE LTDA" at bounding box center [183, 11] width 147 height 15
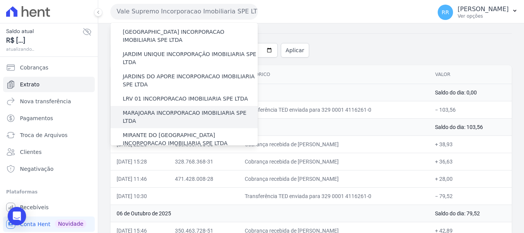
scroll to position [192, 0]
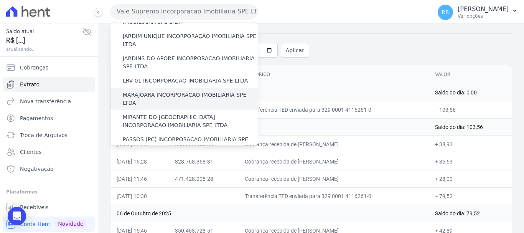
click at [181, 91] on label "MARAJOARA INCORPORACAO IMOBILIARIA SPE LTDA" at bounding box center [190, 99] width 135 height 16
click at [0, 0] on input "MARAJOARA INCORPORACAO IMOBILIARIA SPE LTDA" at bounding box center [0, 0] width 0 height 0
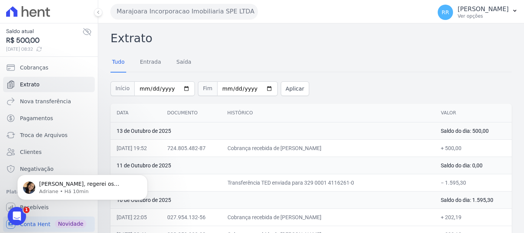
scroll to position [0, 0]
click at [196, 15] on button "Marajoara Incorporacao Imobiliaria SPE LTDA" at bounding box center [183, 11] width 147 height 15
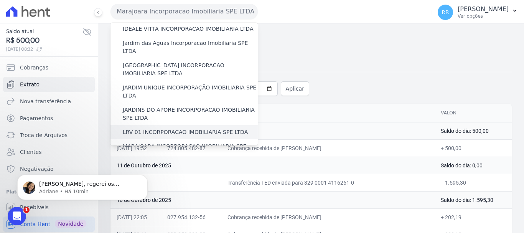
scroll to position [153, 0]
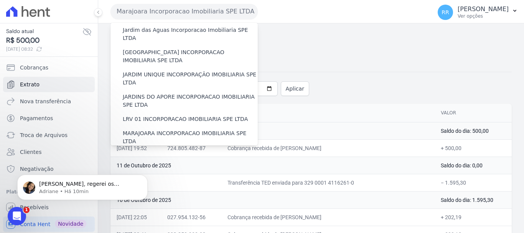
click at [167, 151] on label "MIRANTE DO [GEOGRAPHIC_DATA] INCORPORACAO IMOBILIARIA SPE LTDA" at bounding box center [190, 159] width 135 height 16
click at [0, 0] on input "MIRANTE DO [GEOGRAPHIC_DATA] INCORPORACAO IMOBILIARIA SPE LTDA" at bounding box center [0, 0] width 0 height 0
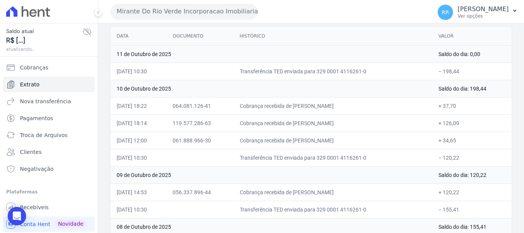
scroll to position [0, 0]
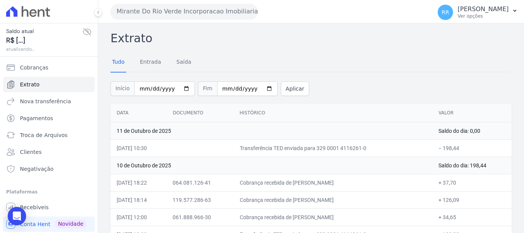
click at [171, 16] on button "Mirante Do Rio Verde Incorporacao Imobiliaria SPE LTDA" at bounding box center [183, 11] width 147 height 15
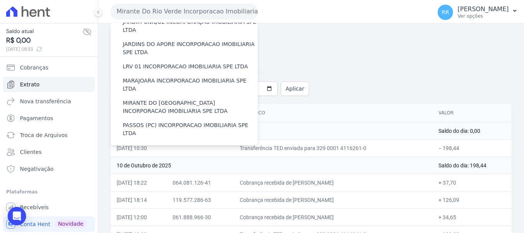
scroll to position [230, 0]
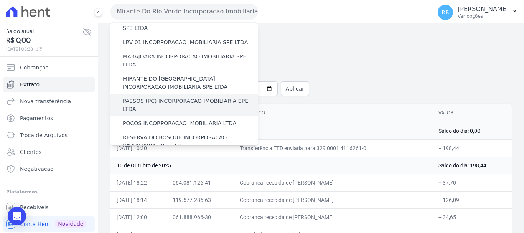
click at [171, 97] on label "PASSOS (PC) INCORPORACAO IMOBILIARIA SPE LTDA" at bounding box center [190, 105] width 135 height 16
click at [0, 0] on input "PASSOS (PC) INCORPORACAO IMOBILIARIA SPE LTDA" at bounding box center [0, 0] width 0 height 0
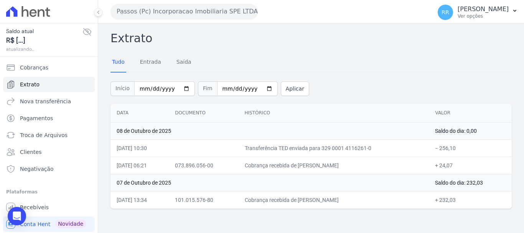
click at [172, 20] on div "Passos (Pc) Incorporacao Imobiliaria SPE LTDA Via Sul Engenharia AGUAS DE GUANA…" at bounding box center [269, 12] width 318 height 24
click at [176, 14] on button "Passos (Pc) Incorporacao Imobiliaria SPE LTDA" at bounding box center [183, 11] width 147 height 15
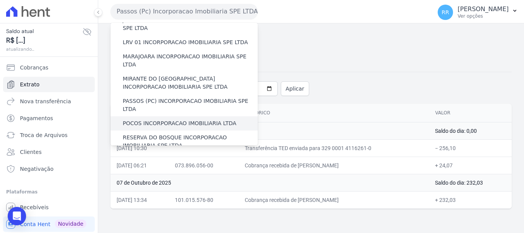
click at [158, 119] on label "POCOS INCORPORACAO IMOBILIARIA LTDA" at bounding box center [179, 123] width 113 height 8
click at [0, 0] on input "POCOS INCORPORACAO IMOBILIARIA LTDA" at bounding box center [0, 0] width 0 height 0
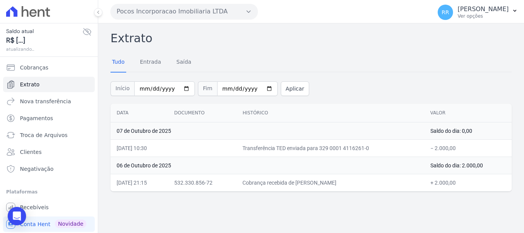
drag, startPoint x: 198, startPoint y: 12, endPoint x: 197, endPoint y: 16, distance: 4.1
click at [198, 12] on button "Pocos Incorporacao Imobiliaria LTDA" at bounding box center [183, 11] width 147 height 15
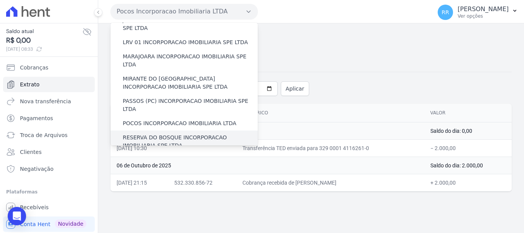
click at [163, 133] on label "RESERVA DO BOSQUE INCORPORACAO IMOBILIARIA SPE LTDA" at bounding box center [190, 141] width 135 height 16
click at [0, 0] on input "RESERVA DO BOSQUE INCORPORACAO IMOBILIARIA SPE LTDA" at bounding box center [0, 0] width 0 height 0
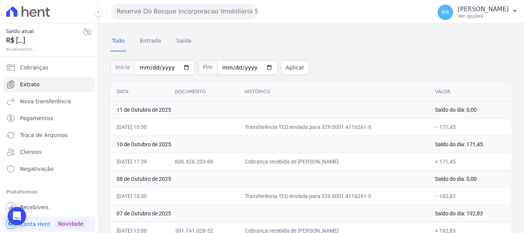
scroll to position [0, 0]
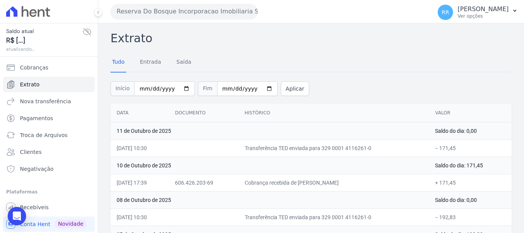
click at [201, 15] on button "Reserva Do Bosque Incorporacao Imobiliaria SPE LTDA" at bounding box center [183, 11] width 147 height 15
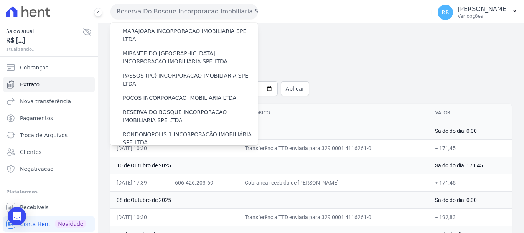
scroll to position [268, 0]
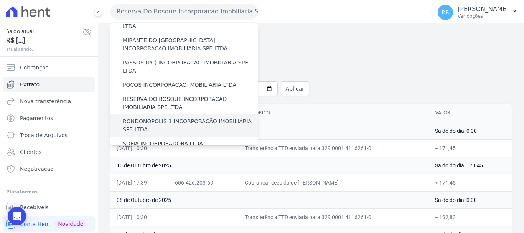
click at [179, 117] on label "RONDONOPOLIS 1 INCORPORAÇÃO IMOBILIÁRIA SPE LTDA" at bounding box center [190, 125] width 135 height 16
click at [0, 0] on input "RONDONOPOLIS 1 INCORPORAÇÃO IMOBILIÁRIA SPE LTDA" at bounding box center [0, 0] width 0 height 0
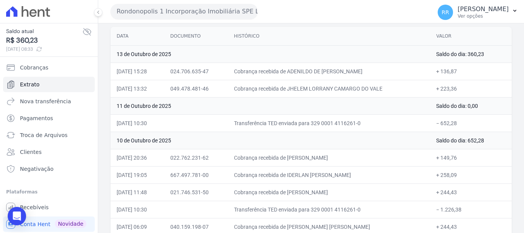
scroll to position [38, 0]
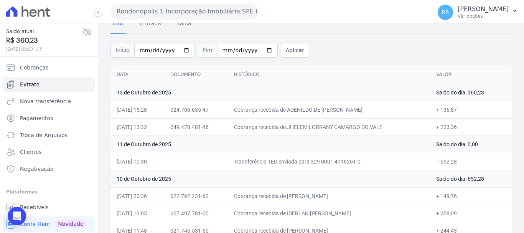
click at [192, 16] on button "Rondonopolis 1 Incorporação Imobiliária SPE LTDA" at bounding box center [183, 11] width 147 height 15
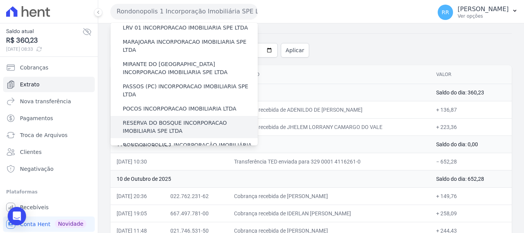
scroll to position [258, 0]
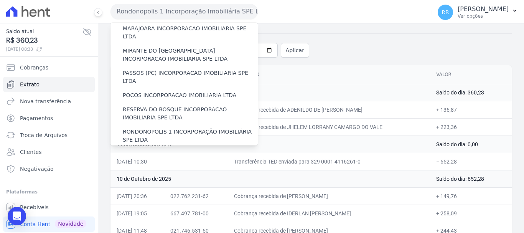
click at [157, 150] on label "SOFIA INCORPORADORA LTDA" at bounding box center [163, 154] width 80 height 8
click at [0, 0] on input "SOFIA INCORPORADORA LTDA" at bounding box center [0, 0] width 0 height 0
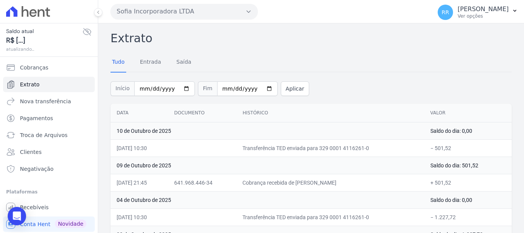
click at [202, 14] on button "Sofia Incorporadora LTDA" at bounding box center [183, 11] width 147 height 15
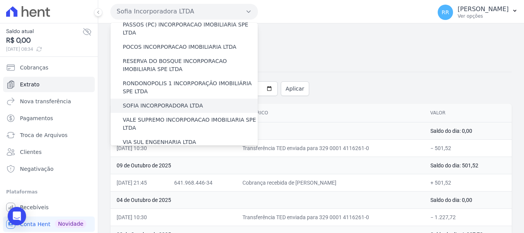
scroll to position [307, 0]
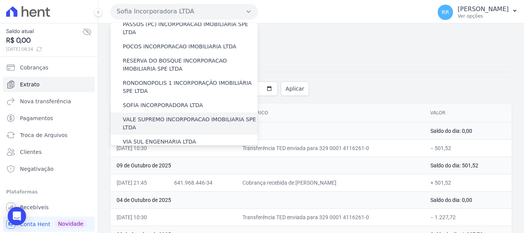
click at [156, 115] on label "VALE SUPREMO INCORPORACAO IMOBILIARIA SPE LTDA" at bounding box center [190, 123] width 135 height 16
click at [0, 0] on input "VALE SUPREMO INCORPORACAO IMOBILIARIA SPE LTDA" at bounding box center [0, 0] width 0 height 0
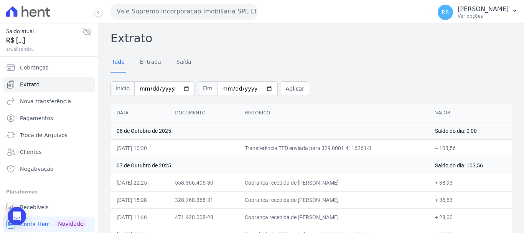
click at [158, 12] on button "Vale Supremo Incorporacao Imobiliaria SPE LTDA" at bounding box center [183, 11] width 147 height 15
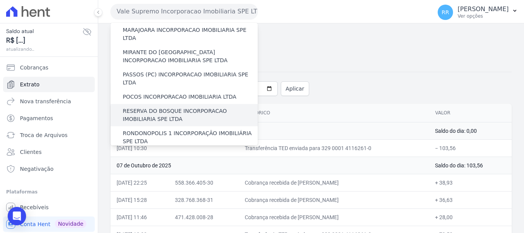
scroll to position [268, 0]
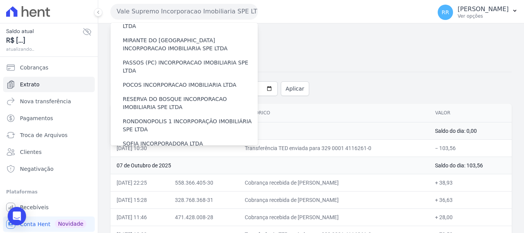
click at [150, 154] on label "VALE SUPREMO INCORPORACAO IMOBILIARIA SPE LTDA" at bounding box center [190, 162] width 135 height 16
click at [0, 0] on input "VALE SUPREMO INCORPORACAO IMOBILIARIA SPE LTDA" at bounding box center [0, 0] width 0 height 0
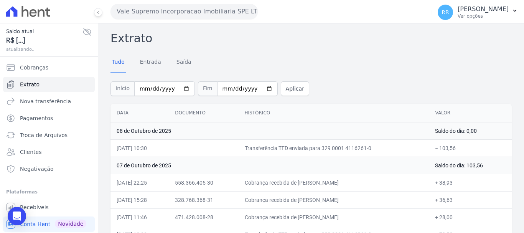
click at [210, 14] on button "Vale Supremo Incorporacao Imobiliaria SPE LTDA" at bounding box center [183, 11] width 147 height 15
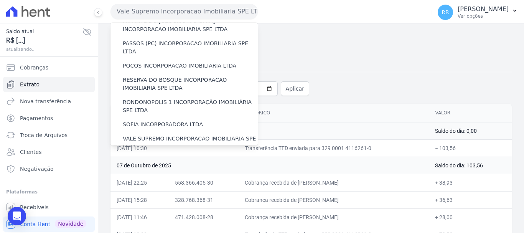
scroll to position [335, 0]
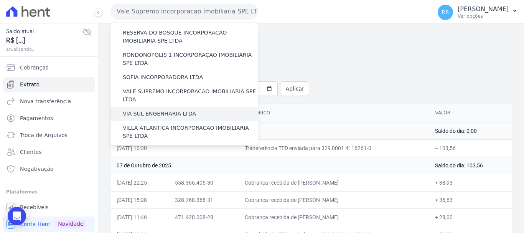
click at [159, 110] on label "VIA SUL ENGENHARIA LTDA" at bounding box center [159, 114] width 73 height 8
click at [0, 0] on input "VIA SUL ENGENHARIA LTDA" at bounding box center [0, 0] width 0 height 0
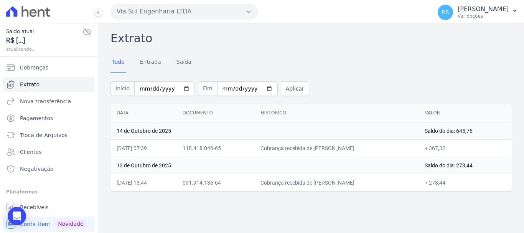
click at [203, 14] on button "Via Sul Engenharia LTDA" at bounding box center [183, 11] width 147 height 15
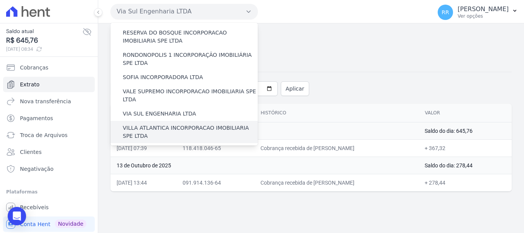
click at [164, 124] on label "VILLA ATLANTICA INCORPORACAO IMOBILIARIA SPE LTDA" at bounding box center [190, 132] width 135 height 16
click at [0, 0] on input "VILLA ATLANTICA INCORPORACAO IMOBILIARIA SPE LTDA" at bounding box center [0, 0] width 0 height 0
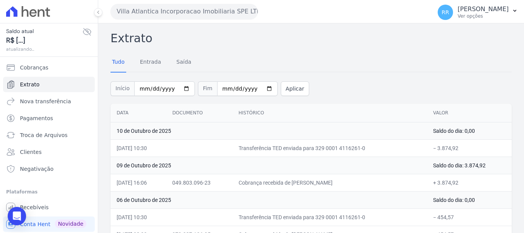
click at [217, 13] on button "Villa Atlantica Incorporacao Imobiliaria SPE LTDA" at bounding box center [183, 11] width 147 height 15
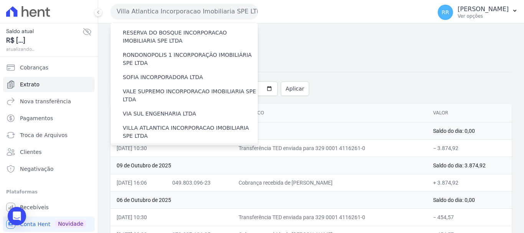
click at [159, 146] on label "[GEOGRAPHIC_DATA] INCORPORACAO IMOBILIARIA SPE LTDA" at bounding box center [190, 154] width 135 height 16
click at [0, 0] on input "[GEOGRAPHIC_DATA] INCORPORACAO IMOBILIARIA SPE LTDA" at bounding box center [0, 0] width 0 height 0
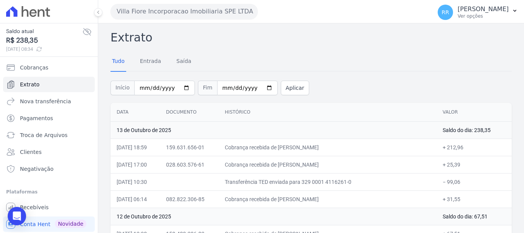
scroll to position [0, 0]
click at [205, 16] on button "Villa Fiore Incorporacao Imobiliaria SPE LTDA" at bounding box center [183, 11] width 147 height 15
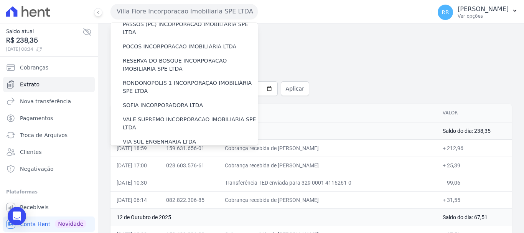
scroll to position [335, 0]
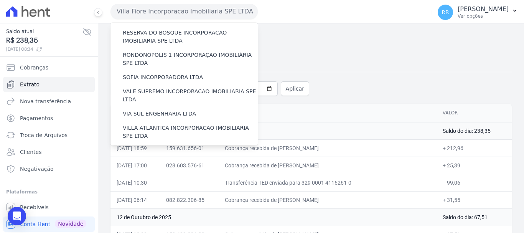
click at [179, 168] on label "VILLA TROPICAL INCORPORAÇÃO IMOBILIÁRIA SPE LTDA" at bounding box center [190, 176] width 135 height 16
click at [0, 0] on input "VILLA TROPICAL INCORPORAÇÃO IMOBILIÁRIA SPE LTDA" at bounding box center [0, 0] width 0 height 0
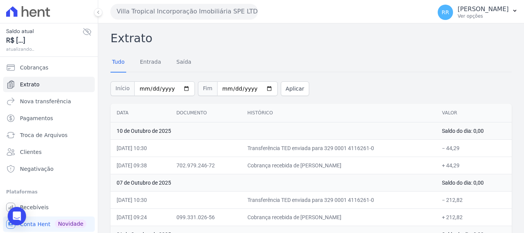
click at [184, 11] on button "Villa Tropical Incorporação Imobiliária SPE LTDA" at bounding box center [183, 11] width 147 height 15
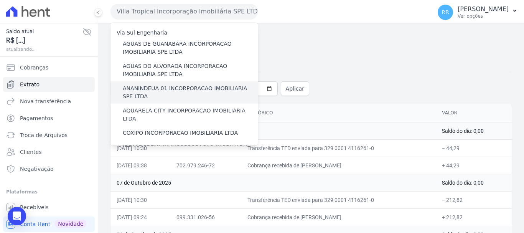
click at [154, 94] on label "ANANINDEUA 01 INCORPORACAO IMOBILIARIA SPE LTDA" at bounding box center [190, 92] width 135 height 16
click at [0, 0] on input "ANANINDEUA 01 INCORPORACAO IMOBILIARIA SPE LTDA" at bounding box center [0, 0] width 0 height 0
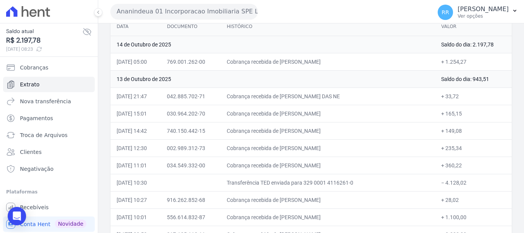
scroll to position [77, 0]
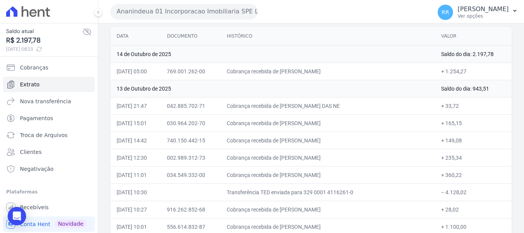
drag, startPoint x: 268, startPoint y: 120, endPoint x: 248, endPoint y: 109, distance: 23.0
click at [269, 120] on td "Cobrança recebida de GABRIEL BRITO DA SILVA" at bounding box center [327, 122] width 214 height 17
click at [49, 136] on span "Troca de Arquivos" at bounding box center [44, 135] width 48 height 8
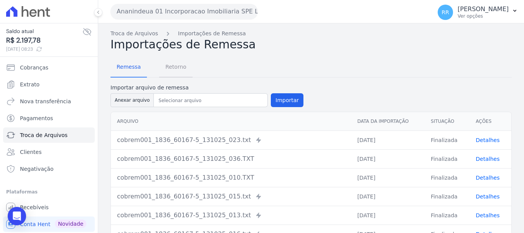
click at [175, 71] on span "Retorno" at bounding box center [176, 66] width 30 height 15
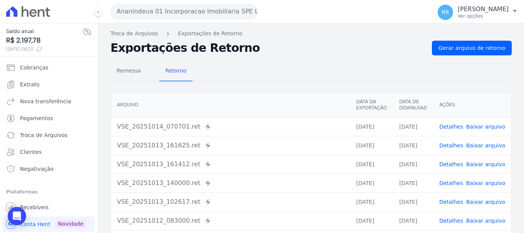
click at [451, 126] on link "Detalhes" at bounding box center [451, 126] width 24 height 6
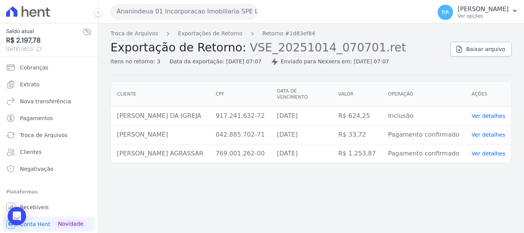
click at [471, 49] on span "Baixar arquivo" at bounding box center [485, 49] width 39 height 8
click at [219, 38] on div "Troca de Arquivos Exportações de Retorno Retorno #1d83ef84 Exportação de Retorn…" at bounding box center [276, 48] width 333 height 36
click at [210, 34] on link "Exportações de Retorno" at bounding box center [210, 34] width 64 height 8
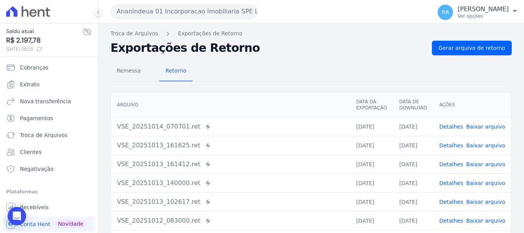
click at [454, 142] on link "Detalhes" at bounding box center [451, 145] width 24 height 6
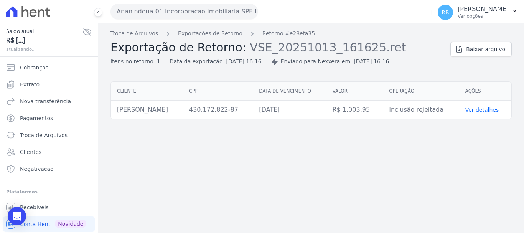
click at [453, 146] on div "Troca de Arquivos Exportações de Retorno Retorno #e28efa35 Exportação de Retorn…" at bounding box center [310, 127] width 425 height 209
click at [200, 30] on link "Exportações de Retorno" at bounding box center [210, 34] width 64 height 8
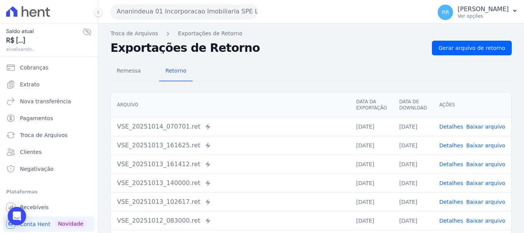
click at [456, 166] on link "Detalhes" at bounding box center [451, 164] width 24 height 6
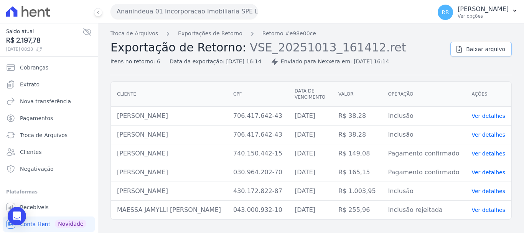
click at [481, 46] on span "Baixar arquivo" at bounding box center [485, 49] width 39 height 8
click at [212, 36] on link "Exportações de Retorno" at bounding box center [210, 34] width 64 height 8
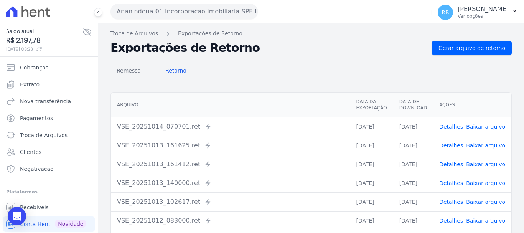
click at [451, 182] on link "Detalhes" at bounding box center [451, 183] width 24 height 6
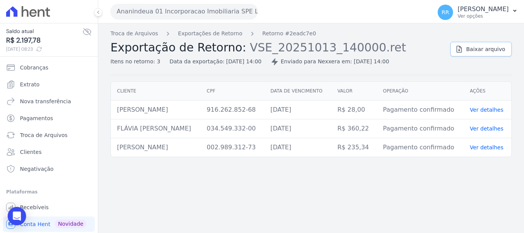
click at [485, 47] on span "Baixar arquivo" at bounding box center [485, 49] width 39 height 8
click at [192, 31] on link "Exportações de Retorno" at bounding box center [210, 34] width 64 height 8
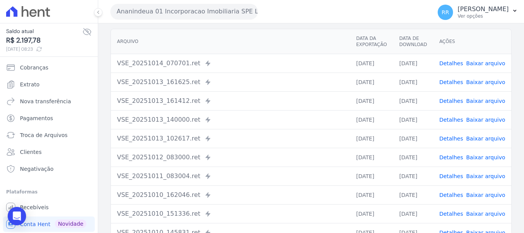
scroll to position [77, 0]
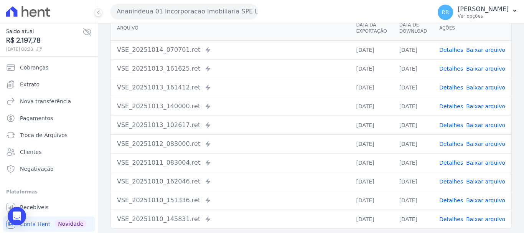
click at [444, 139] on td "Detalhes Baixar arquivo" at bounding box center [472, 143] width 78 height 19
click at [449, 141] on link "Detalhes" at bounding box center [451, 144] width 24 height 6
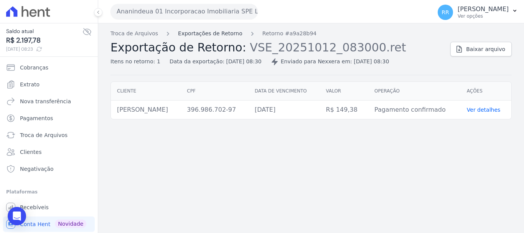
click at [216, 30] on link "Exportações de Retorno" at bounding box center [210, 34] width 64 height 8
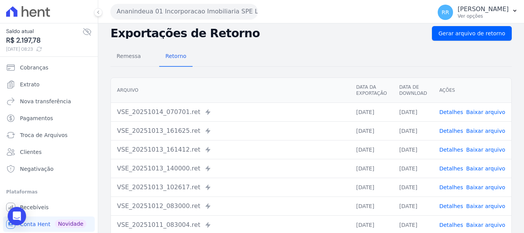
scroll to position [38, 0]
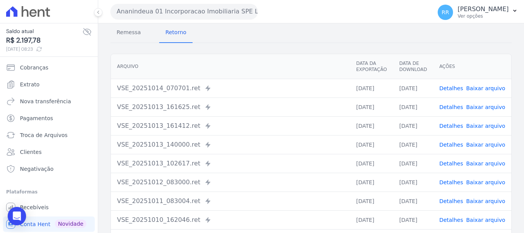
click at [456, 182] on link "Detalhes" at bounding box center [451, 182] width 24 height 6
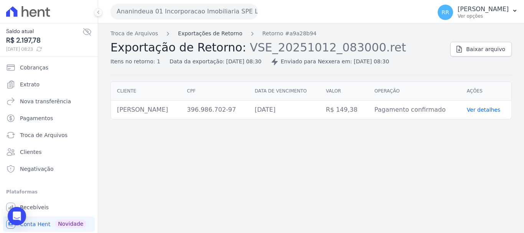
click at [226, 36] on link "Exportações de Retorno" at bounding box center [210, 34] width 64 height 8
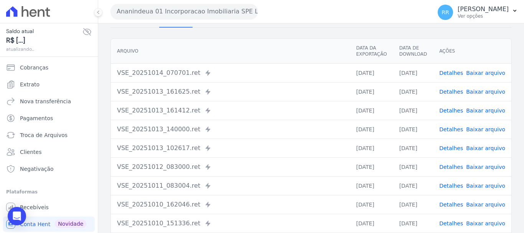
scroll to position [106, 0]
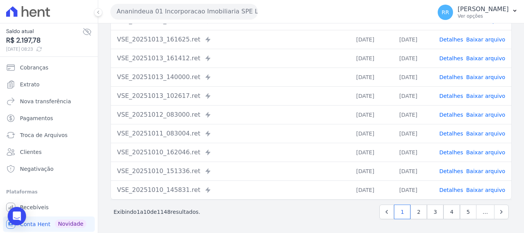
drag, startPoint x: 451, startPoint y: 134, endPoint x: 445, endPoint y: 135, distance: 6.1
click at [451, 134] on link "Detalhes" at bounding box center [451, 133] width 24 height 6
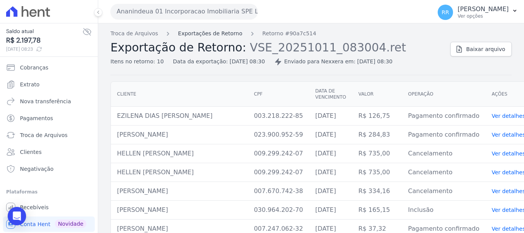
click at [220, 32] on link "Exportações de Retorno" at bounding box center [210, 34] width 64 height 8
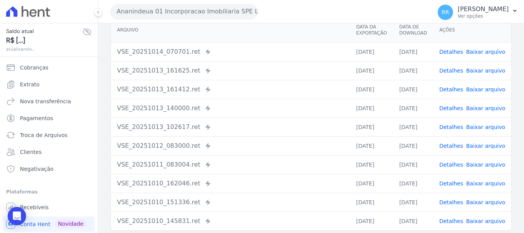
scroll to position [77, 0]
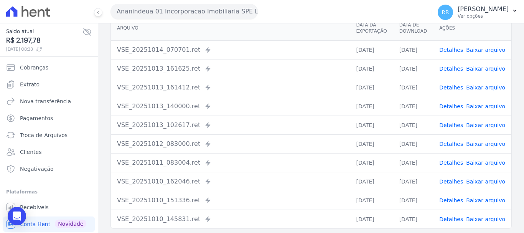
click at [448, 184] on link "Detalhes" at bounding box center [451, 181] width 24 height 6
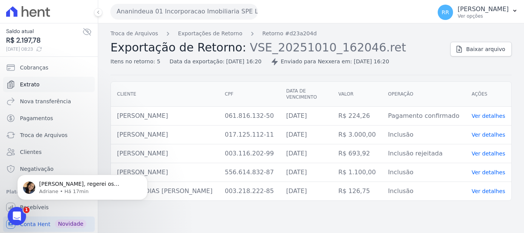
click at [25, 77] on link "Extrato" at bounding box center [49, 84] width 92 height 15
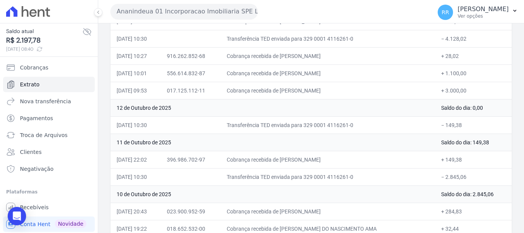
scroll to position [268, 0]
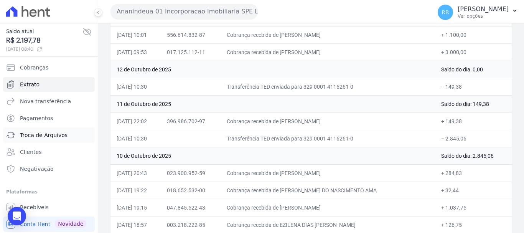
click at [41, 136] on span "Troca de Arquivos" at bounding box center [44, 135] width 48 height 8
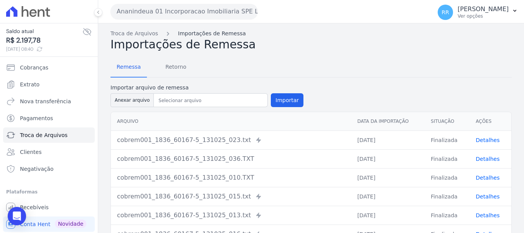
click at [187, 34] on link "Importações de Remessa" at bounding box center [212, 34] width 68 height 8
click at [180, 71] on span "Retorno" at bounding box center [176, 66] width 30 height 15
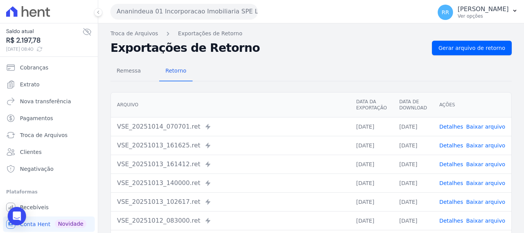
click at [419, 126] on td "[DATE]" at bounding box center [413, 126] width 40 height 19
click at [445, 125] on link "Detalhes" at bounding box center [451, 126] width 24 height 6
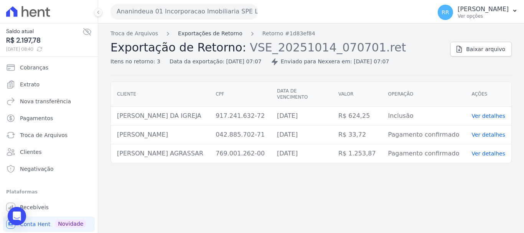
click at [226, 33] on link "Exportações de Retorno" at bounding box center [210, 34] width 64 height 8
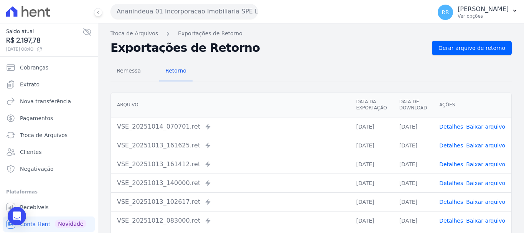
click at [450, 146] on link "Detalhes" at bounding box center [451, 145] width 24 height 6
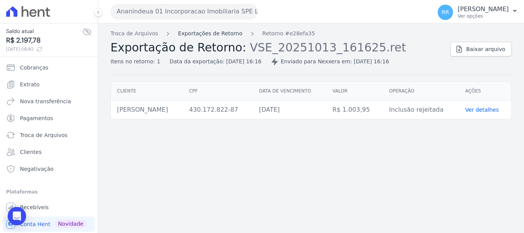
click at [212, 32] on link "Exportações de Retorno" at bounding box center [210, 34] width 64 height 8
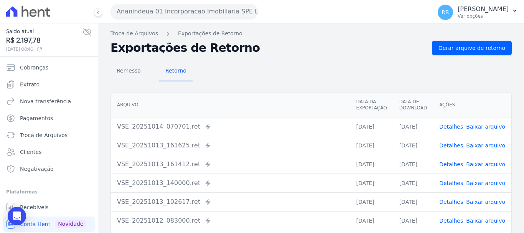
click at [448, 164] on link "Detalhes" at bounding box center [451, 164] width 24 height 6
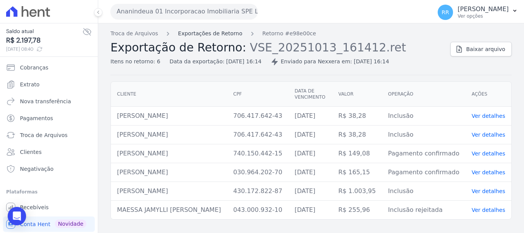
click at [219, 30] on link "Exportações de Retorno" at bounding box center [210, 34] width 64 height 8
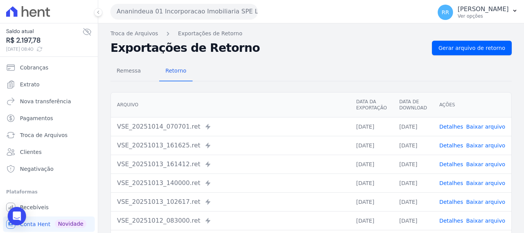
click at [469, 181] on link "Baixar arquivo" at bounding box center [485, 183] width 39 height 6
click at [457, 182] on link "Detalhes" at bounding box center [451, 183] width 24 height 6
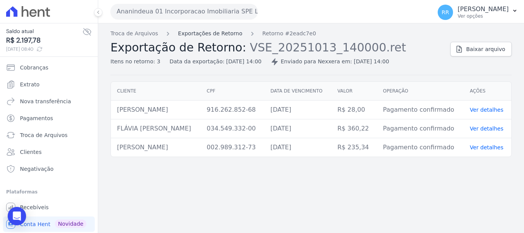
click at [226, 34] on link "Exportações de Retorno" at bounding box center [210, 34] width 64 height 8
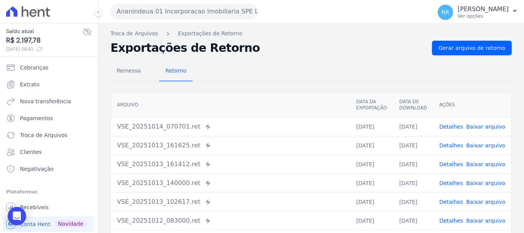
click at [454, 184] on link "Detalhes" at bounding box center [451, 183] width 24 height 6
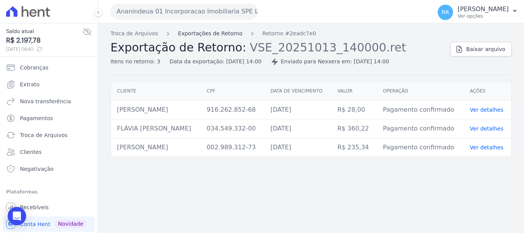
click at [185, 33] on link "Exportações de Retorno" at bounding box center [210, 34] width 64 height 8
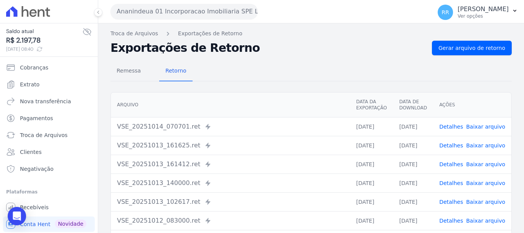
click at [454, 202] on link "Detalhes" at bounding box center [451, 202] width 24 height 6
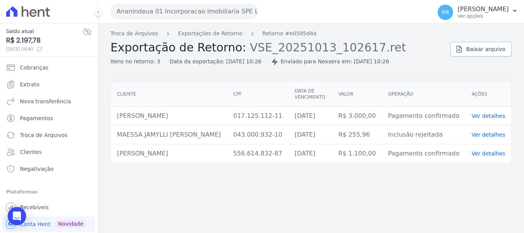
click at [484, 54] on link "Baixar arquivo" at bounding box center [480, 49] width 61 height 15
click at [223, 15] on button "Ananindeua 01 Incorporacao Imobiliaria SPE LTDA" at bounding box center [183, 11] width 147 height 15
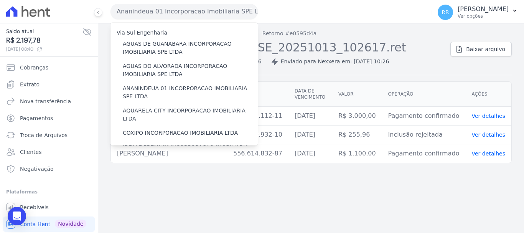
drag, startPoint x: 377, startPoint y: 26, endPoint x: 368, endPoint y: 27, distance: 9.3
click at [377, 26] on div "Troca de Arquivos Exportações de Retorno Retorno #e0595d4a Exportação de Retorn…" at bounding box center [310, 127] width 425 height 209
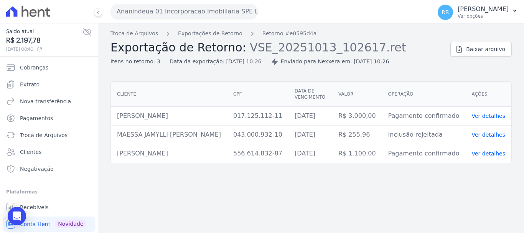
click at [227, 42] on span "Exportação de Retorno:" at bounding box center [178, 47] width 136 height 13
click at [183, 26] on div "Troca de Arquivos Exportações de Retorno Retorno #e0595d4a Exportação de Retorn…" at bounding box center [310, 127] width 425 height 209
click at [183, 33] on link "Exportações de Retorno" at bounding box center [210, 34] width 64 height 8
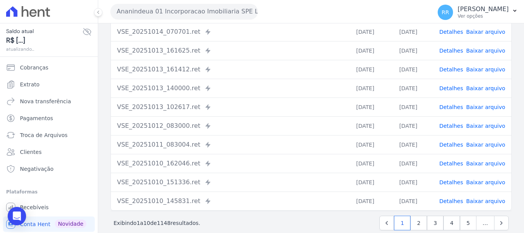
scroll to position [106, 0]
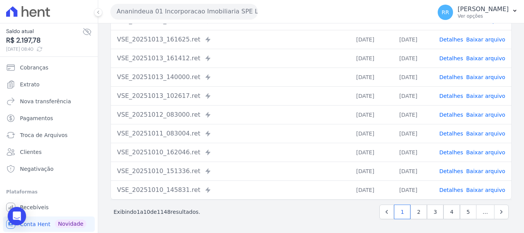
click at [445, 129] on td "Detalhes Baixar arquivo" at bounding box center [472, 133] width 78 height 19
click at [445, 130] on link "Detalhes" at bounding box center [451, 133] width 24 height 6
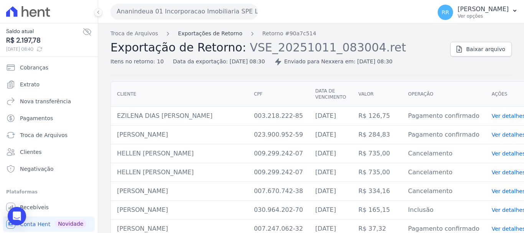
click at [208, 33] on link "Exportações de Retorno" at bounding box center [210, 34] width 64 height 8
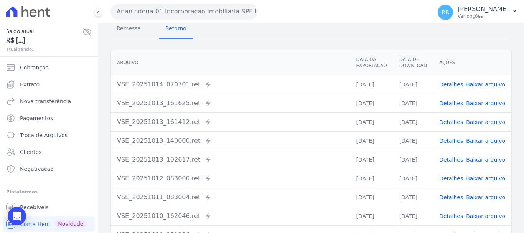
scroll to position [106, 0]
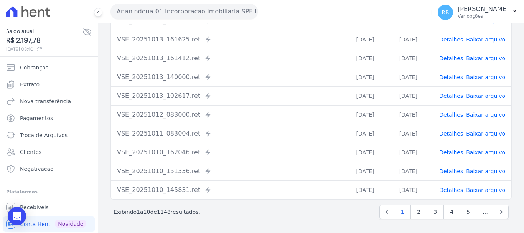
click at [445, 187] on link "Detalhes" at bounding box center [451, 190] width 24 height 6
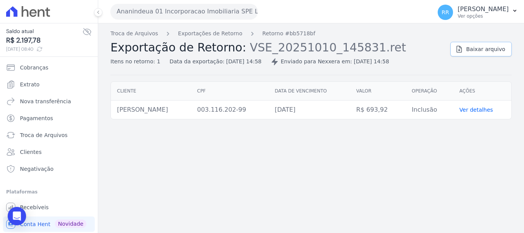
click at [470, 49] on span "Baixar arquivo" at bounding box center [485, 49] width 39 height 8
click at [205, 36] on link "Exportações de Retorno" at bounding box center [210, 34] width 64 height 8
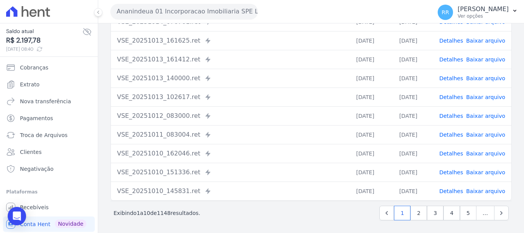
scroll to position [106, 0]
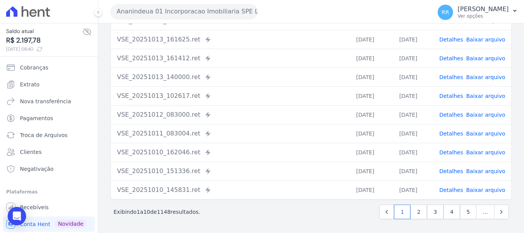
click at [444, 173] on link "Detalhes" at bounding box center [451, 171] width 24 height 6
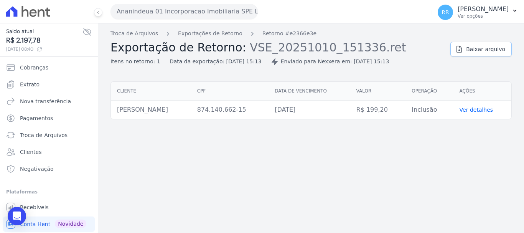
click at [486, 49] on span "Baixar arquivo" at bounding box center [485, 49] width 39 height 8
click at [199, 35] on link "Exportações de Retorno" at bounding box center [210, 34] width 64 height 8
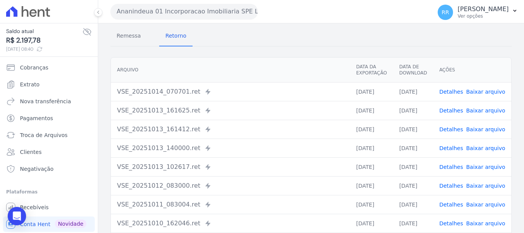
scroll to position [106, 0]
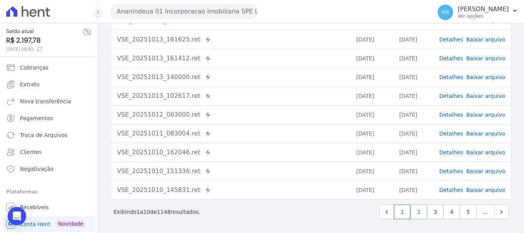
click at [412, 211] on link "2" at bounding box center [418, 211] width 16 height 15
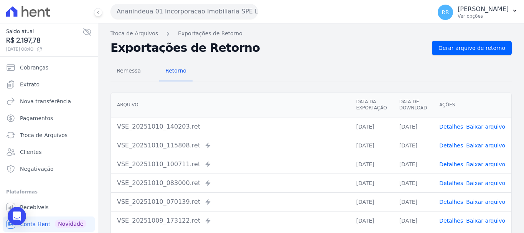
click at [448, 124] on link "Detalhes" at bounding box center [451, 126] width 24 height 6
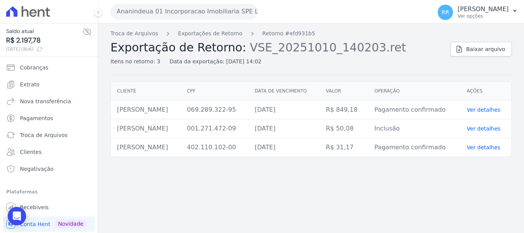
click at [221, 38] on div "Troca de Arquivos Exportações de Retorno Retorno #efd931b5 Exportação de Retorn…" at bounding box center [276, 48] width 333 height 36
click at [225, 35] on link "Exportações de Retorno" at bounding box center [210, 34] width 64 height 8
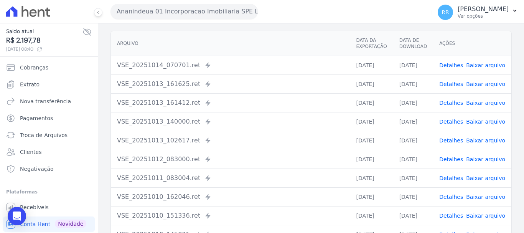
scroll to position [106, 0]
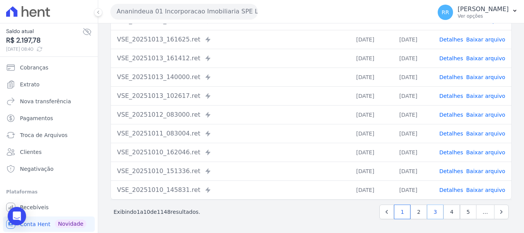
click at [431, 212] on link "3" at bounding box center [435, 211] width 16 height 15
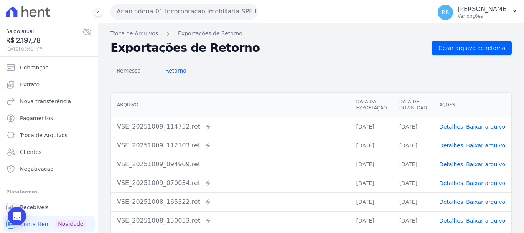
click at [453, 148] on link "Detalhes" at bounding box center [451, 145] width 24 height 6
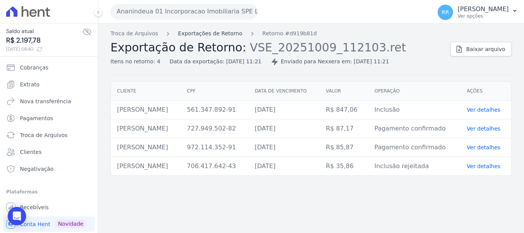
click at [221, 34] on link "Exportações de Retorno" at bounding box center [210, 34] width 64 height 8
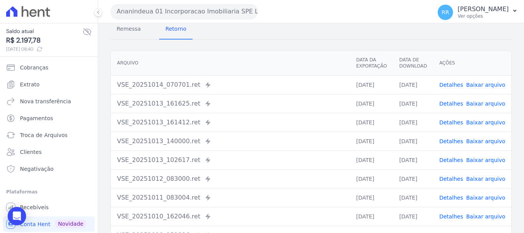
scroll to position [106, 0]
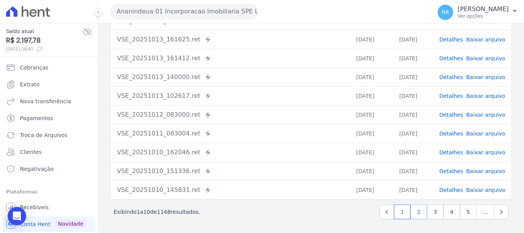
click at [416, 212] on link "2" at bounding box center [418, 211] width 16 height 15
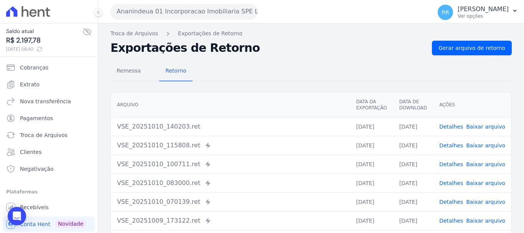
click at [456, 162] on link "Detalhes" at bounding box center [451, 164] width 24 height 6
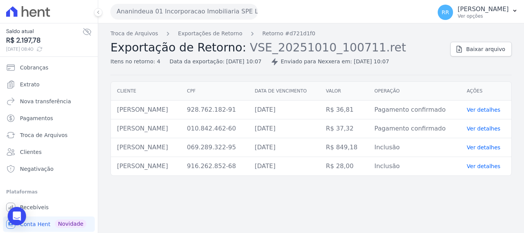
click at [222, 38] on div "Troca de Arquivos Exportações de Retorno Retorno #d721d1f0 Exportação de Retorn…" at bounding box center [276, 48] width 333 height 36
click at [223, 33] on link "Exportações de Retorno" at bounding box center [210, 34] width 64 height 8
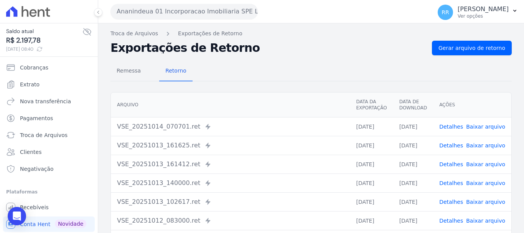
click at [450, 201] on link "Detalhes" at bounding box center [451, 202] width 24 height 6
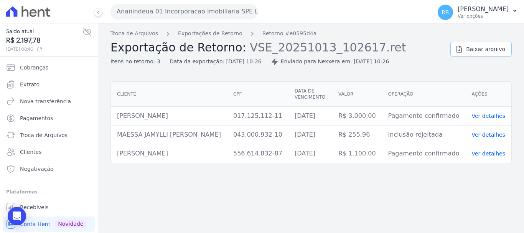
click at [479, 55] on link "Baixar arquivo" at bounding box center [480, 49] width 61 height 15
click at [256, 220] on div "Troca de Arquivos Exportações de Retorno Retorno #e0595d4a Exportação de Retorn…" at bounding box center [310, 127] width 425 height 209
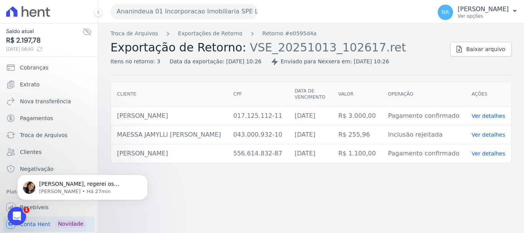
drag, startPoint x: 118, startPoint y: 147, endPoint x: 222, endPoint y: 141, distance: 103.7
click at [222, 144] on td "MARLAN MARCIO ARAUJO MARINHO" at bounding box center [169, 153] width 116 height 19
copy td "MARLAN MARCIO ARAUJO MARINHO"
drag, startPoint x: 117, startPoint y: 110, endPoint x: 187, endPoint y: 103, distance: 71.3
click at [187, 107] on td "RAFAEL ARAÚJO DA SILVA" at bounding box center [169, 116] width 116 height 19
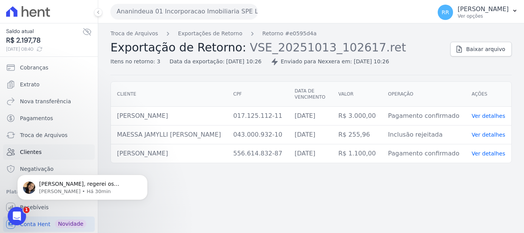
copy td "RAFAEL ARAÚJO DA SILVA"
drag, startPoint x: 380, startPoint y: 198, endPoint x: 361, endPoint y: 188, distance: 20.7
click at [380, 198] on div "Troca de Arquivos Exportações de Retorno Retorno #e0595d4a Exportação de Retorn…" at bounding box center [310, 127] width 425 height 209
click at [30, 82] on span "Extrato" at bounding box center [30, 84] width 20 height 8
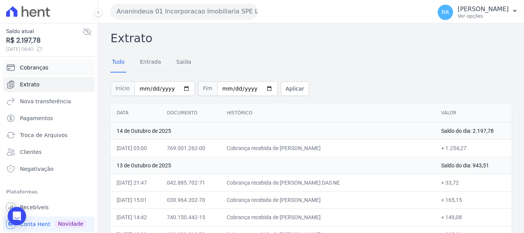
click at [37, 69] on span "Cobranças" at bounding box center [34, 68] width 28 height 8
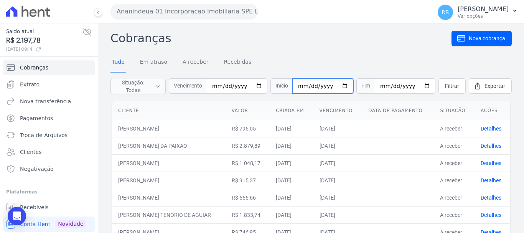
drag, startPoint x: 301, startPoint y: 84, endPoint x: 302, endPoint y: 91, distance: 7.4
click at [301, 84] on input "date" at bounding box center [322, 85] width 61 height 15
type input "2025-10-13"
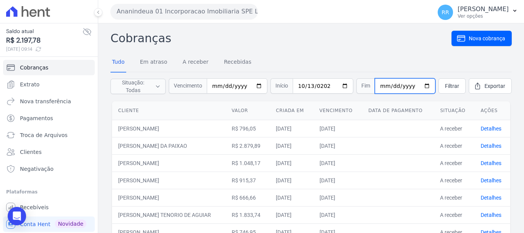
click at [379, 87] on input "date" at bounding box center [404, 85] width 61 height 15
click at [385, 87] on input "date" at bounding box center [404, 85] width 61 height 15
type input "2025-10-13"
drag, startPoint x: 446, startPoint y: 82, endPoint x: 432, endPoint y: 93, distance: 18.0
click at [446, 82] on span "Filtrar" at bounding box center [452, 86] width 14 height 8
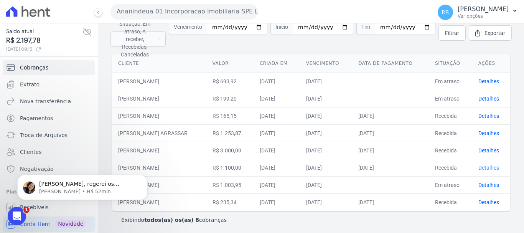
click at [487, 164] on link "Detalhes" at bounding box center [488, 167] width 21 height 6
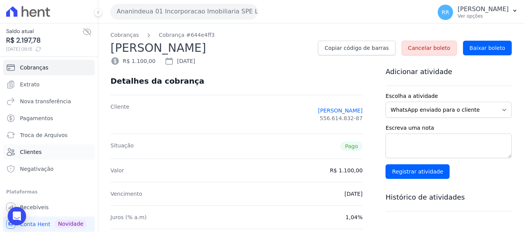
click at [32, 150] on span "Clientes" at bounding box center [30, 152] width 21 height 8
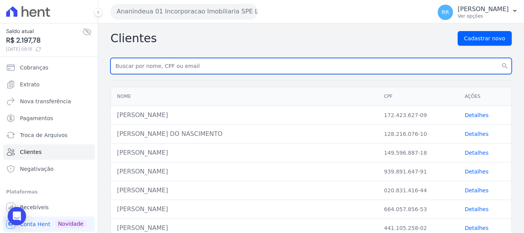
click at [181, 66] on input "text" at bounding box center [310, 66] width 401 height 16
drag, startPoint x: 130, startPoint y: 59, endPoint x: 130, endPoint y: 65, distance: 5.4
paste input "RAFAEL ARAUJO DA SILVA"
drag, startPoint x: 188, startPoint y: 67, endPoint x: -100, endPoint y: 76, distance: 288.0
click at [0, 76] on html "Saldo atual R$ 2.197,78 14/10/2025, 09:15 Cobranças Extrato Nova transferência …" at bounding box center [262, 116] width 524 height 233
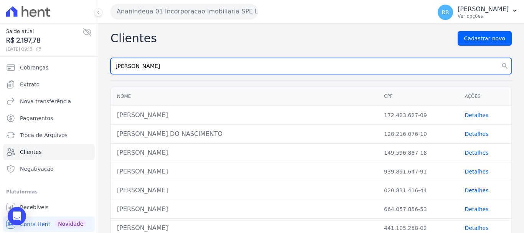
type input "MARLAN MARCIO"
click at [497, 58] on button "search" at bounding box center [504, 66] width 14 height 16
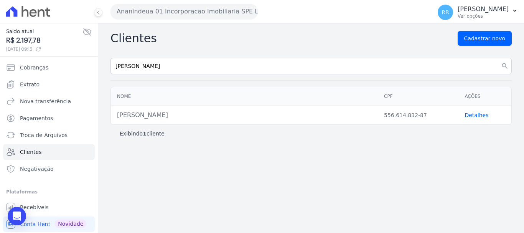
click at [479, 116] on link "Detalhes" at bounding box center [476, 115] width 24 height 6
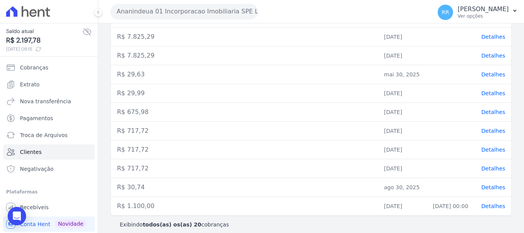
scroll to position [323, 0]
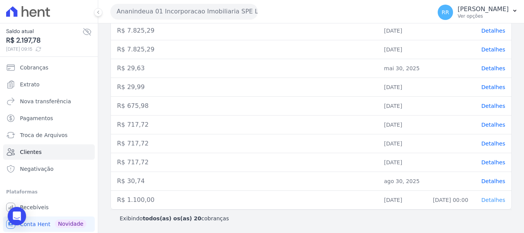
click at [484, 200] on span "Detalhes" at bounding box center [493, 200] width 24 height 6
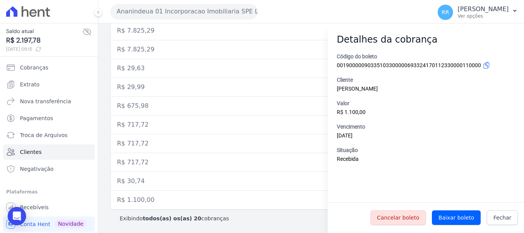
drag, startPoint x: 337, startPoint y: 90, endPoint x: 433, endPoint y: 90, distance: 96.2
click at [433, 90] on div "Cliente MARLAN MARCIO ARAUJO MARINHO" at bounding box center [425, 84] width 178 height 17
copy span "MARLAN MARCIO ARAUJO MARINHO"
click at [253, 139] on td "R$ 717,72" at bounding box center [244, 143] width 267 height 19
click at [211, 110] on td "R$ 675,98" at bounding box center [244, 106] width 267 height 19
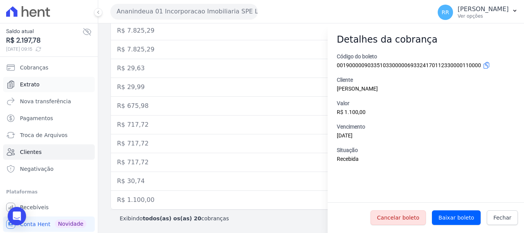
click at [43, 84] on link "Extrato" at bounding box center [49, 84] width 92 height 15
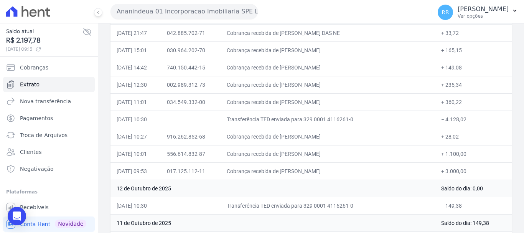
scroll to position [153, 0]
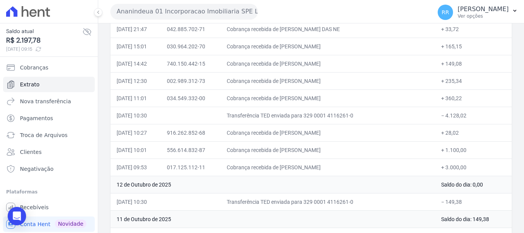
drag, startPoint x: 295, startPoint y: 169, endPoint x: 368, endPoint y: 173, distance: 72.1
click at [368, 173] on td "Cobrança recebida de RAFAEL ARAUJO DA SILVA" at bounding box center [327, 166] width 214 height 17
copy td "RAFAEL ARAUJO DA SILVA"
drag, startPoint x: 147, startPoint y: 10, endPoint x: 150, endPoint y: 14, distance: 4.9
click at [148, 11] on button "Ananindeua 01 Incorporacao Imobiliaria SPE LTDA" at bounding box center [183, 11] width 147 height 15
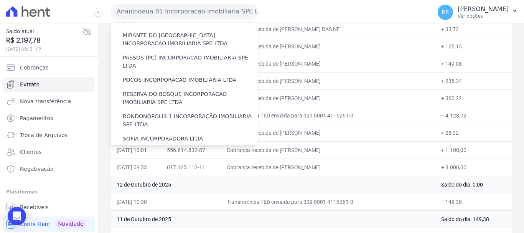
scroll to position [335, 0]
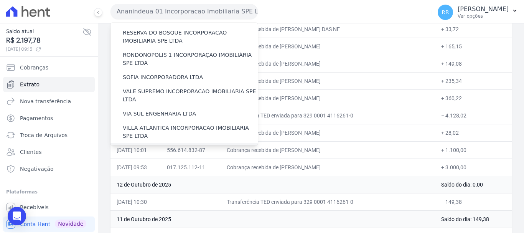
click at [192, 146] on label "[GEOGRAPHIC_DATA] INCORPORACAO IMOBILIARIA SPE LTDA" at bounding box center [190, 154] width 135 height 16
click at [0, 0] on input "[GEOGRAPHIC_DATA] INCORPORACAO IMOBILIARIA SPE LTDA" at bounding box center [0, 0] width 0 height 0
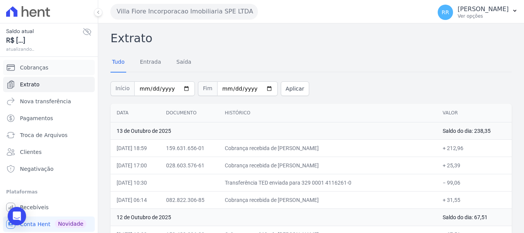
click at [41, 64] on span "Cobranças" at bounding box center [34, 68] width 28 height 8
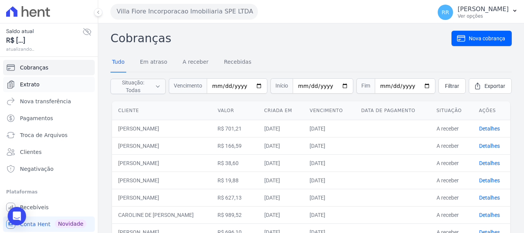
click at [39, 80] on link "Extrato" at bounding box center [49, 84] width 92 height 15
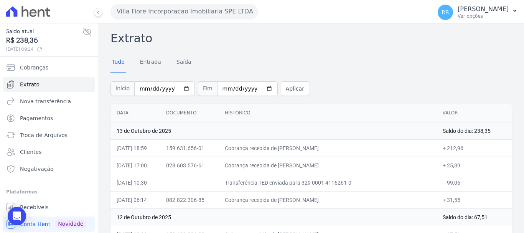
click at [229, 18] on button "Villa Fiore Incorporacao Imobiliaria SPE LTDA" at bounding box center [183, 11] width 147 height 15
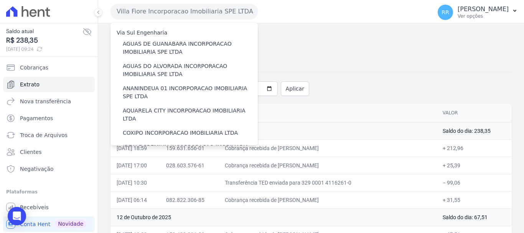
click at [229, 18] on button "Villa Fiore Incorporacao Imobiliaria SPE LTDA" at bounding box center [183, 11] width 147 height 15
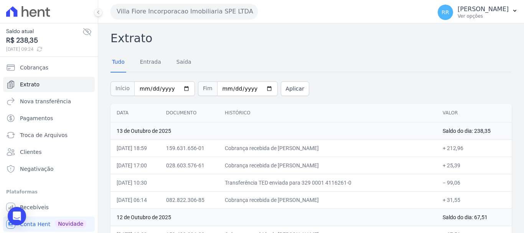
click at [110, 4] on button "Villa Fiore Incorporacao Imobiliaria SPE LTDA" at bounding box center [183, 11] width 147 height 15
click at [49, 85] on link "Extrato" at bounding box center [49, 84] width 92 height 15
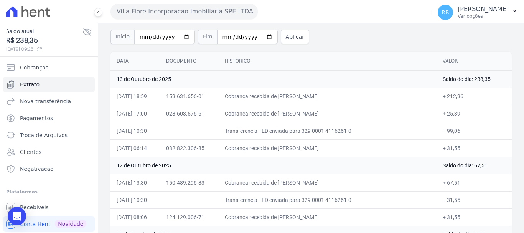
scroll to position [38, 0]
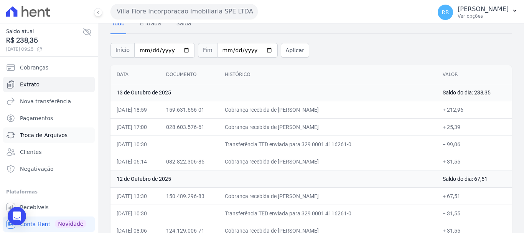
click at [51, 140] on link "Troca de Arquivos" at bounding box center [49, 134] width 92 height 15
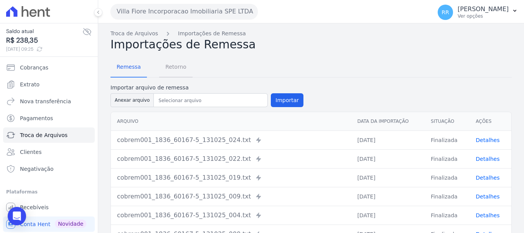
click at [183, 71] on span "Retorno" at bounding box center [176, 66] width 30 height 15
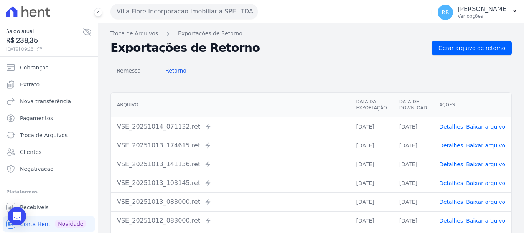
click at [451, 124] on link "Detalhes" at bounding box center [451, 126] width 24 height 6
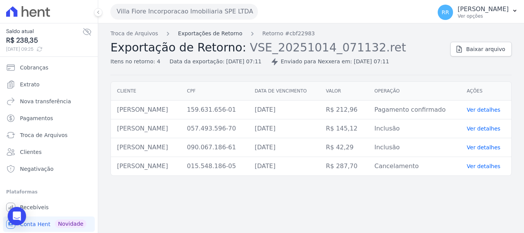
drag, startPoint x: 223, startPoint y: 38, endPoint x: 224, endPoint y: 34, distance: 4.4
click at [223, 37] on div "Troca de Arquivos Exportações de Retorno Retorno #cbf22983 Exportação de Retorn…" at bounding box center [276, 48] width 333 height 36
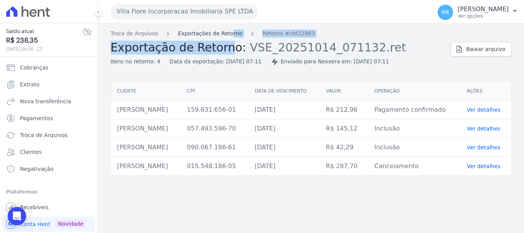
click at [225, 36] on link "Exportações de Retorno" at bounding box center [210, 34] width 64 height 8
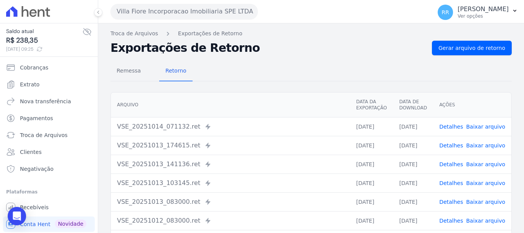
click at [448, 142] on link "Detalhes" at bounding box center [451, 145] width 24 height 6
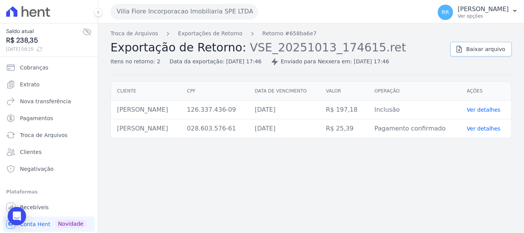
click at [468, 47] on link "Baixar arquivo" at bounding box center [480, 49] width 61 height 15
click at [207, 33] on link "Exportações de Retorno" at bounding box center [210, 34] width 64 height 8
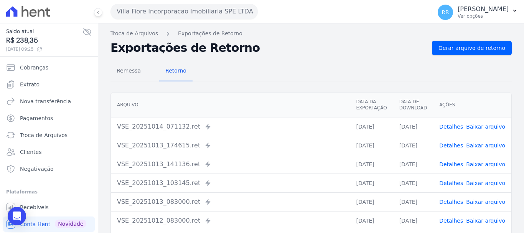
click at [451, 166] on link "Detalhes" at bounding box center [451, 164] width 24 height 6
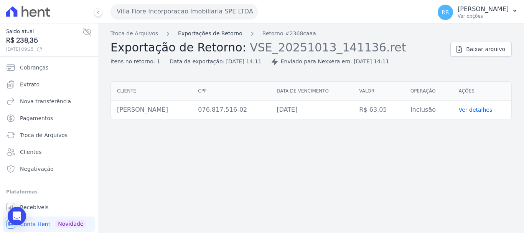
drag, startPoint x: 222, startPoint y: 28, endPoint x: 220, endPoint y: 33, distance: 5.2
click at [220, 29] on div "Troca de Arquivos Exportações de Retorno Retorno #2368caaa Exportação de Retorn…" at bounding box center [310, 127] width 425 height 209
click at [220, 33] on link "Exportações de Retorno" at bounding box center [210, 34] width 64 height 8
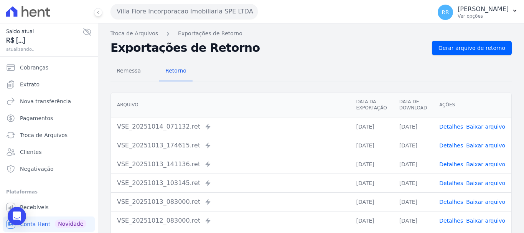
click at [451, 184] on link "Detalhes" at bounding box center [451, 183] width 24 height 6
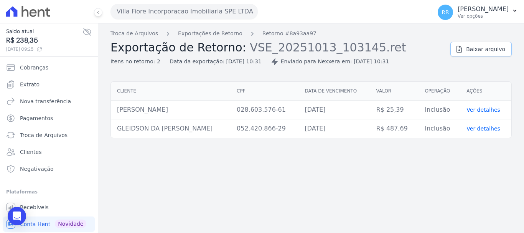
click at [486, 50] on span "Baixar arquivo" at bounding box center [485, 49] width 39 height 8
click at [34, 137] on span "Troca de Arquivos" at bounding box center [44, 135] width 48 height 8
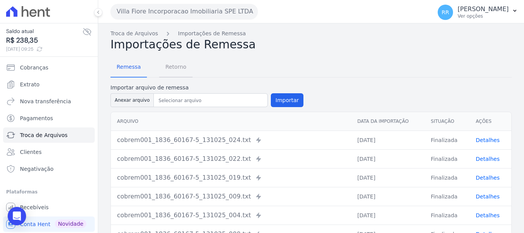
click at [172, 67] on span "Retorno" at bounding box center [176, 66] width 30 height 15
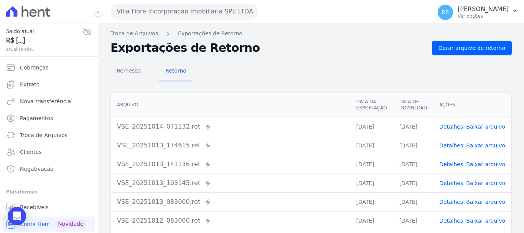
scroll to position [38, 0]
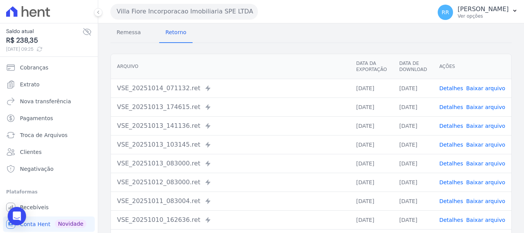
click at [449, 124] on link "Detalhes" at bounding box center [451, 126] width 24 height 6
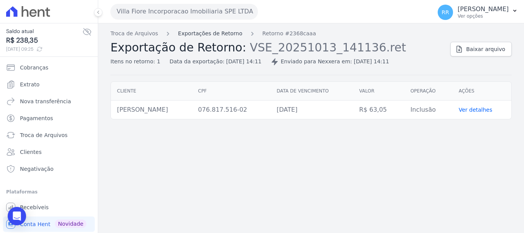
click at [209, 35] on link "Exportações de Retorno" at bounding box center [210, 34] width 64 height 8
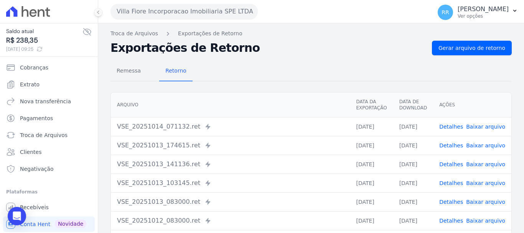
click at [453, 182] on link "Detalhes" at bounding box center [451, 183] width 24 height 6
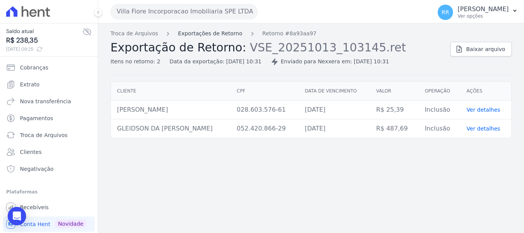
click at [211, 31] on link "Exportações de Retorno" at bounding box center [210, 34] width 64 height 8
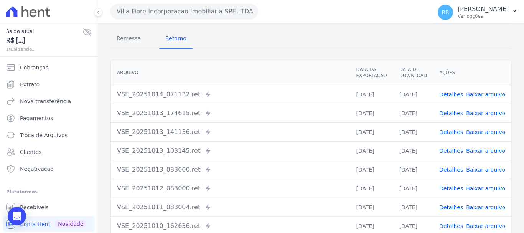
scroll to position [77, 0]
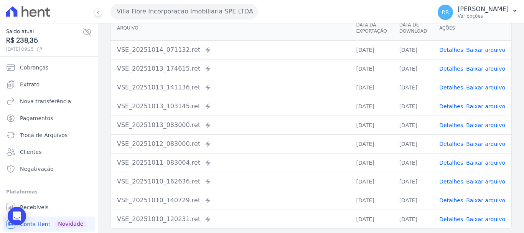
click at [449, 141] on link "Detalhes" at bounding box center [451, 144] width 24 height 6
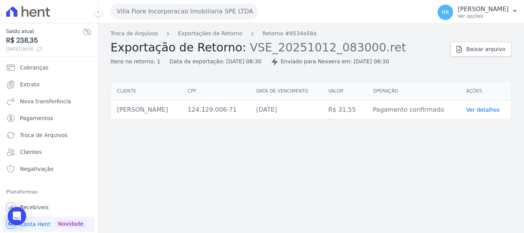
click at [489, 57] on div "Troca de Arquivos Exportações de Retorno Retorno #8534a58a Exportação de Retorn…" at bounding box center [310, 53] width 401 height 46
click at [481, 51] on span "Baixar arquivo" at bounding box center [485, 49] width 39 height 8
click at [225, 33] on link "Exportações de Retorno" at bounding box center [210, 34] width 64 height 8
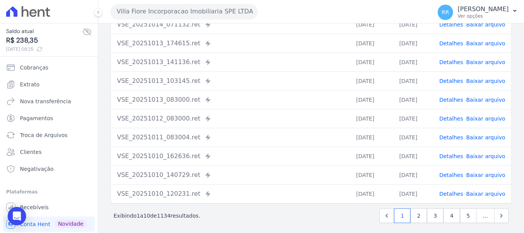
scroll to position [106, 0]
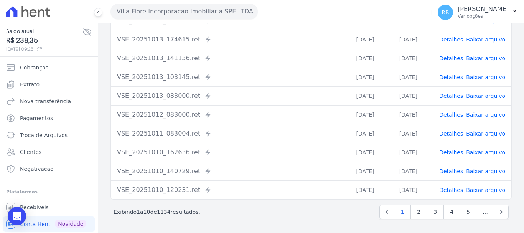
click at [449, 134] on link "Detalhes" at bounding box center [451, 133] width 24 height 6
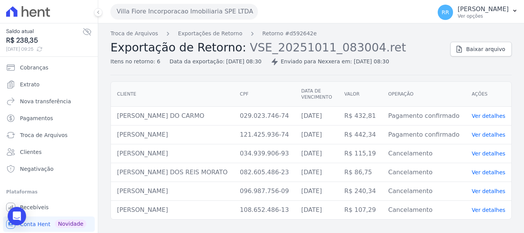
click at [225, 29] on div "Troca de Arquivos Exportações de Retorno Retorno #d592642e Exportação de Retorn…" at bounding box center [310, 127] width 425 height 209
click at [224, 33] on link "Exportações de Retorno" at bounding box center [210, 34] width 64 height 8
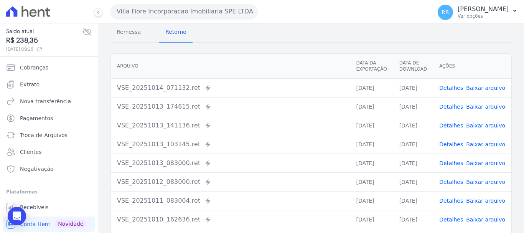
scroll to position [77, 0]
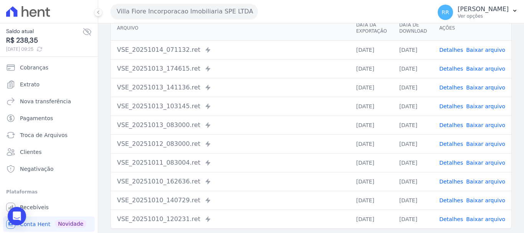
click at [449, 143] on link "Detalhes" at bounding box center [451, 144] width 24 height 6
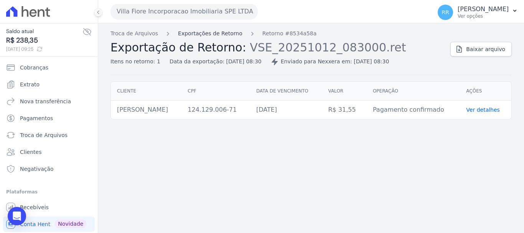
click at [220, 33] on link "Exportações de Retorno" at bounding box center [210, 34] width 64 height 8
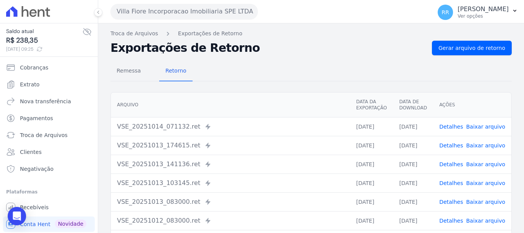
click at [448, 183] on link "Detalhes" at bounding box center [451, 183] width 24 height 6
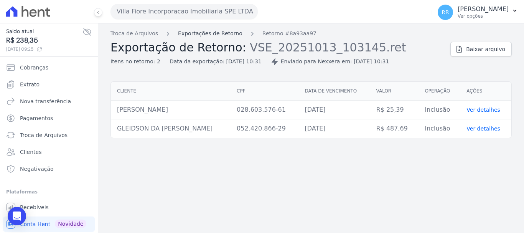
click at [204, 32] on link "Exportações de Retorno" at bounding box center [210, 34] width 64 height 8
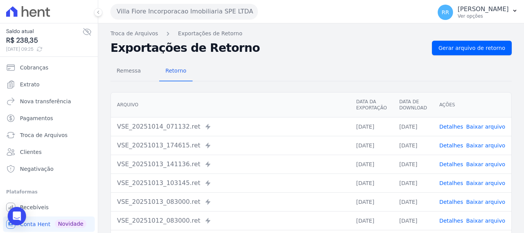
click at [457, 166] on link "Detalhes" at bounding box center [451, 164] width 24 height 6
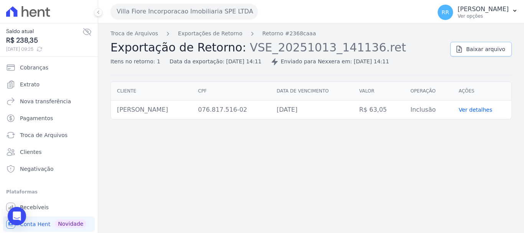
click at [480, 52] on span "Baixar arquivo" at bounding box center [485, 49] width 39 height 8
click at [194, 35] on link "Exportações de Retorno" at bounding box center [210, 34] width 64 height 8
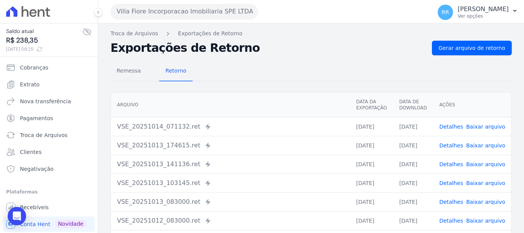
click at [451, 145] on link "Detalhes" at bounding box center [451, 145] width 24 height 6
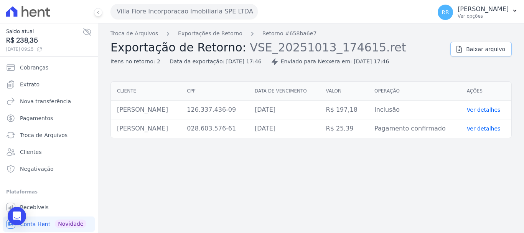
click at [474, 47] on span "Baixar arquivo" at bounding box center [485, 49] width 39 height 8
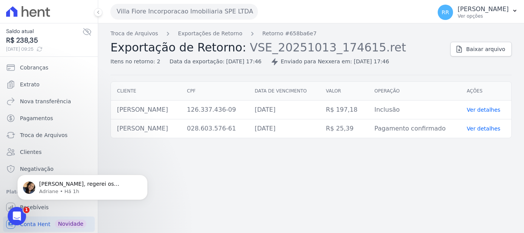
click at [230, 179] on div "Troca de Arquivos Exportações de Retorno Retorno #658ba6e7 Exportação de Retorn…" at bounding box center [310, 127] width 425 height 209
click at [219, 37] on link "Exportações de Retorno" at bounding box center [210, 34] width 64 height 8
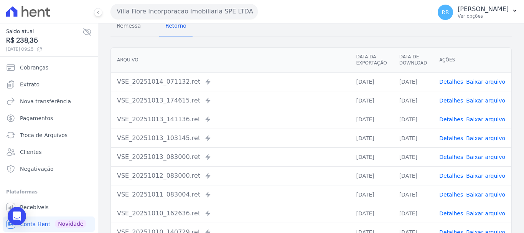
scroll to position [106, 0]
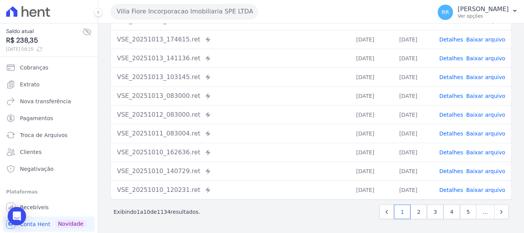
click at [457, 137] on span "Detalhes" at bounding box center [451, 134] width 24 height 8
click at [454, 133] on link "Detalhes" at bounding box center [451, 133] width 24 height 6
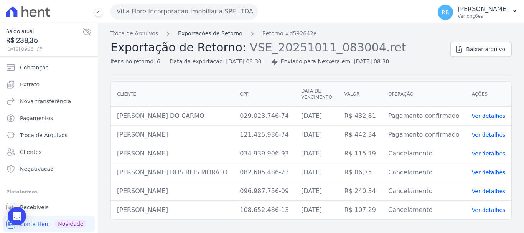
click at [218, 31] on link "Exportações de Retorno" at bounding box center [210, 34] width 64 height 8
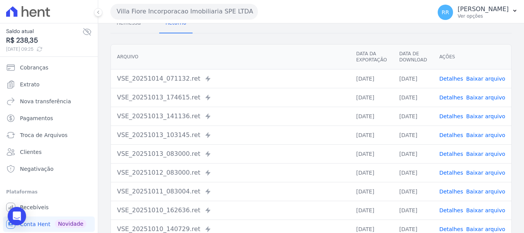
scroll to position [106, 0]
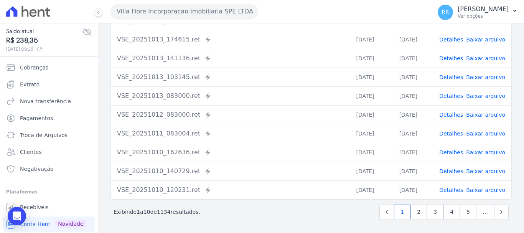
click at [448, 191] on link "Detalhes" at bounding box center [451, 190] width 24 height 6
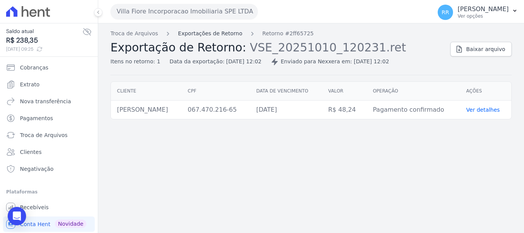
click at [219, 34] on link "Exportações de Retorno" at bounding box center [210, 34] width 64 height 8
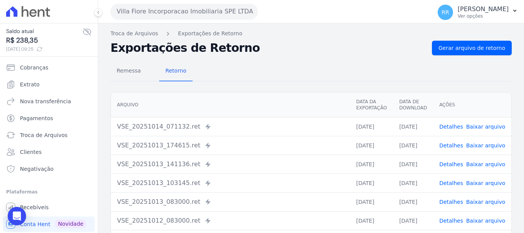
click at [445, 180] on link "Detalhes" at bounding box center [451, 183] width 24 height 6
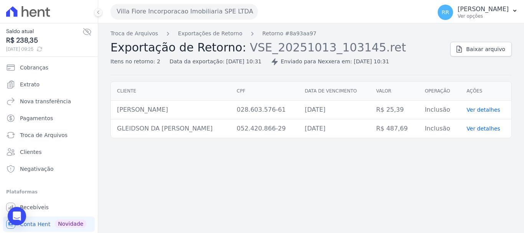
click at [468, 61] on div "Troca de Arquivos Exportações de Retorno Retorno #8a93aa97 Exportação de Retorn…" at bounding box center [310, 53] width 401 height 46
click at [471, 57] on div "Troca de Arquivos Exportações de Retorno Retorno #8a93aa97 Exportação de Retorn…" at bounding box center [310, 53] width 401 height 46
click at [473, 44] on link "Baixar arquivo" at bounding box center [480, 49] width 61 height 15
click at [208, 33] on link "Exportações de Retorno" at bounding box center [210, 34] width 64 height 8
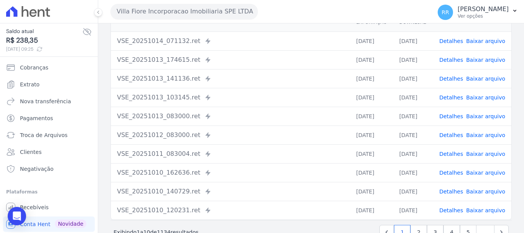
scroll to position [106, 0]
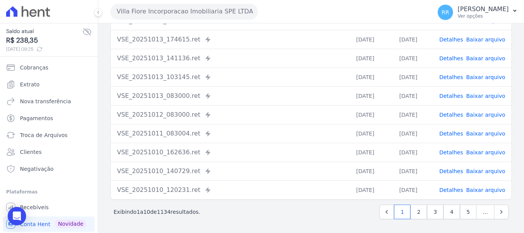
click at [462, 184] on td "Detalhes Baixar arquivo" at bounding box center [472, 189] width 78 height 19
click at [455, 190] on link "Detalhes" at bounding box center [451, 190] width 24 height 6
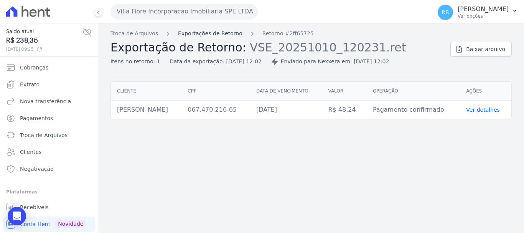
click at [222, 35] on link "Exportações de Retorno" at bounding box center [210, 34] width 64 height 8
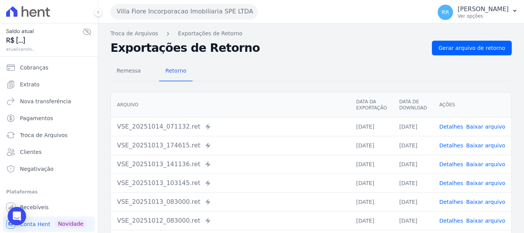
click at [451, 200] on link "Detalhes" at bounding box center [451, 202] width 24 height 6
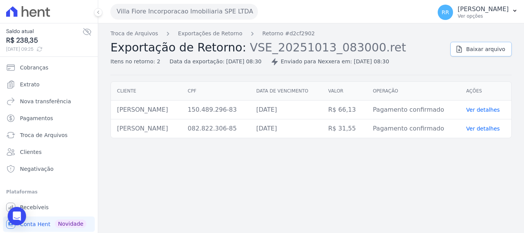
click at [480, 47] on span "Baixar arquivo" at bounding box center [485, 49] width 39 height 8
click at [197, 36] on link "Exportações de Retorno" at bounding box center [210, 34] width 64 height 8
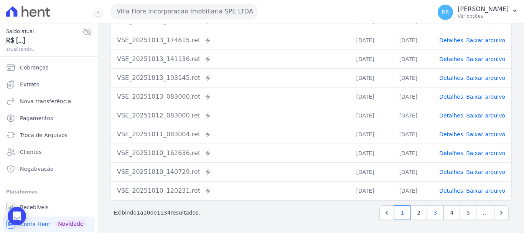
scroll to position [106, 0]
click at [454, 192] on link "Detalhes" at bounding box center [451, 190] width 24 height 6
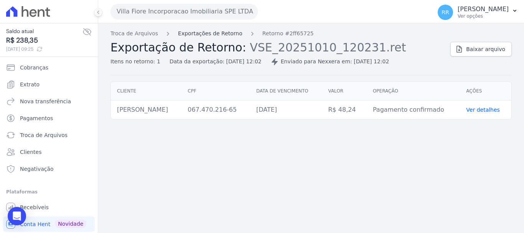
click at [228, 33] on link "Exportações de Retorno" at bounding box center [210, 34] width 64 height 8
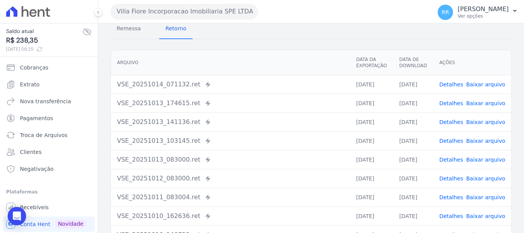
scroll to position [106, 0]
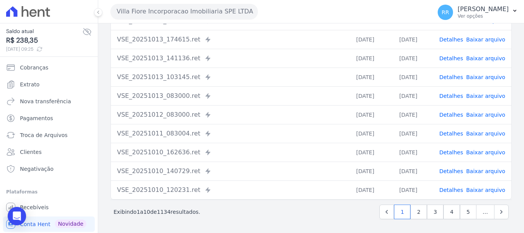
click at [459, 169] on link "Detalhes" at bounding box center [451, 171] width 24 height 6
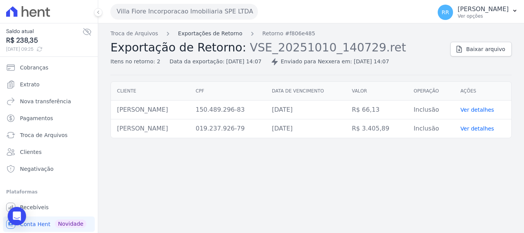
click at [217, 32] on link "Exportações de Retorno" at bounding box center [210, 34] width 64 height 8
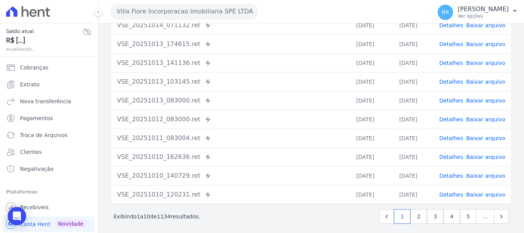
scroll to position [106, 0]
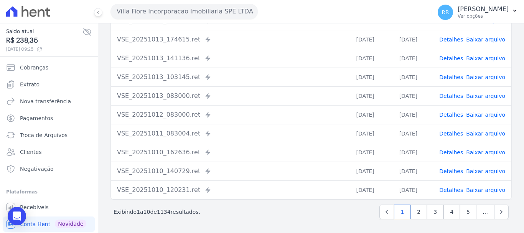
click at [415, 153] on td "[DATE]" at bounding box center [413, 152] width 40 height 19
click at [456, 153] on link "Detalhes" at bounding box center [451, 152] width 24 height 6
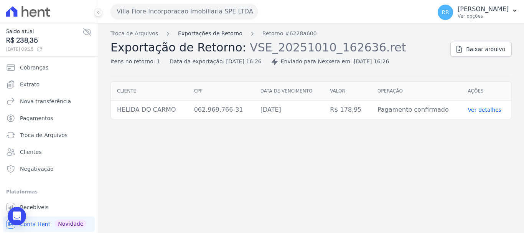
click at [217, 31] on link "Exportações de Retorno" at bounding box center [210, 34] width 64 height 8
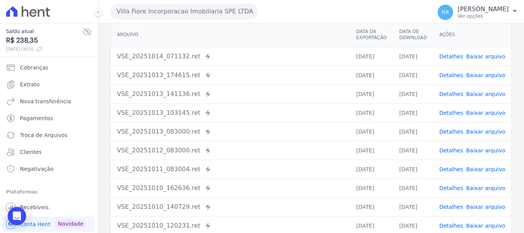
scroll to position [77, 0]
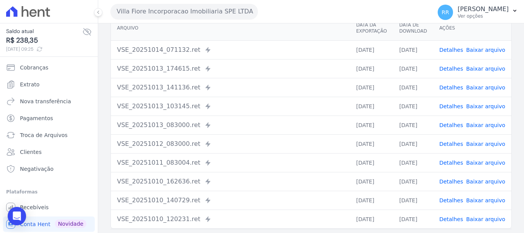
click at [442, 182] on link "Detalhes" at bounding box center [451, 181] width 24 height 6
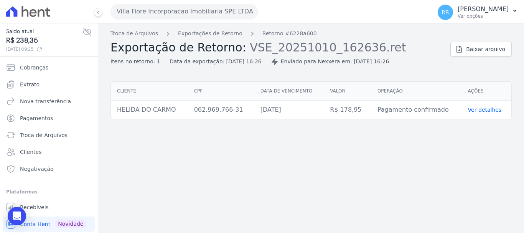
click at [138, 21] on div "Villa Fiore Incorporacao Imobiliaria SPE LTDA Via Sul Engenharia AGUAS DE [GEOG…" at bounding box center [269, 12] width 318 height 24
click at [139, 20] on div "Villa Fiore Incorporacao Imobiliaria SPE LTDA Via Sul Engenharia AGUAS DE [GEOG…" at bounding box center [269, 12] width 318 height 24
click at [199, 17] on button "Villa Fiore Incorporacao Imobiliaria SPE LTDA" at bounding box center [183, 11] width 147 height 15
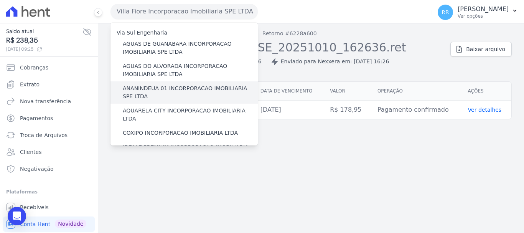
click at [149, 87] on label "ANANINDEUA 01 INCORPORACAO IMOBILIARIA SPE LTDA" at bounding box center [190, 92] width 135 height 16
click at [0, 0] on input "ANANINDEUA 01 INCORPORACAO IMOBILIARIA SPE LTDA" at bounding box center [0, 0] width 0 height 0
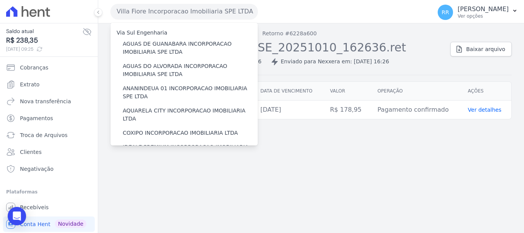
click at [364, 149] on div "Troca de Arquivos Exportações de Retorno Retorno #6228a600 Exportação de Retorn…" at bounding box center [310, 127] width 425 height 209
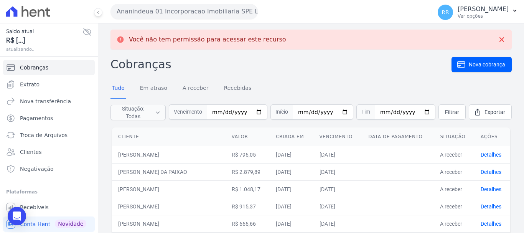
click at [189, 10] on button "Ananindeua 01 Incorporacao Imobiliaria SPE LTDA" at bounding box center [183, 11] width 147 height 15
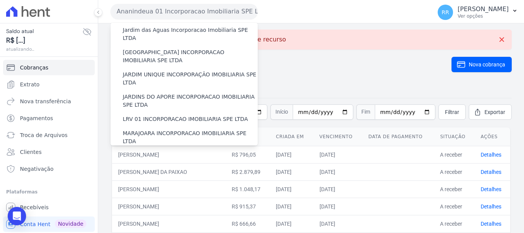
scroll to position [335, 0]
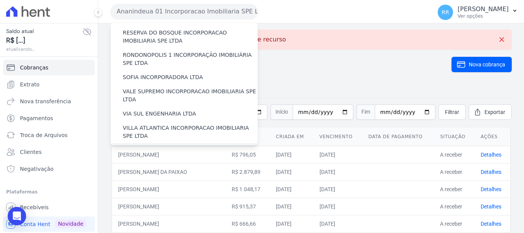
click at [136, 146] on label "[GEOGRAPHIC_DATA] INCORPORACAO IMOBILIARIA SPE LTDA" at bounding box center [190, 154] width 135 height 16
click at [0, 0] on input "[GEOGRAPHIC_DATA] INCORPORACAO IMOBILIARIA SPE LTDA" at bounding box center [0, 0] width 0 height 0
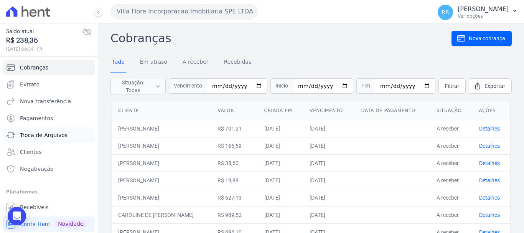
click at [38, 136] on span "Troca de Arquivos" at bounding box center [44, 135] width 48 height 8
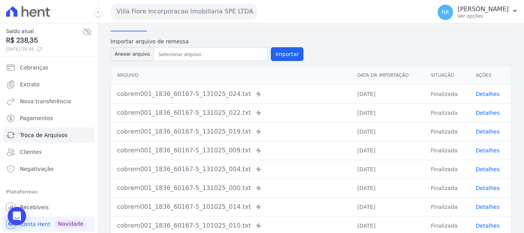
scroll to position [119, 0]
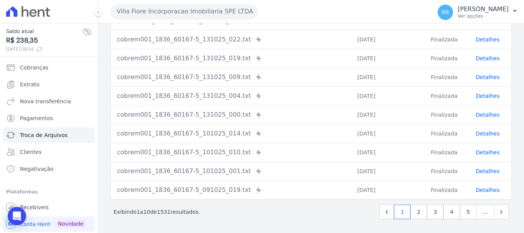
click at [479, 152] on link "Detalhes" at bounding box center [487, 152] width 24 height 6
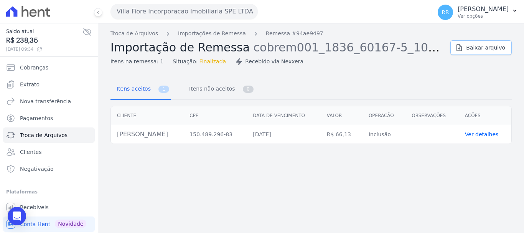
drag, startPoint x: 485, startPoint y: 48, endPoint x: 454, endPoint y: 50, distance: 31.1
click at [485, 48] on span "Baixar arquivo" at bounding box center [485, 48] width 39 height 8
drag, startPoint x: 210, startPoint y: 33, endPoint x: 295, endPoint y: 61, distance: 89.6
click at [210, 33] on link "Importações de Remessa" at bounding box center [212, 34] width 68 height 8
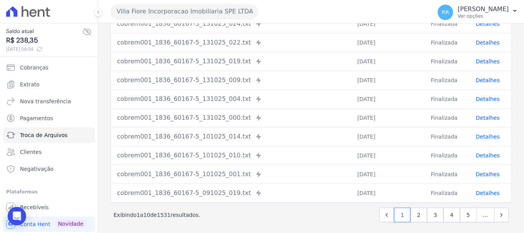
scroll to position [119, 0]
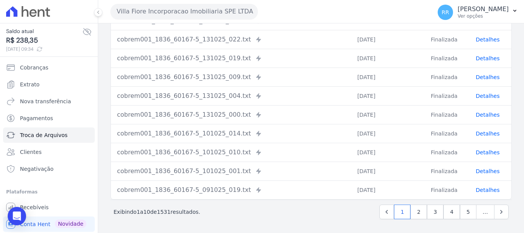
click at [475, 149] on link "Detalhes" at bounding box center [487, 152] width 24 height 6
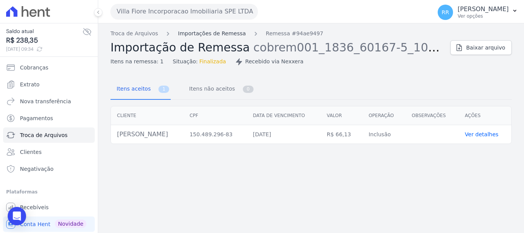
click at [182, 35] on link "Importações de Remessa" at bounding box center [212, 34] width 68 height 8
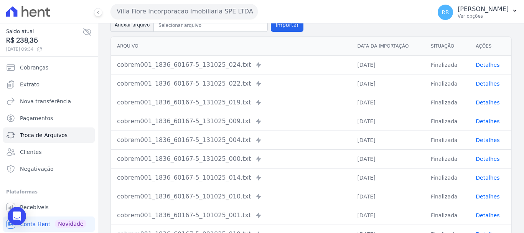
scroll to position [119, 0]
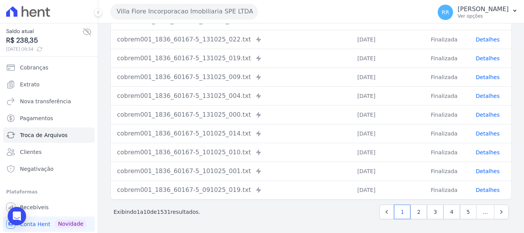
click at [483, 169] on link "Detalhes" at bounding box center [487, 171] width 24 height 6
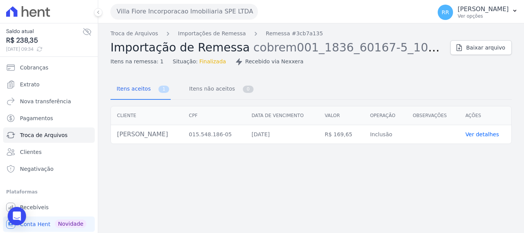
click at [204, 59] on span "Finalizada" at bounding box center [212, 61] width 27 height 8
click at [214, 30] on link "Importações de Remessa" at bounding box center [212, 34] width 68 height 8
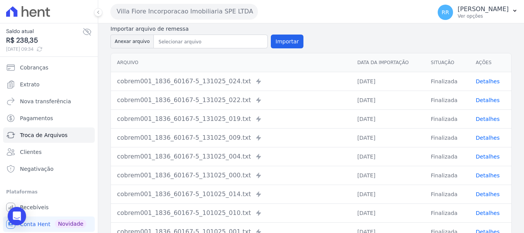
scroll to position [119, 0]
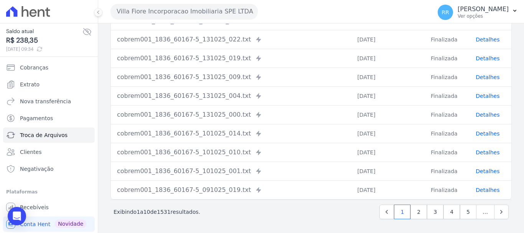
click at [481, 172] on link "Detalhes" at bounding box center [487, 171] width 24 height 6
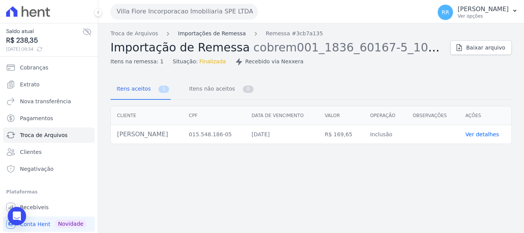
click at [216, 32] on link "Importações de Remessa" at bounding box center [212, 34] width 68 height 8
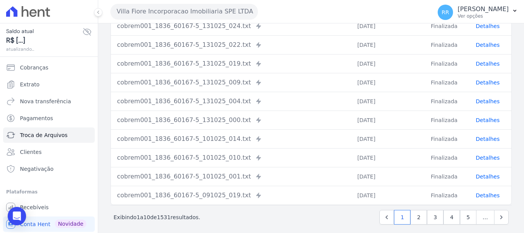
scroll to position [119, 0]
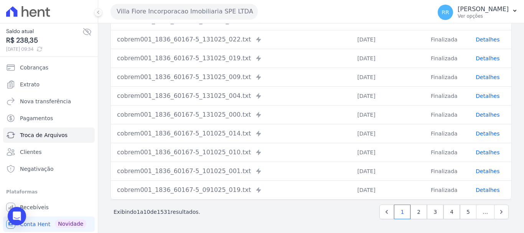
click at [478, 187] on link "Detalhes" at bounding box center [487, 190] width 24 height 6
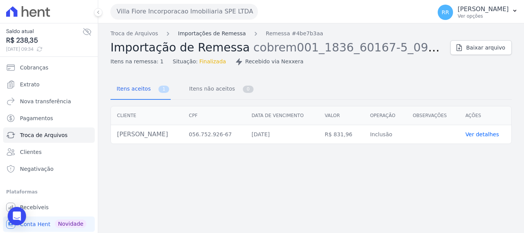
click at [223, 30] on link "Importações de Remessa" at bounding box center [212, 34] width 68 height 8
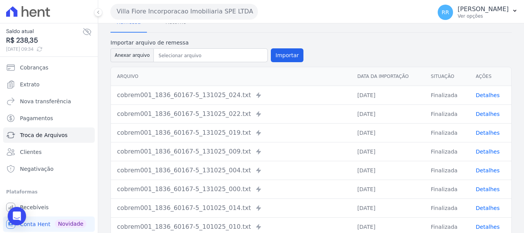
scroll to position [115, 0]
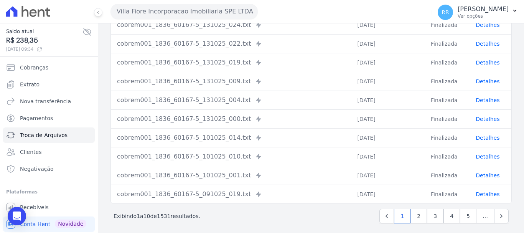
click at [476, 158] on link "Detalhes" at bounding box center [487, 156] width 24 height 6
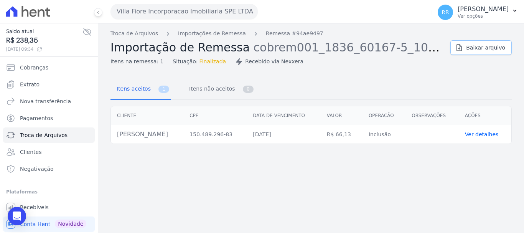
click at [485, 49] on span "Baixar arquivo" at bounding box center [485, 48] width 39 height 8
click at [203, 90] on span "Itens não aceitos" at bounding box center [210, 88] width 52 height 15
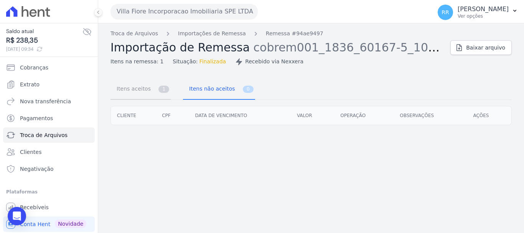
click at [138, 94] on span "Itens aceitos" at bounding box center [132, 88] width 40 height 15
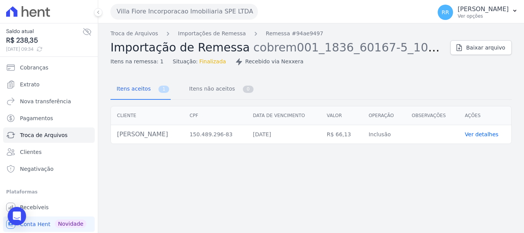
click at [477, 136] on link "Ver detalhes" at bounding box center [481, 134] width 34 height 6
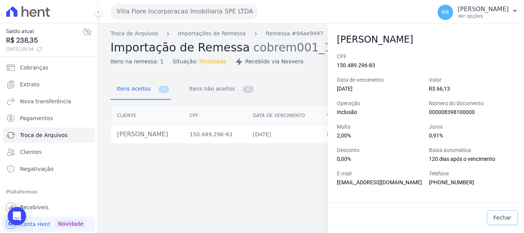
click at [499, 217] on span "Fechar" at bounding box center [502, 217] width 18 height 8
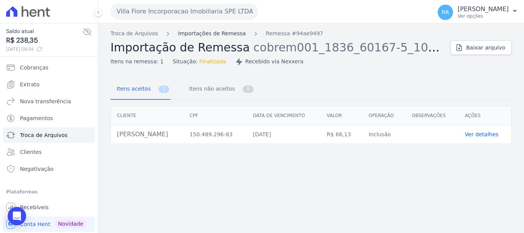
click at [222, 32] on link "Importações de Remessa" at bounding box center [212, 34] width 68 height 8
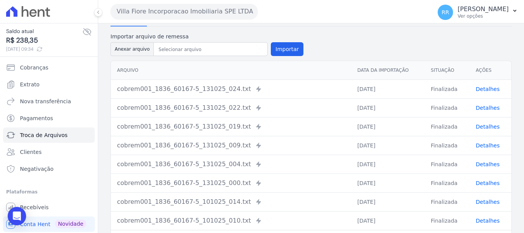
scroll to position [119, 0]
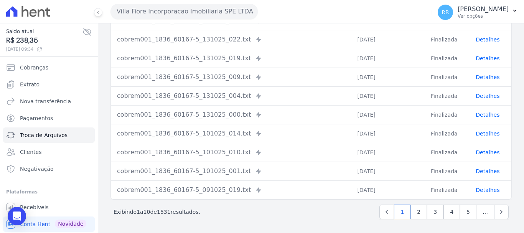
click at [444, 171] on td "Finalizada" at bounding box center [446, 170] width 45 height 19
click at [487, 168] on link "Detalhes" at bounding box center [487, 171] width 24 height 6
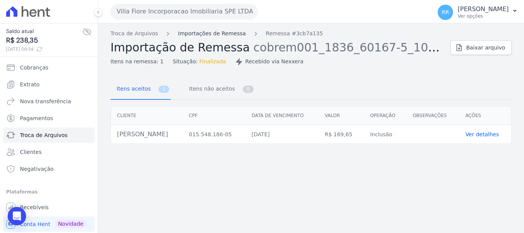
click at [201, 30] on link "Importações de Remessa" at bounding box center [212, 34] width 68 height 8
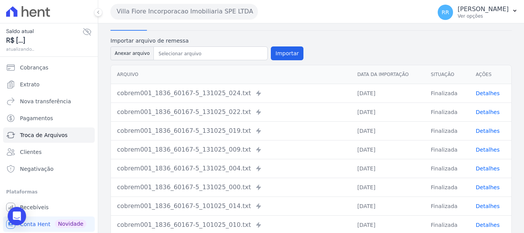
scroll to position [119, 0]
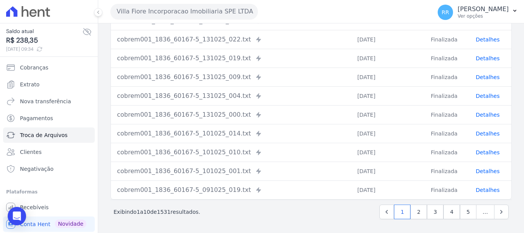
click at [477, 150] on link "Detalhes" at bounding box center [487, 152] width 24 height 6
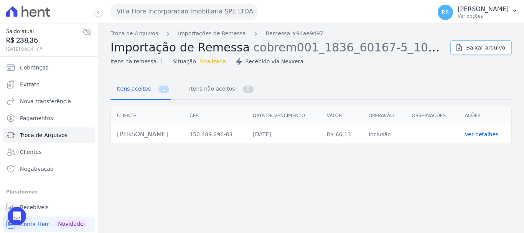
click at [478, 50] on span "Baixar arquivo" at bounding box center [485, 48] width 39 height 8
click at [53, 130] on link "Troca de Arquivos" at bounding box center [49, 134] width 92 height 15
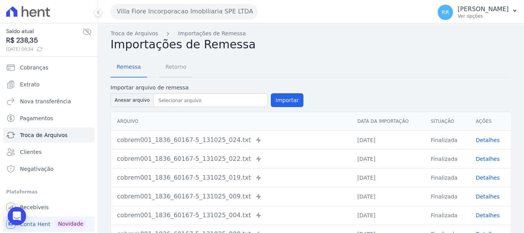
drag, startPoint x: 180, startPoint y: 69, endPoint x: 197, endPoint y: 69, distance: 16.9
click at [180, 69] on span "Retorno" at bounding box center [176, 66] width 30 height 15
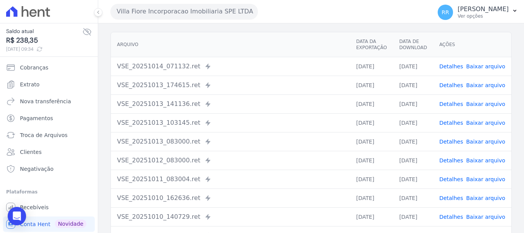
scroll to position [106, 0]
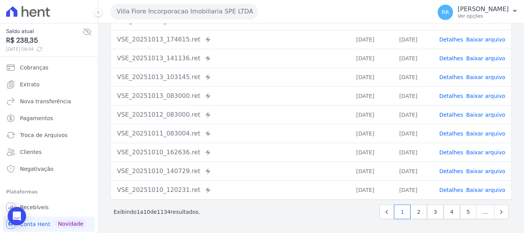
click at [453, 188] on link "Detalhes" at bounding box center [451, 190] width 24 height 6
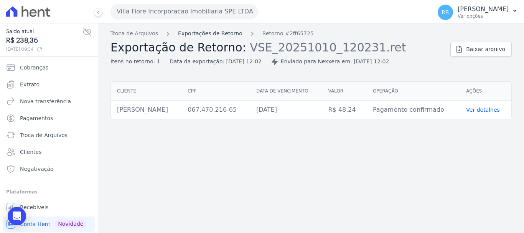
click at [218, 34] on link "Exportações de Retorno" at bounding box center [210, 34] width 64 height 8
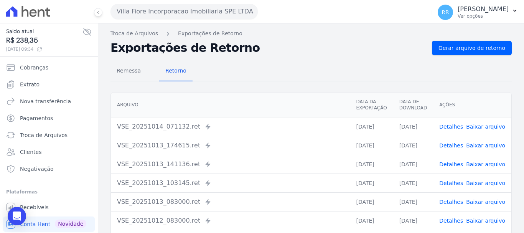
click at [453, 200] on link "Detalhes" at bounding box center [451, 202] width 24 height 6
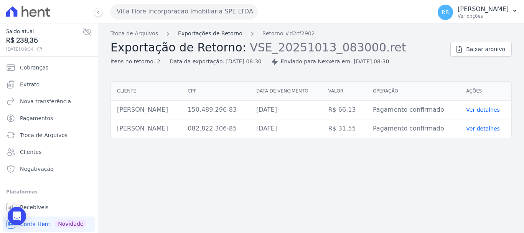
click at [195, 30] on link "Exportações de Retorno" at bounding box center [210, 34] width 64 height 8
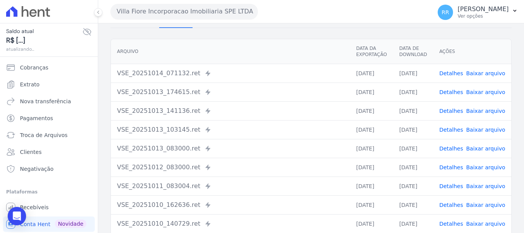
scroll to position [106, 0]
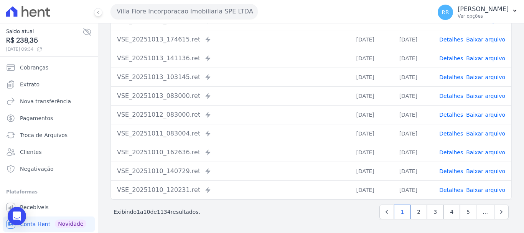
click at [450, 172] on link "Detalhes" at bounding box center [451, 171] width 24 height 6
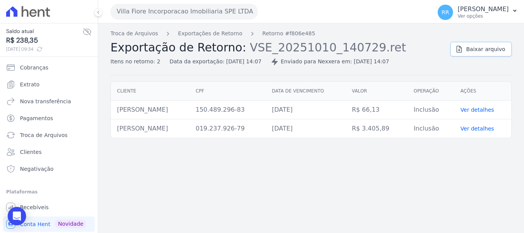
click at [494, 48] on span "Baixar arquivo" at bounding box center [485, 49] width 39 height 8
click at [192, 34] on link "Exportações de Retorno" at bounding box center [210, 34] width 64 height 8
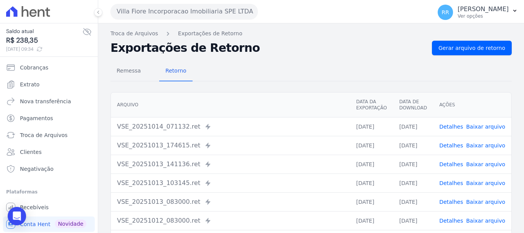
scroll to position [106, 0]
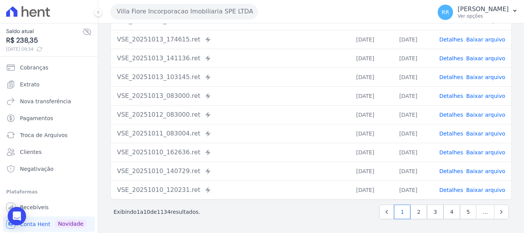
click at [453, 145] on td "Detalhes Baixar arquivo" at bounding box center [472, 152] width 78 height 19
click at [453, 152] on link "Detalhes" at bounding box center [451, 152] width 24 height 6
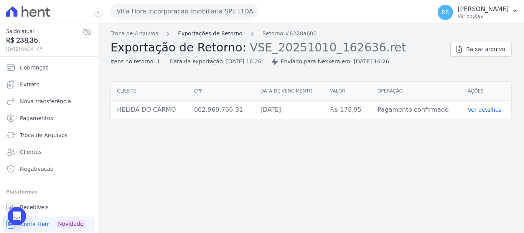
click at [220, 31] on link "Exportações de Retorno" at bounding box center [210, 34] width 64 height 8
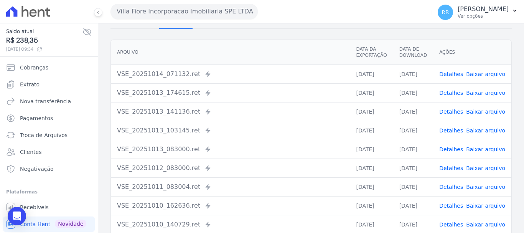
scroll to position [106, 0]
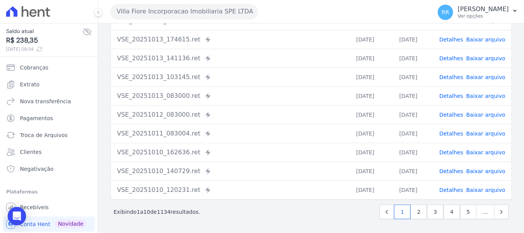
click at [464, 135] on div "Detalhes Baixar arquivo" at bounding box center [472, 134] width 66 height 8
click at [453, 131] on link "Detalhes" at bounding box center [451, 133] width 24 height 6
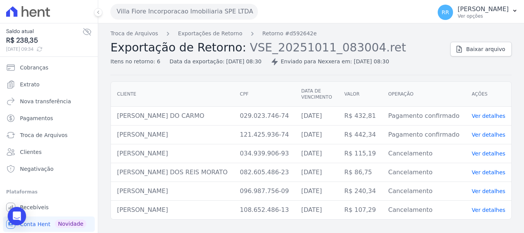
click at [200, 15] on button "Villa Fiore Incorporacao Imobiliaria SPE LTDA" at bounding box center [183, 11] width 147 height 15
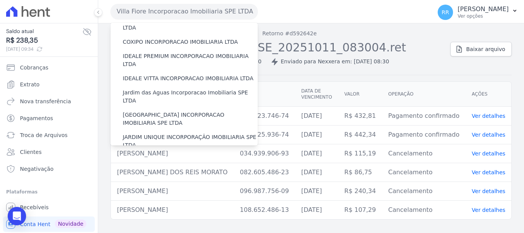
scroll to position [192, 0]
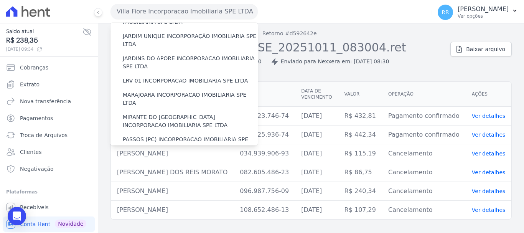
click at [233, 154] on td "[PERSON_NAME]" at bounding box center [172, 153] width 123 height 19
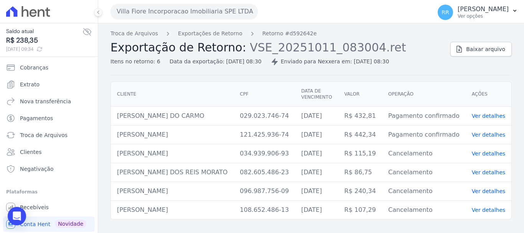
click at [159, 11] on button "Villa Fiore Incorporacao Imobiliaria SPE LTDA" at bounding box center [183, 11] width 147 height 15
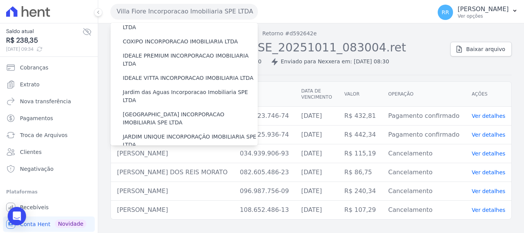
scroll to position [105, 0]
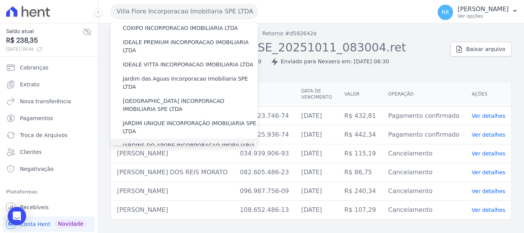
click at [156, 138] on div "JARDINS DO APORE INCORPORACAO IMOBILIARIA SPE LTDA" at bounding box center [183, 149] width 147 height 22
click at [156, 141] on label "JARDINS DO APORE INCORPORACAO IMOBILIARIA SPE LTDA" at bounding box center [190, 149] width 135 height 16
click at [0, 0] on input "JARDINS DO APORE INCORPORACAO IMOBILIARIA SPE LTDA" at bounding box center [0, 0] width 0 height 0
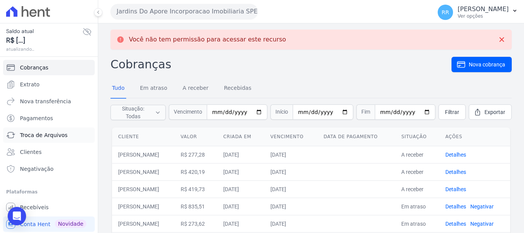
click at [46, 135] on span "Troca de Arquivos" at bounding box center [44, 135] width 48 height 8
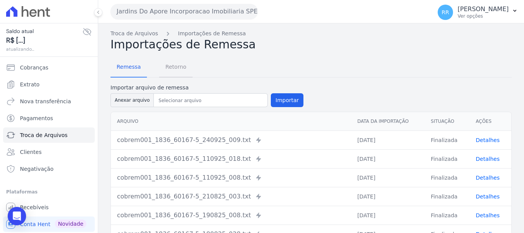
click at [176, 68] on span "Retorno" at bounding box center [176, 66] width 30 height 15
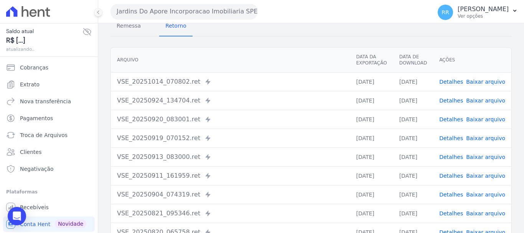
scroll to position [29, 0]
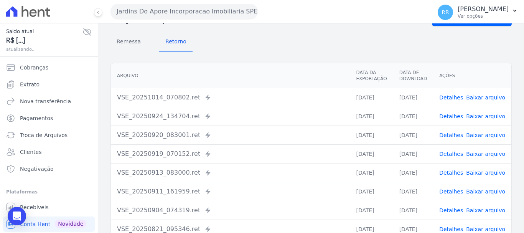
click at [453, 96] on link "Detalhes" at bounding box center [451, 97] width 24 height 6
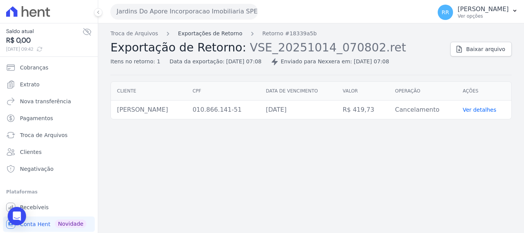
click at [198, 34] on link "Exportações de Retorno" at bounding box center [210, 34] width 64 height 8
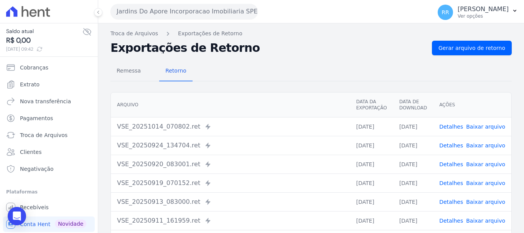
click at [439, 148] on td "Detalhes Baixar arquivo" at bounding box center [472, 145] width 78 height 19
click at [446, 146] on link "Detalhes" at bounding box center [451, 145] width 24 height 6
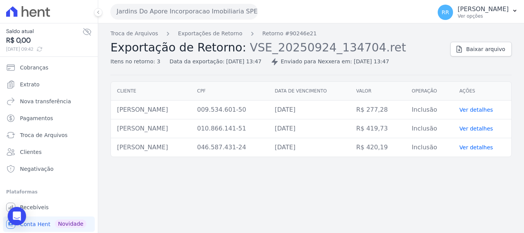
click at [439, 201] on div "Troca de Arquivos Exportações de Retorno Retorno #90246e21 Exportação de Retorn…" at bounding box center [310, 127] width 425 height 209
click at [199, 8] on button "Jardins Do Apore Incorporacao Imobiliaria SPE LTDA" at bounding box center [183, 11] width 147 height 15
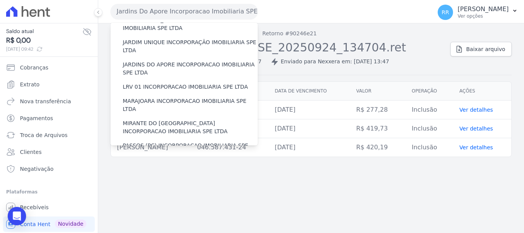
scroll to position [192, 0]
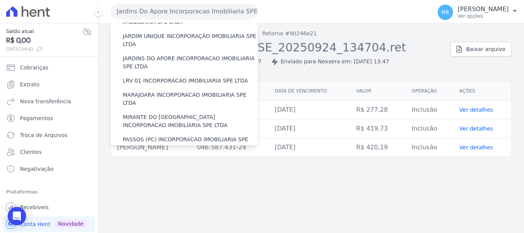
click at [276, 190] on div "Troca de Arquivos Exportações de Retorno Retorno #90246e21 Exportação de Retorn…" at bounding box center [310, 127] width 425 height 209
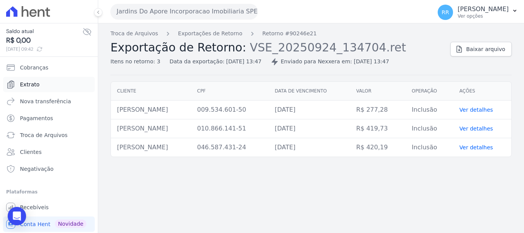
click at [33, 87] on span "Extrato" at bounding box center [30, 84] width 20 height 8
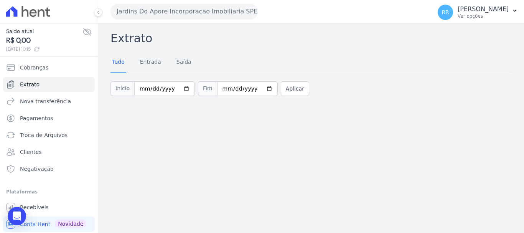
click at [198, 18] on button "Jardins Do Apore Incorporacao Imobiliaria SPE LTDA" at bounding box center [183, 11] width 147 height 15
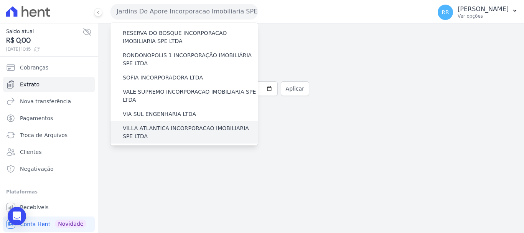
scroll to position [335, 0]
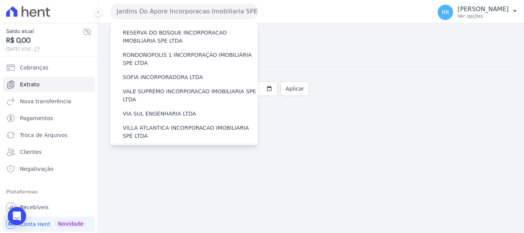
click at [157, 146] on label "[GEOGRAPHIC_DATA] INCORPORACAO IMOBILIARIA SPE LTDA" at bounding box center [190, 154] width 135 height 16
click at [0, 0] on input "[GEOGRAPHIC_DATA] INCORPORACAO IMOBILIARIA SPE LTDA" at bounding box center [0, 0] width 0 height 0
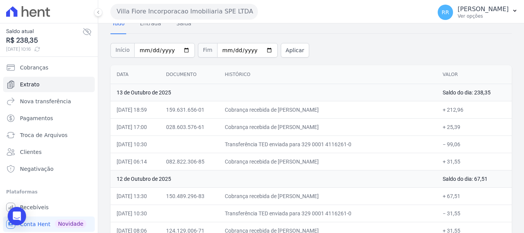
scroll to position [77, 0]
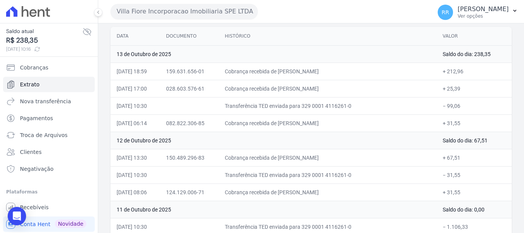
click at [370, 192] on td "Cobrança recebida de [PERSON_NAME]" at bounding box center [327, 191] width 218 height 17
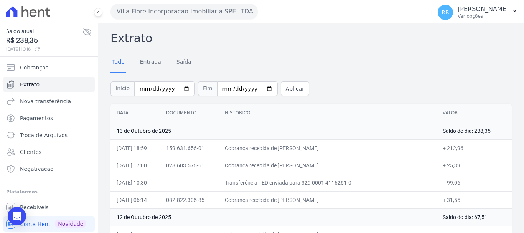
scroll to position [38, 0]
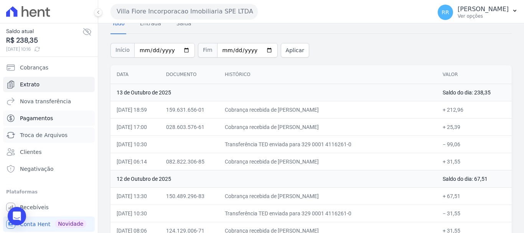
drag, startPoint x: 36, startPoint y: 134, endPoint x: 47, endPoint y: 125, distance: 14.2
click at [36, 134] on span "Troca de Arquivos" at bounding box center [44, 135] width 48 height 8
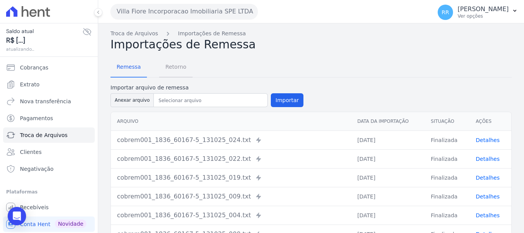
click at [169, 66] on span "Retorno" at bounding box center [176, 66] width 30 height 15
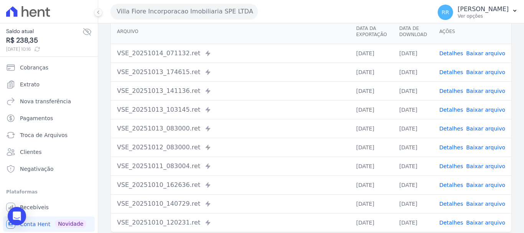
scroll to position [29, 0]
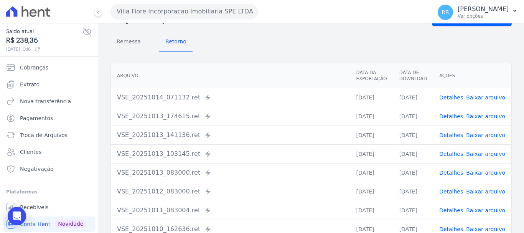
click at [445, 95] on link "Detalhes" at bounding box center [451, 97] width 24 height 6
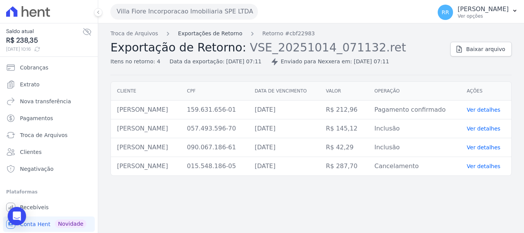
click at [203, 34] on link "Exportações de Retorno" at bounding box center [210, 34] width 64 height 8
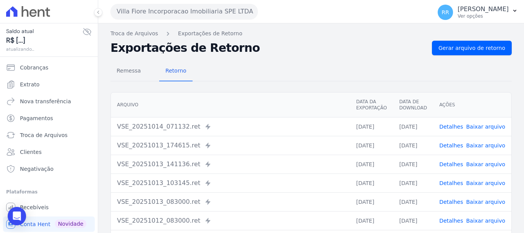
click at [447, 137] on td "Detalhes Baixar arquivo" at bounding box center [472, 145] width 78 height 19
click at [448, 142] on link "Detalhes" at bounding box center [451, 145] width 24 height 6
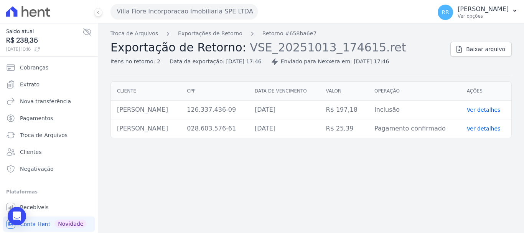
click at [211, 29] on div "Troca de Arquivos Exportações de Retorno Retorno #658ba6e7 Exportação de Retorn…" at bounding box center [310, 127] width 425 height 209
click at [210, 34] on link "Exportações de Retorno" at bounding box center [210, 34] width 64 height 8
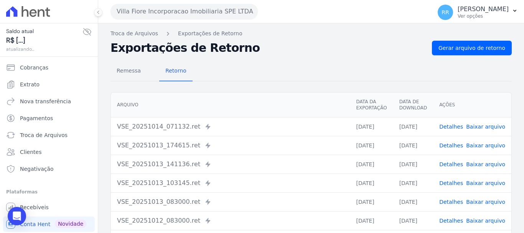
click at [450, 167] on link "Detalhes" at bounding box center [451, 164] width 24 height 6
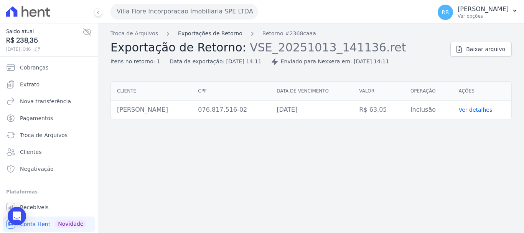
click at [192, 31] on link "Exportações de Retorno" at bounding box center [210, 34] width 64 height 8
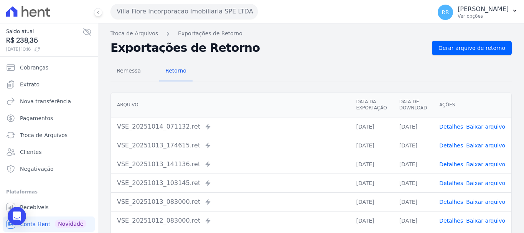
click at [457, 199] on link "Detalhes" at bounding box center [451, 202] width 24 height 6
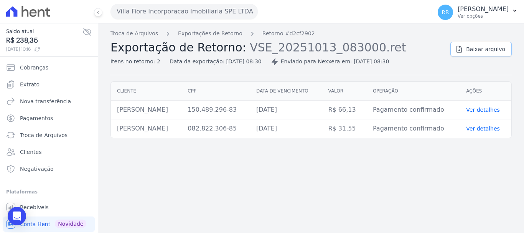
drag, startPoint x: 479, startPoint y: 46, endPoint x: 380, endPoint y: 44, distance: 98.5
click at [479, 46] on span "Baixar arquivo" at bounding box center [485, 49] width 39 height 8
click at [213, 34] on link "Exportações de Retorno" at bounding box center [210, 34] width 64 height 8
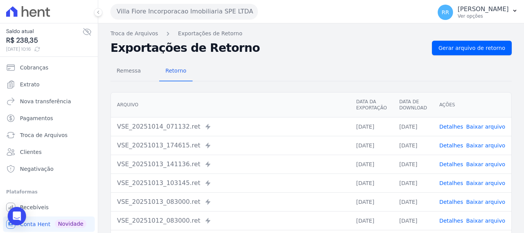
click at [448, 202] on link "Detalhes" at bounding box center [451, 202] width 24 height 6
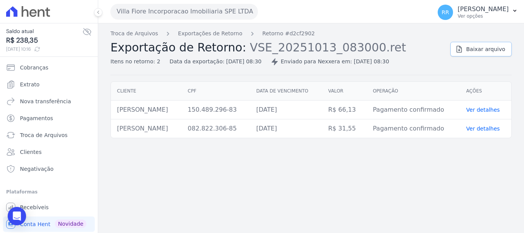
click at [485, 48] on span "Baixar arquivo" at bounding box center [485, 49] width 39 height 8
click at [194, 32] on link "Exportações de Retorno" at bounding box center [210, 34] width 64 height 8
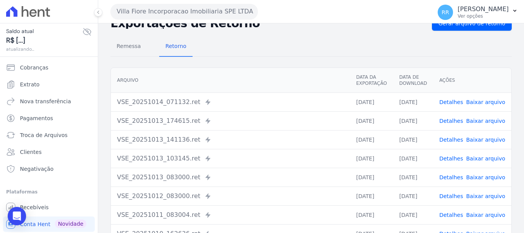
scroll to position [38, 0]
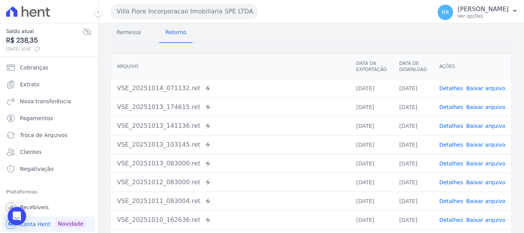
click at [450, 184] on link "Detalhes" at bounding box center [451, 182] width 24 height 6
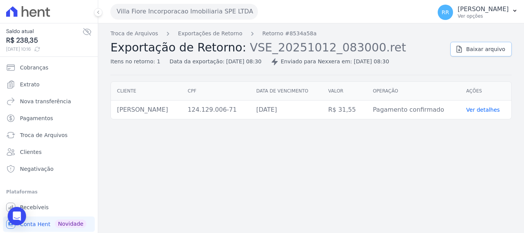
click at [468, 53] on link "Baixar arquivo" at bounding box center [480, 49] width 61 height 15
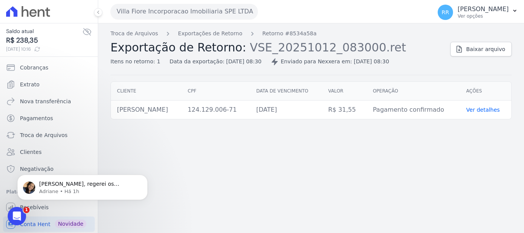
drag, startPoint x: 358, startPoint y: 205, endPoint x: 174, endPoint y: 138, distance: 195.9
click at [356, 205] on div "Troca de Arquivos Exportações de Retorno Retorno #8534a58a Exportação de Retorn…" at bounding box center [310, 127] width 425 height 209
click at [229, 175] on div "Troca de Arquivos Exportações de Retorno Retorno #8534a58a Exportação de Retorn…" at bounding box center [310, 127] width 425 height 209
drag, startPoint x: 116, startPoint y: 107, endPoint x: 213, endPoint y: 110, distance: 97.4
click at [181, 110] on td "[PERSON_NAME]" at bounding box center [146, 109] width 71 height 19
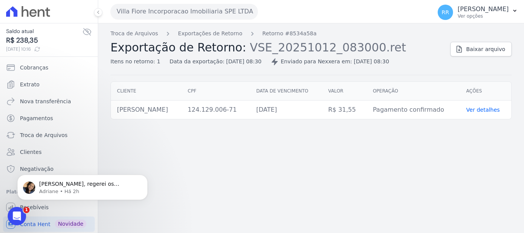
copy td "[PERSON_NAME]"
drag, startPoint x: 224, startPoint y: 129, endPoint x: 214, endPoint y: 130, distance: 10.4
click at [223, 130] on div "Troca de Arquivos Exportações de Retorno Retorno #8534a58a Exportação de Retorn…" at bounding box center [310, 127] width 425 height 209
